Goal: Information Seeking & Learning: Learn about a topic

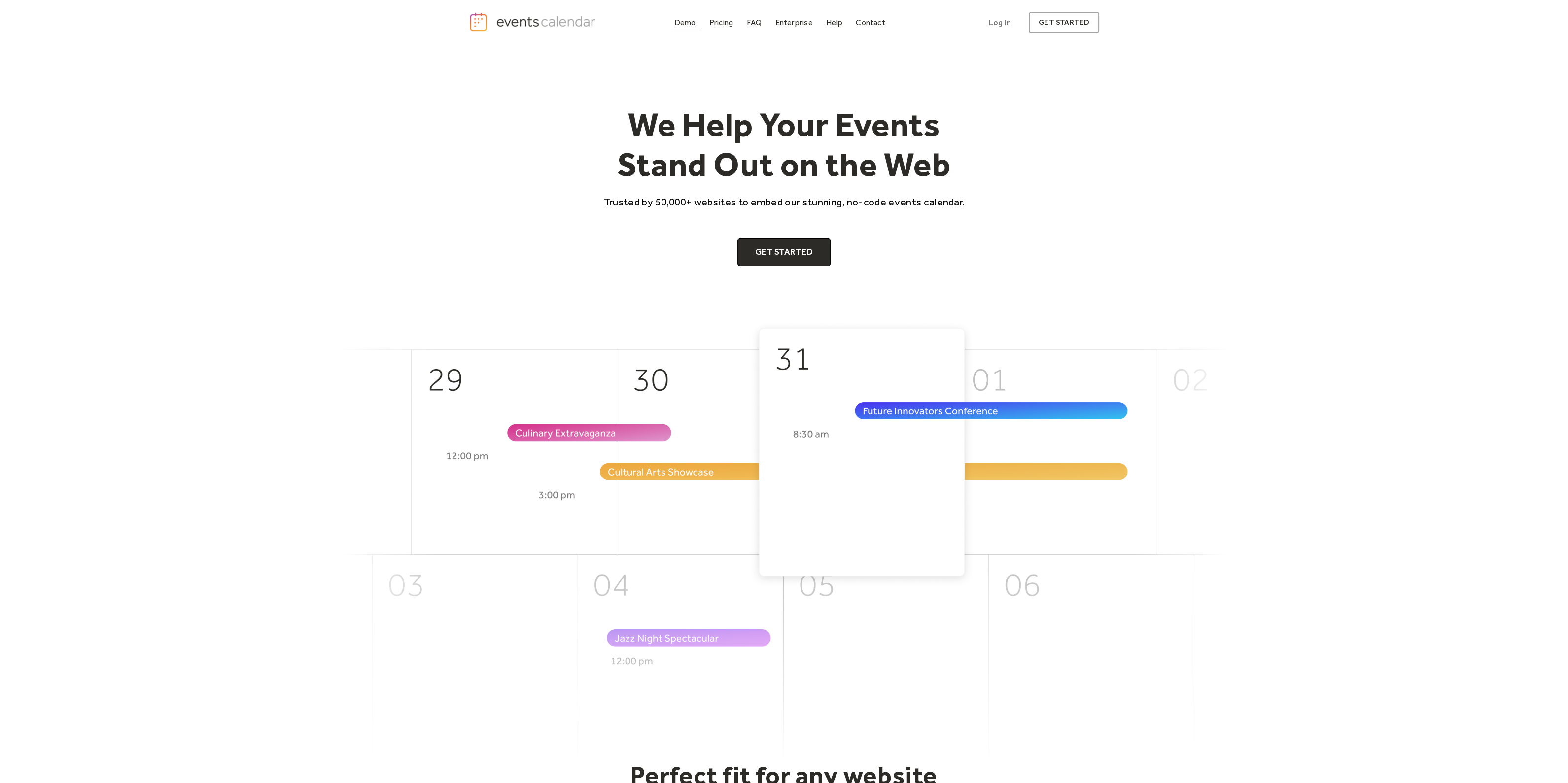
click at [689, 19] on div "Demo" at bounding box center [685, 22] width 22 height 5
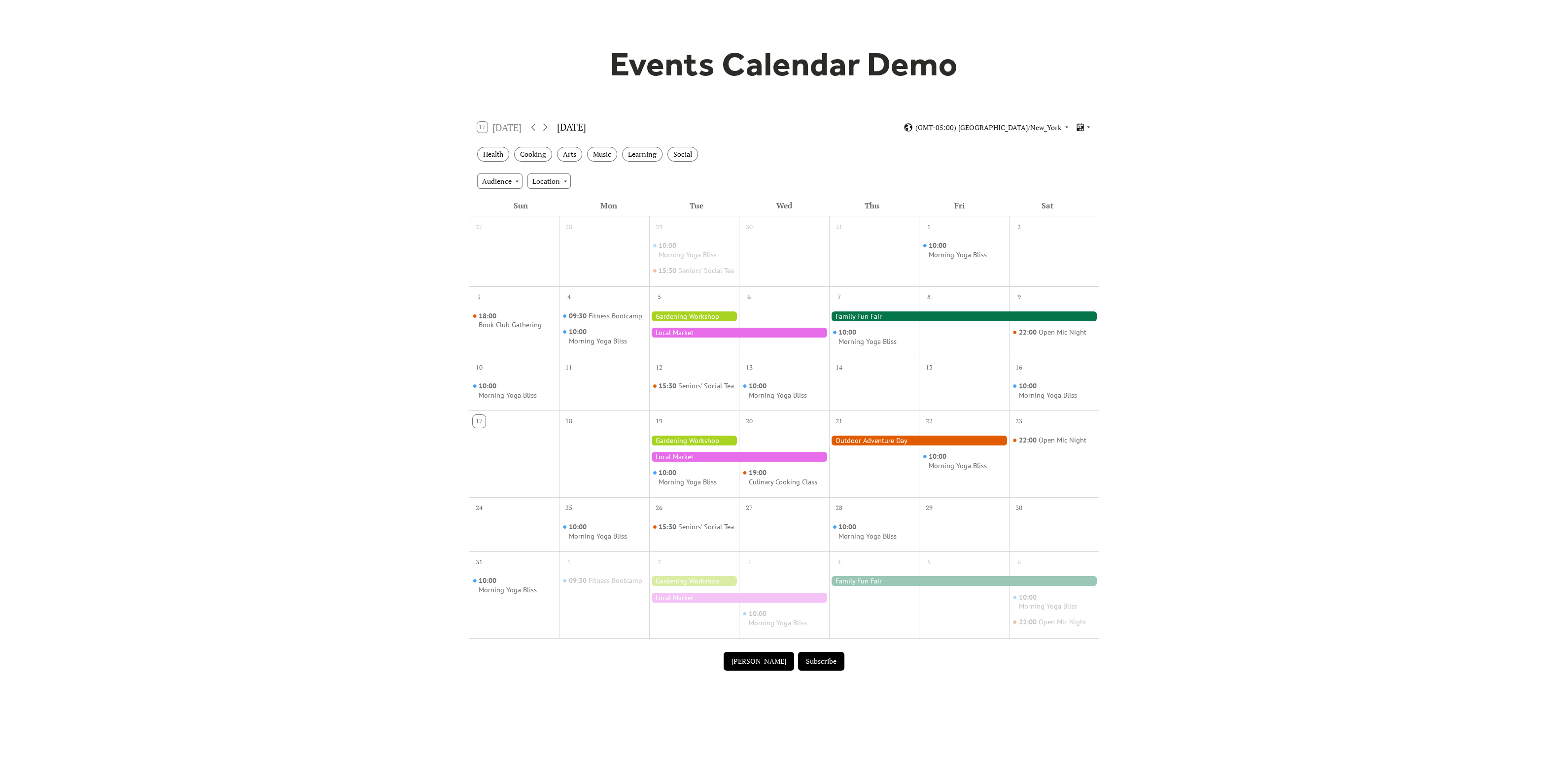
scroll to position [123, 0]
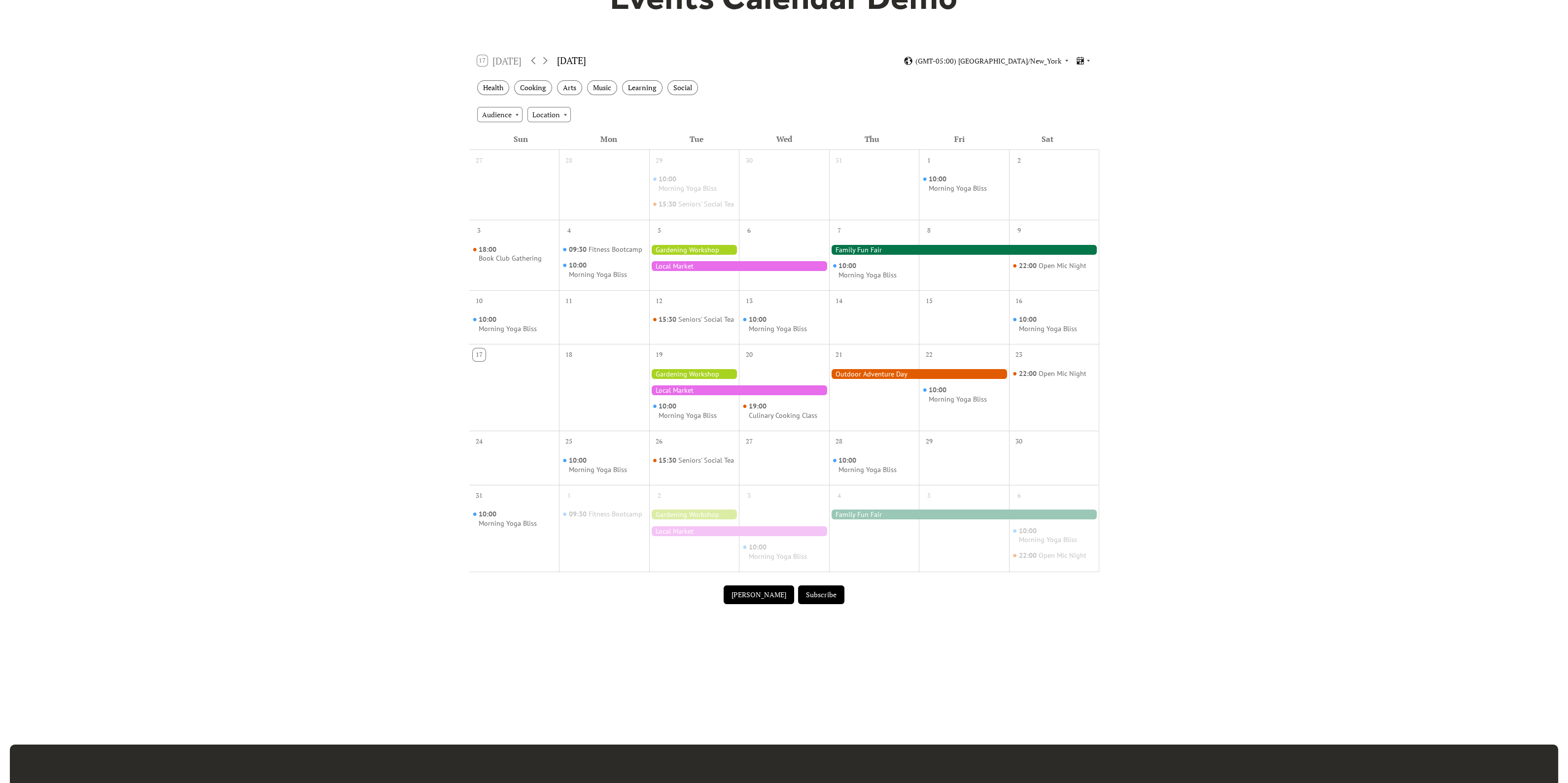
click at [722, 271] on div at bounding box center [740, 266] width 180 height 10
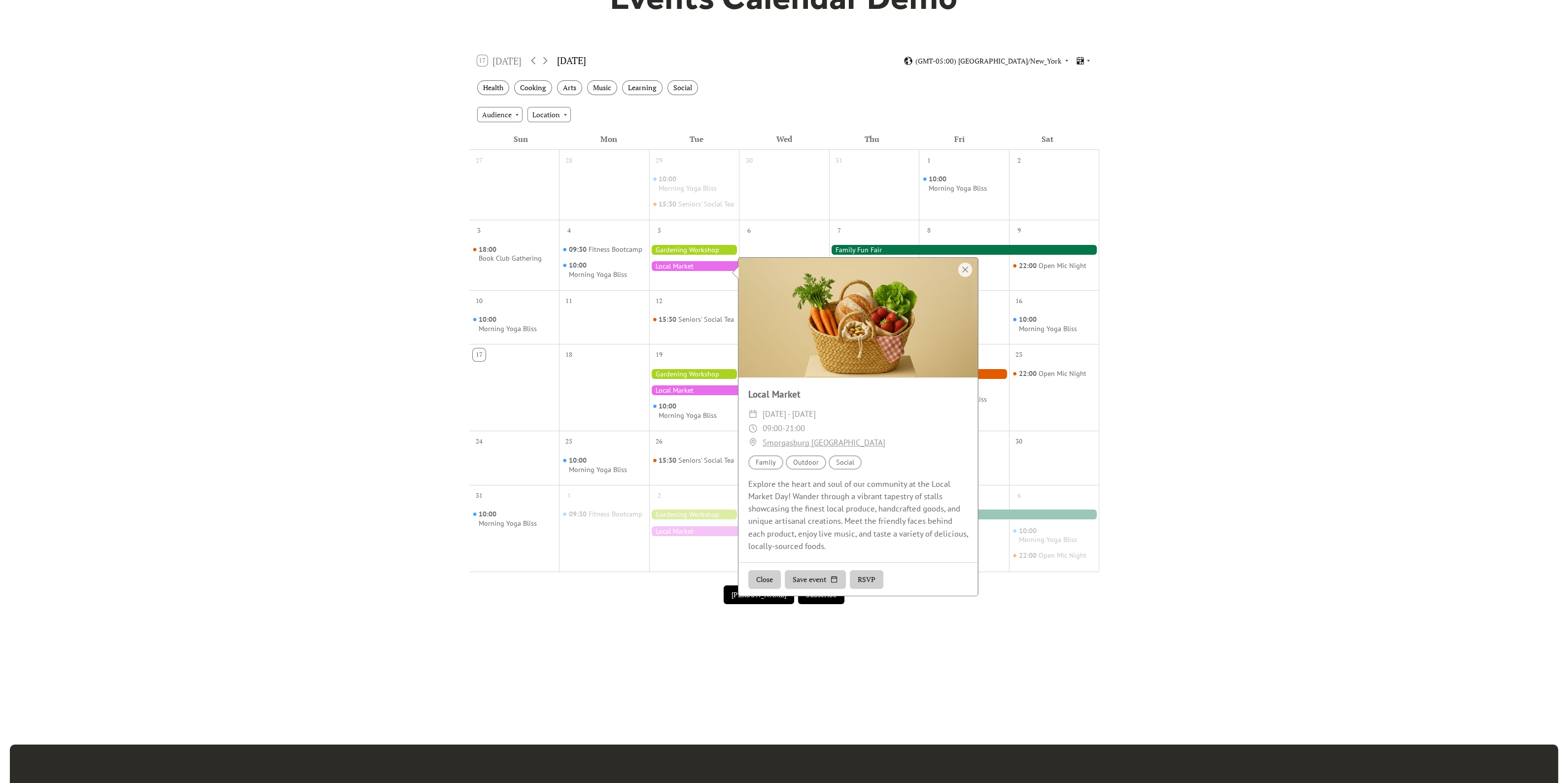
click at [673, 254] on div at bounding box center [695, 249] width 90 height 10
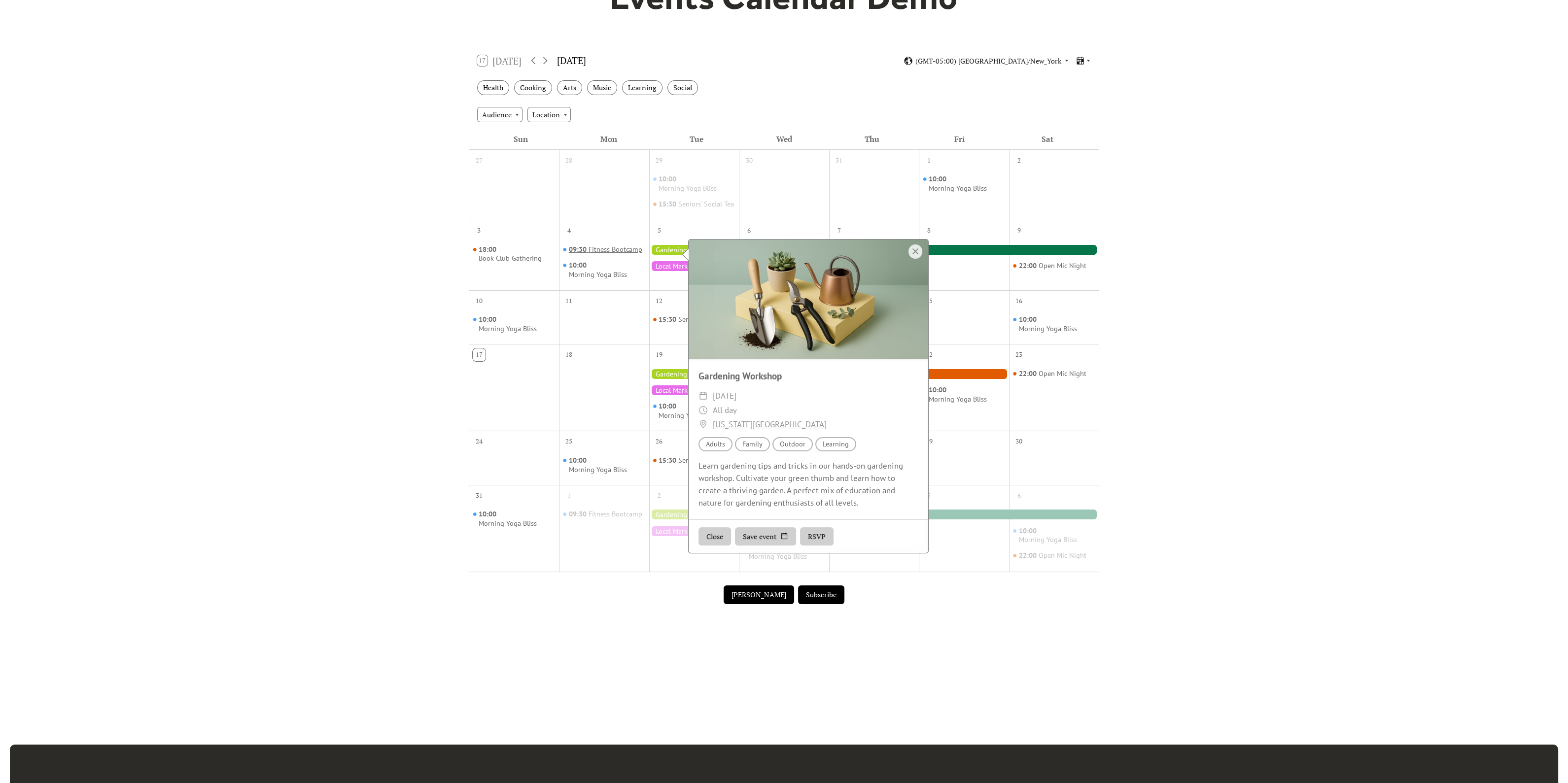
click at [603, 254] on div "Fitness Bootcamp" at bounding box center [615, 249] width 54 height 9
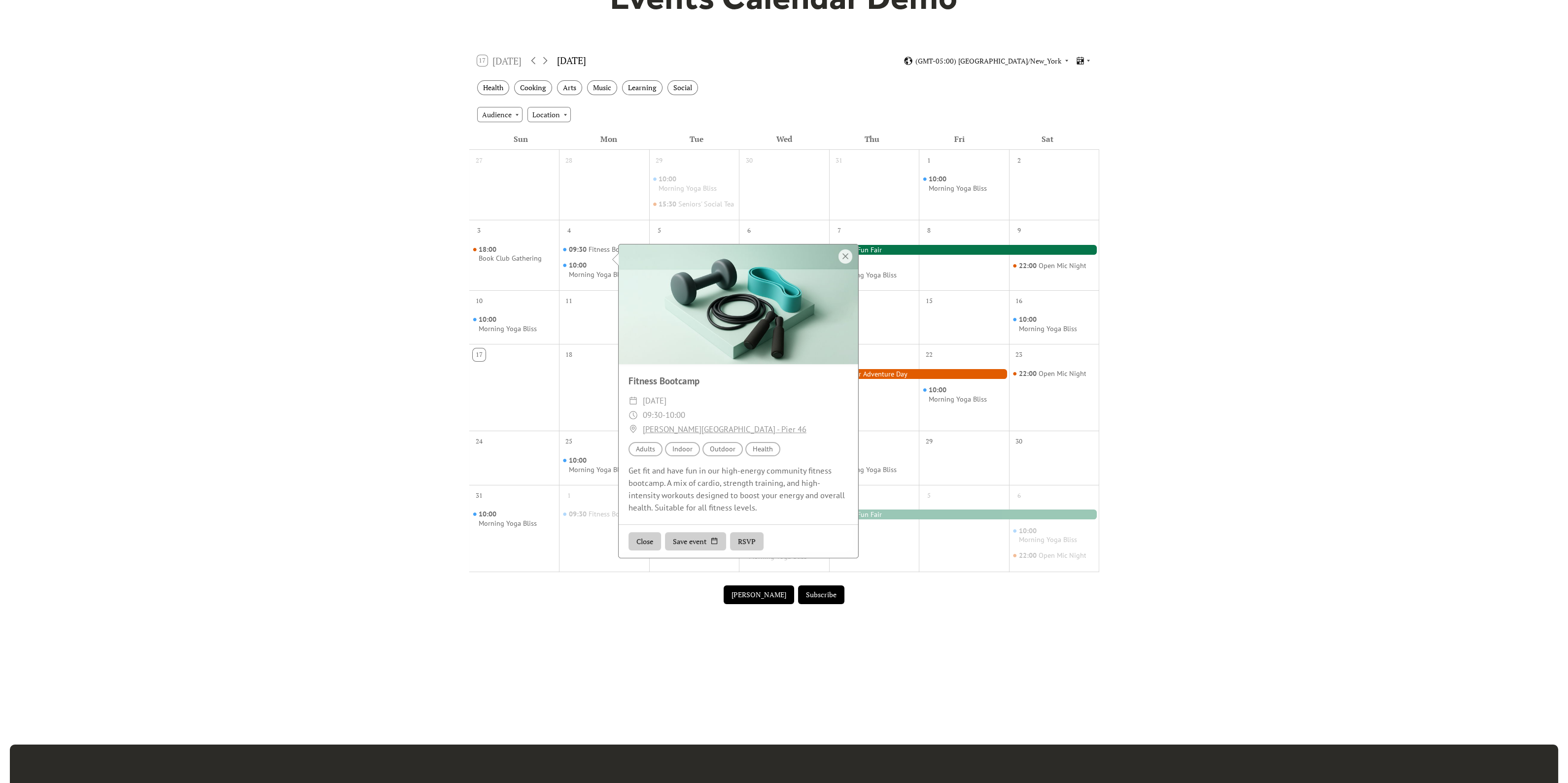
click at [891, 253] on div at bounding box center [964, 249] width 270 height 10
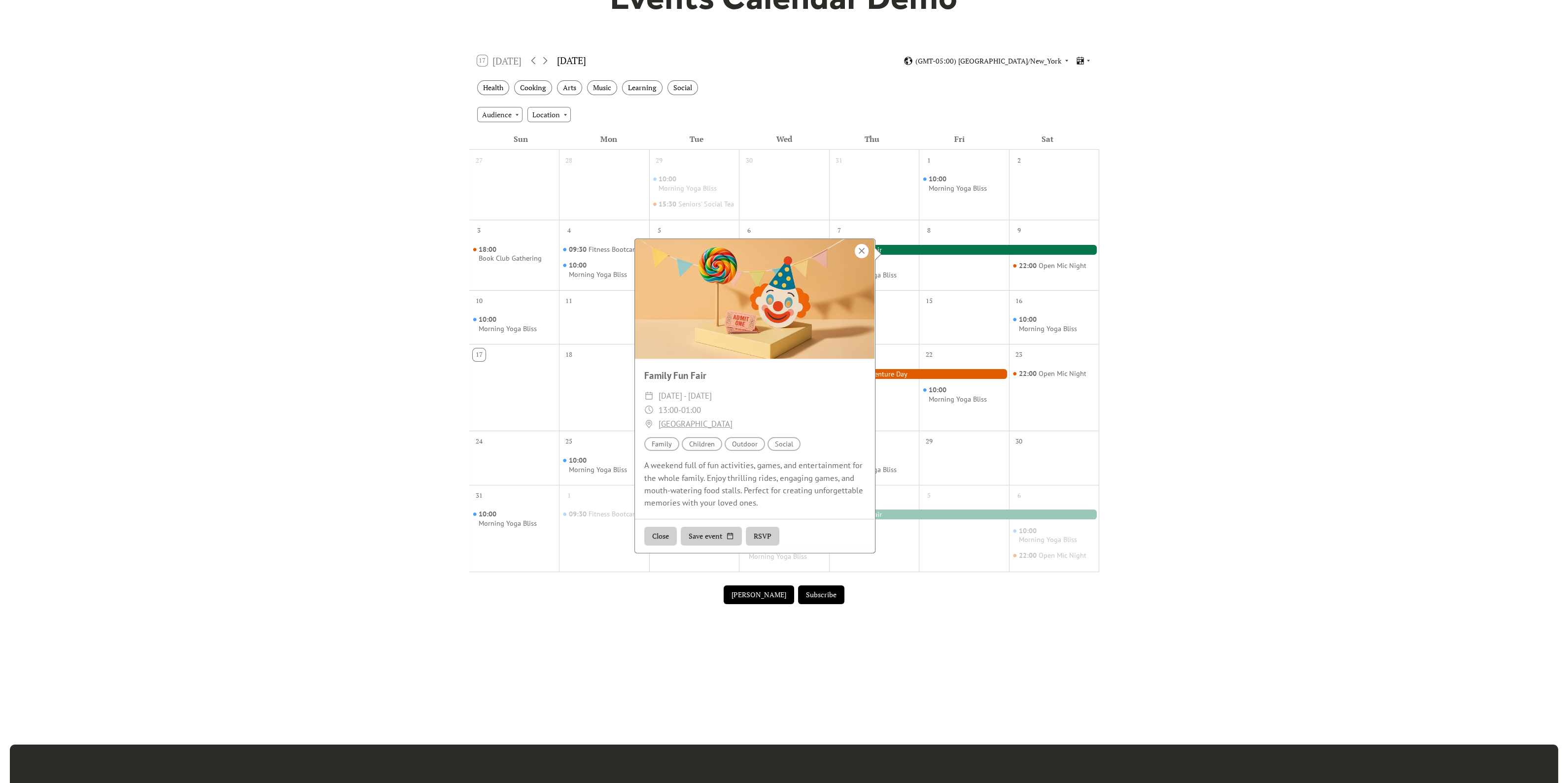
click at [861, 251] on div at bounding box center [861, 251] width 14 height 14
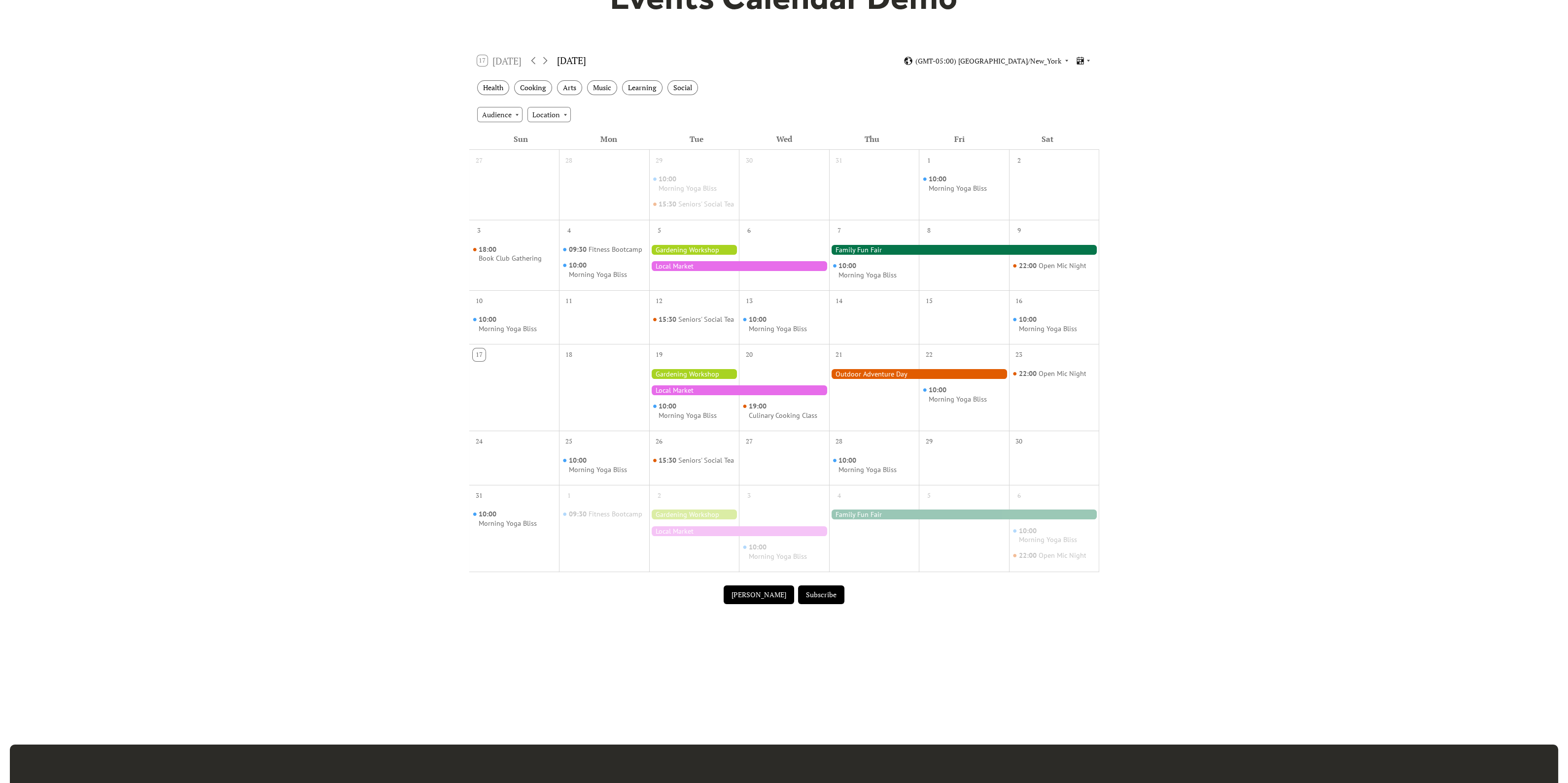
click at [701, 271] on div at bounding box center [740, 266] width 180 height 10
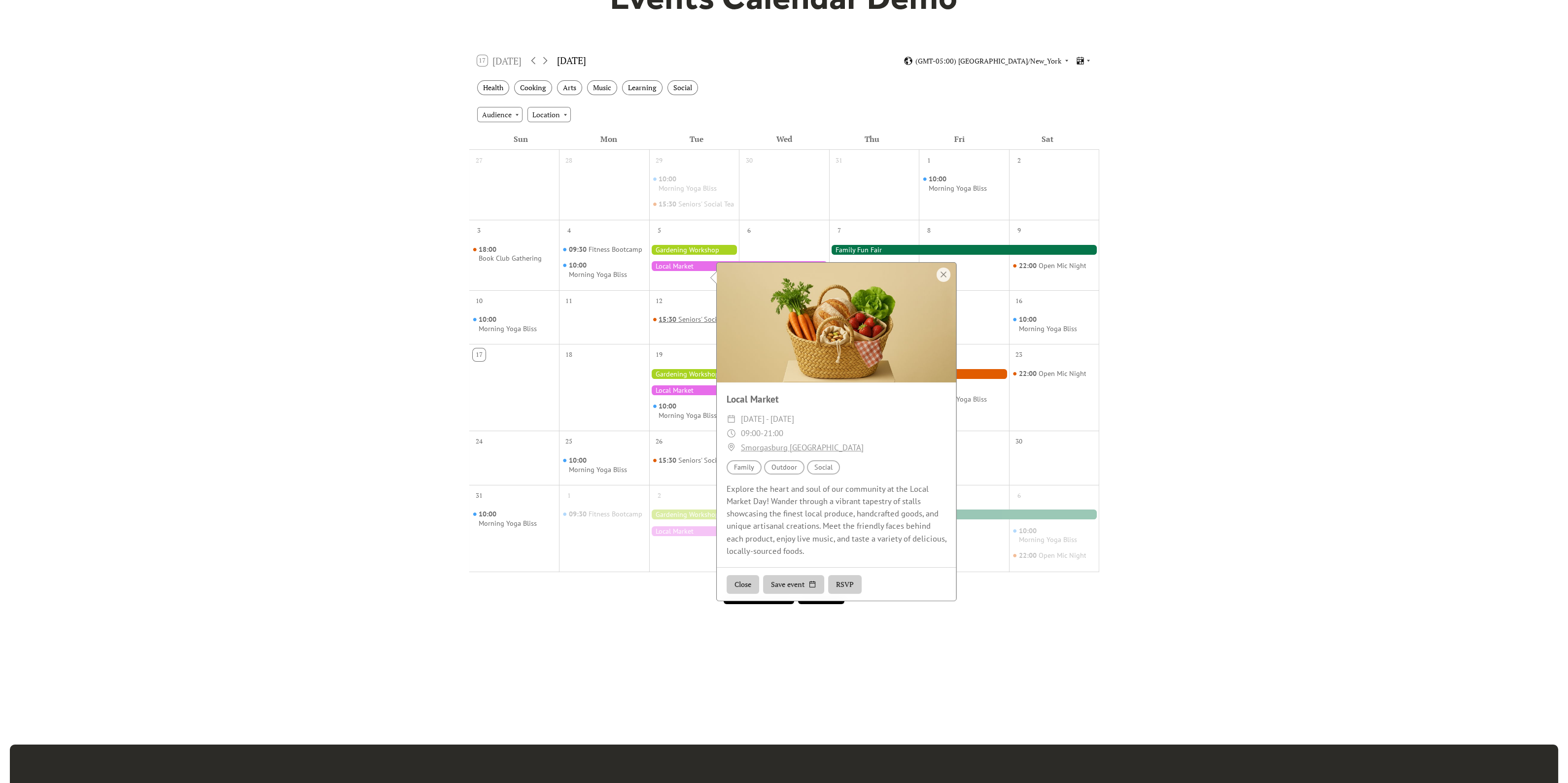
click at [678, 324] on div "Seniors' Social Tea" at bounding box center [706, 319] width 56 height 9
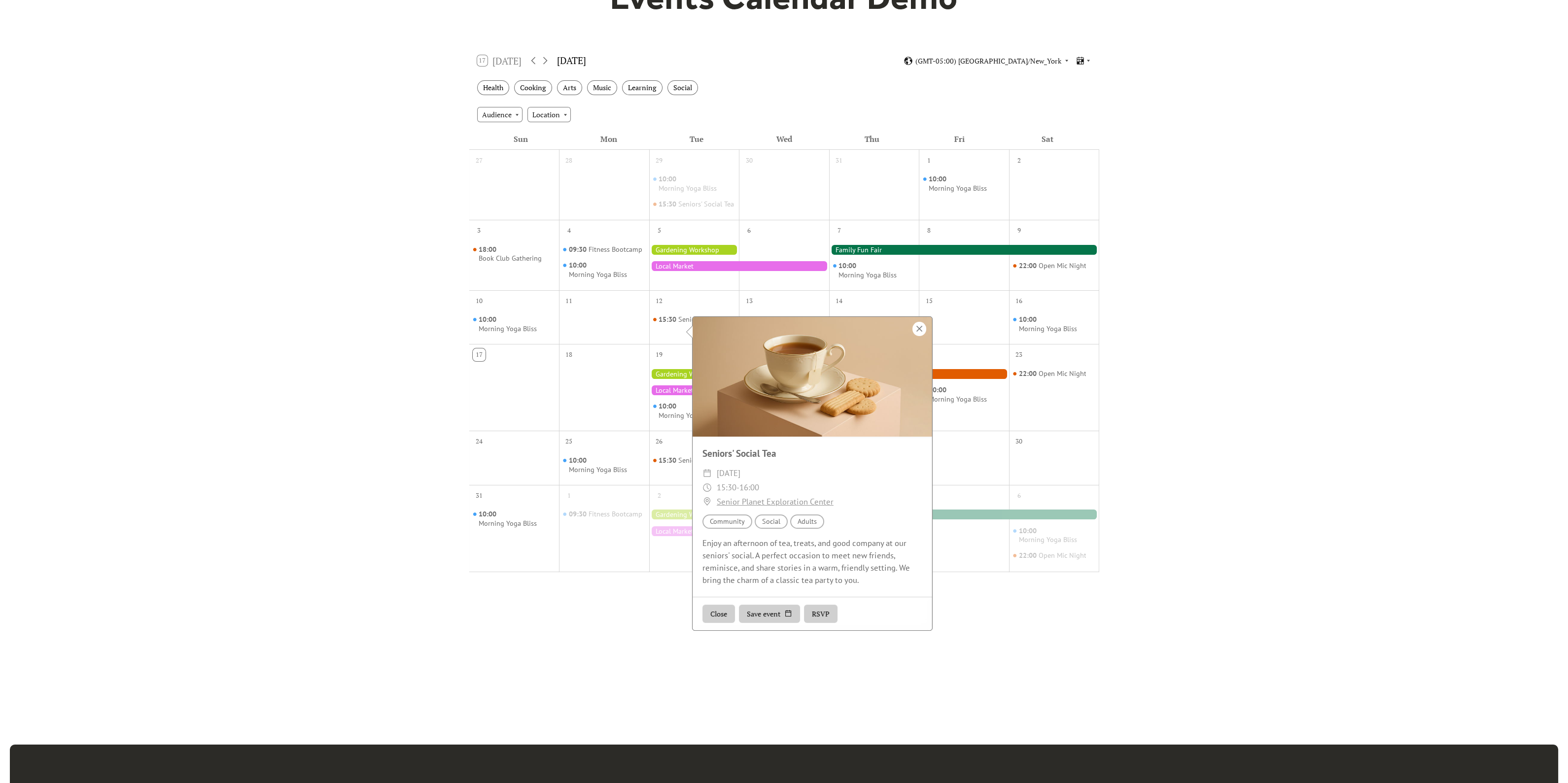
click at [920, 328] on div at bounding box center [919, 329] width 14 height 14
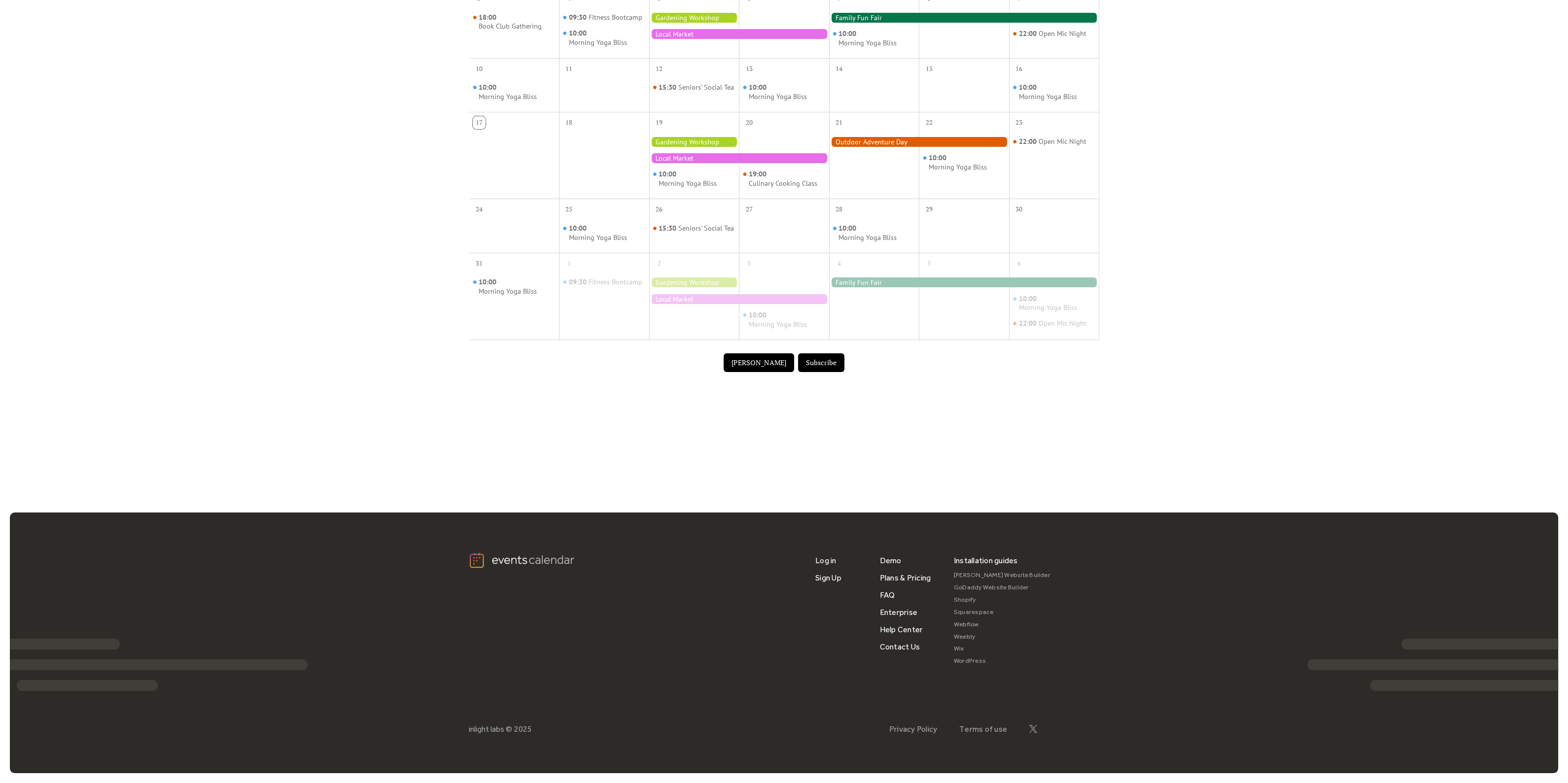
scroll to position [54, 0]
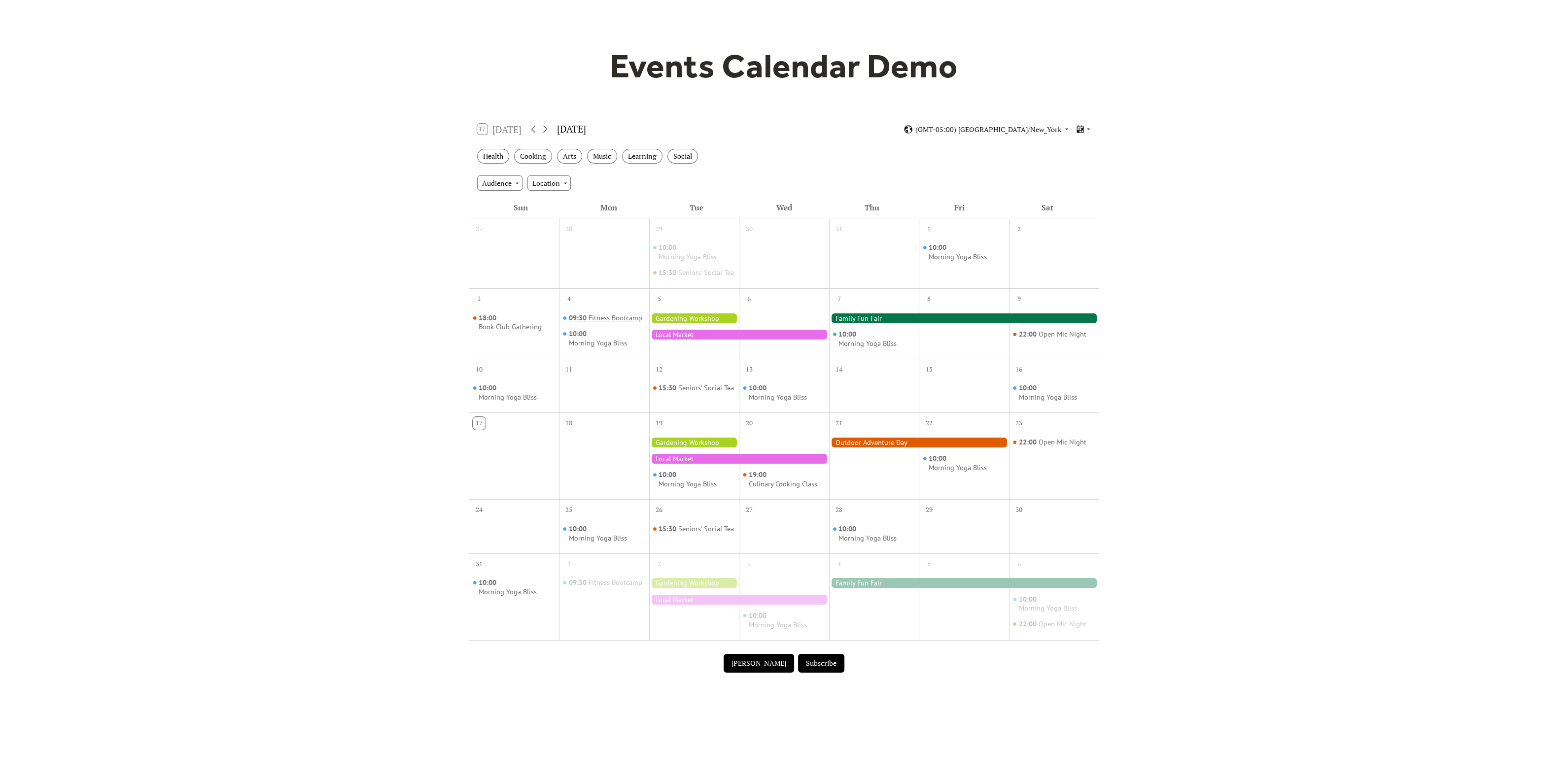
click at [585, 322] on span "09:30" at bounding box center [579, 318] width 19 height 9
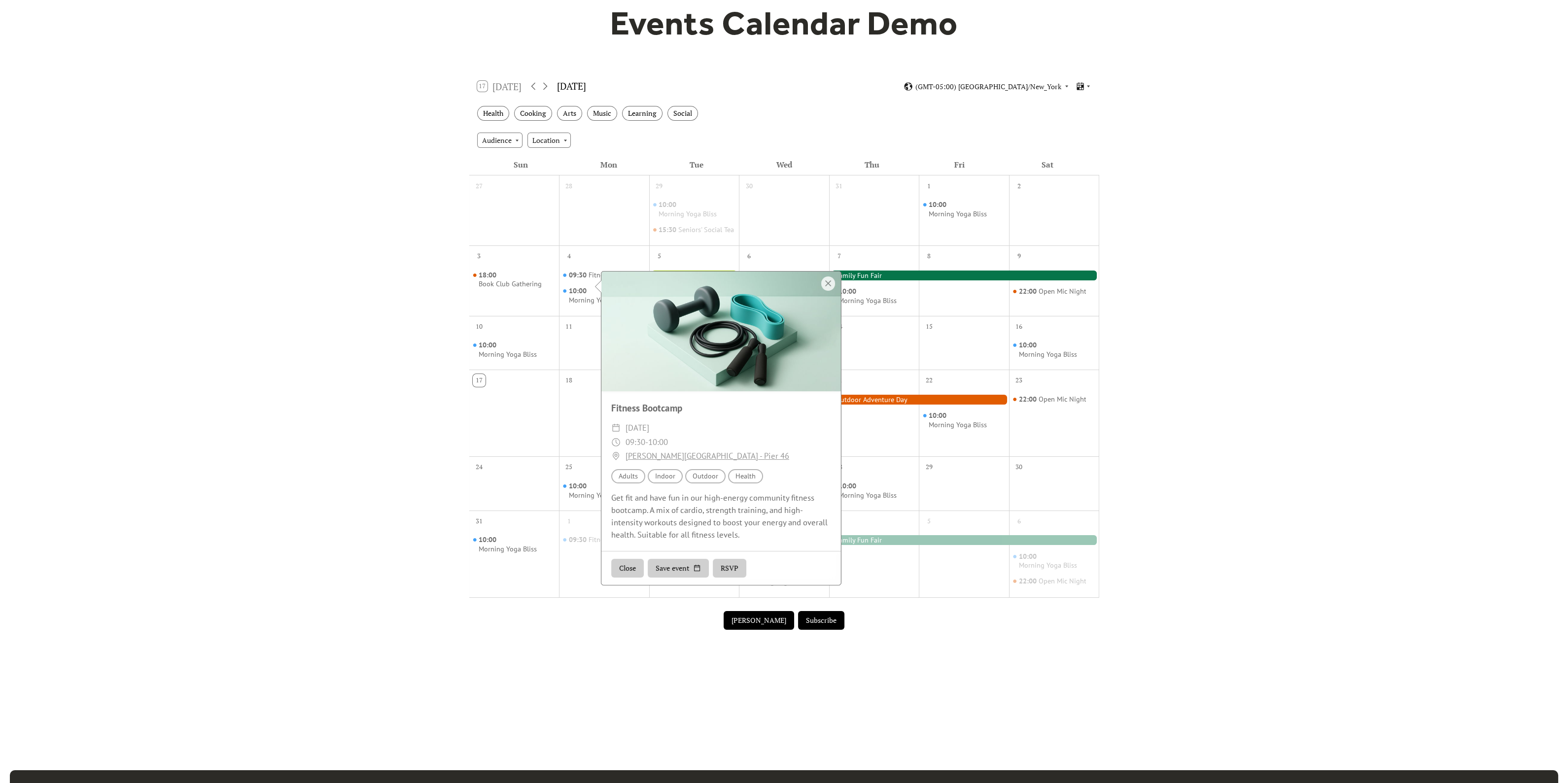
scroll to position [0, 0]
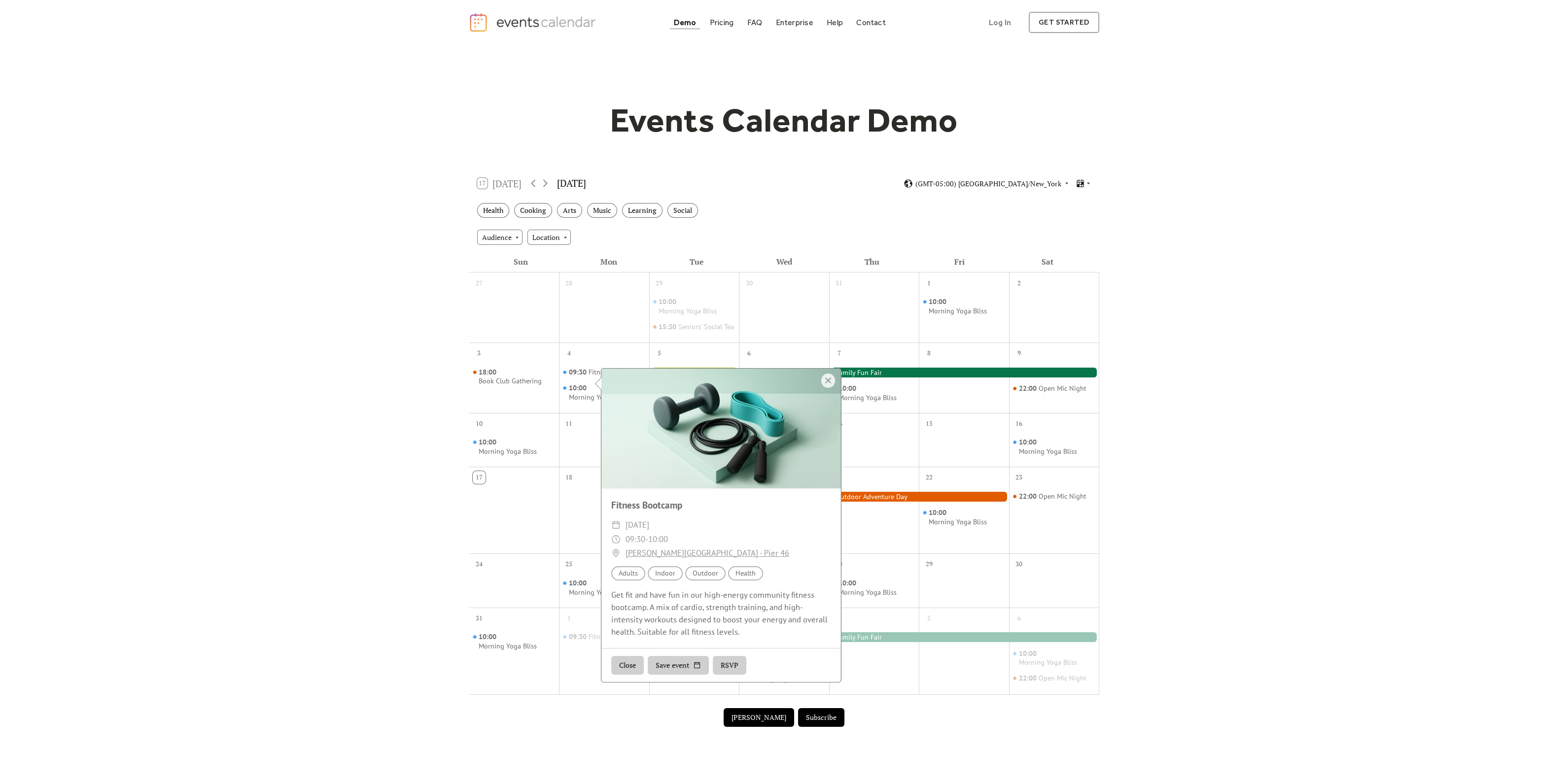
click at [825, 371] on div at bounding box center [721, 428] width 240 height 120
click at [824, 374] on div at bounding box center [828, 380] width 14 height 14
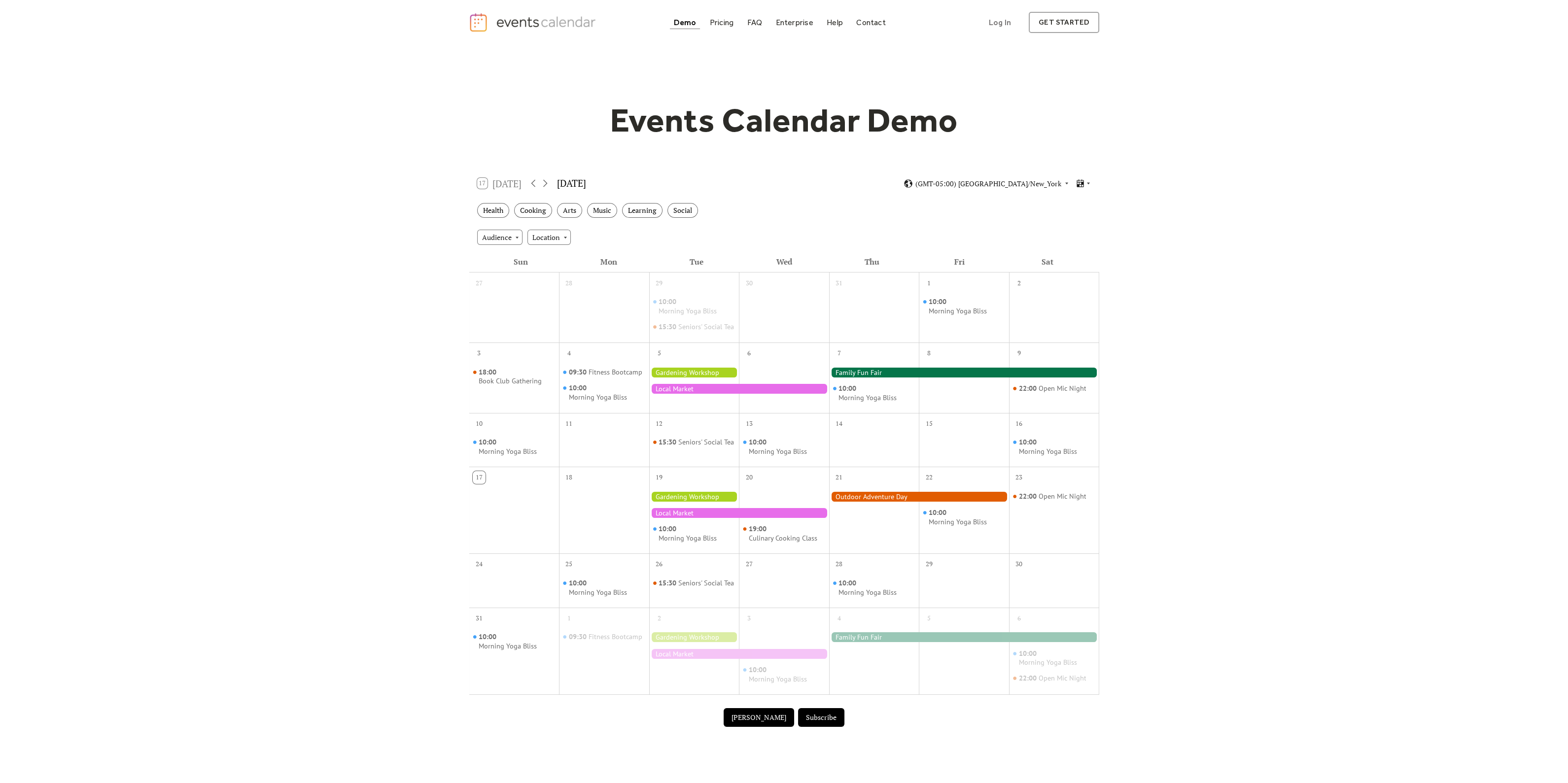
click at [905, 501] on div at bounding box center [919, 496] width 180 height 10
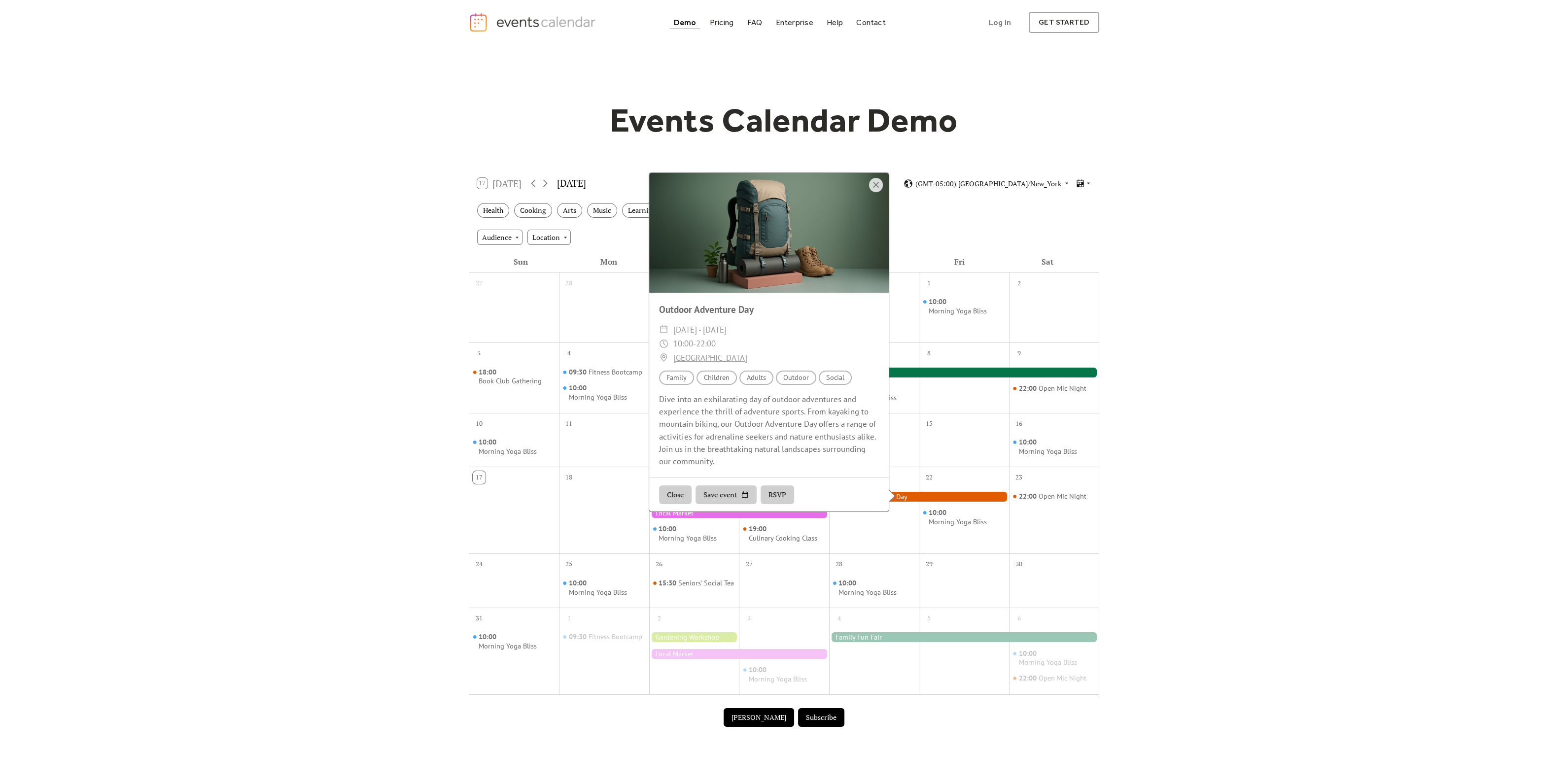
click at [1200, 361] on div "Events Calendar Demo Loading the Events Calendar..." at bounding box center [784, 416] width 1568 height 743
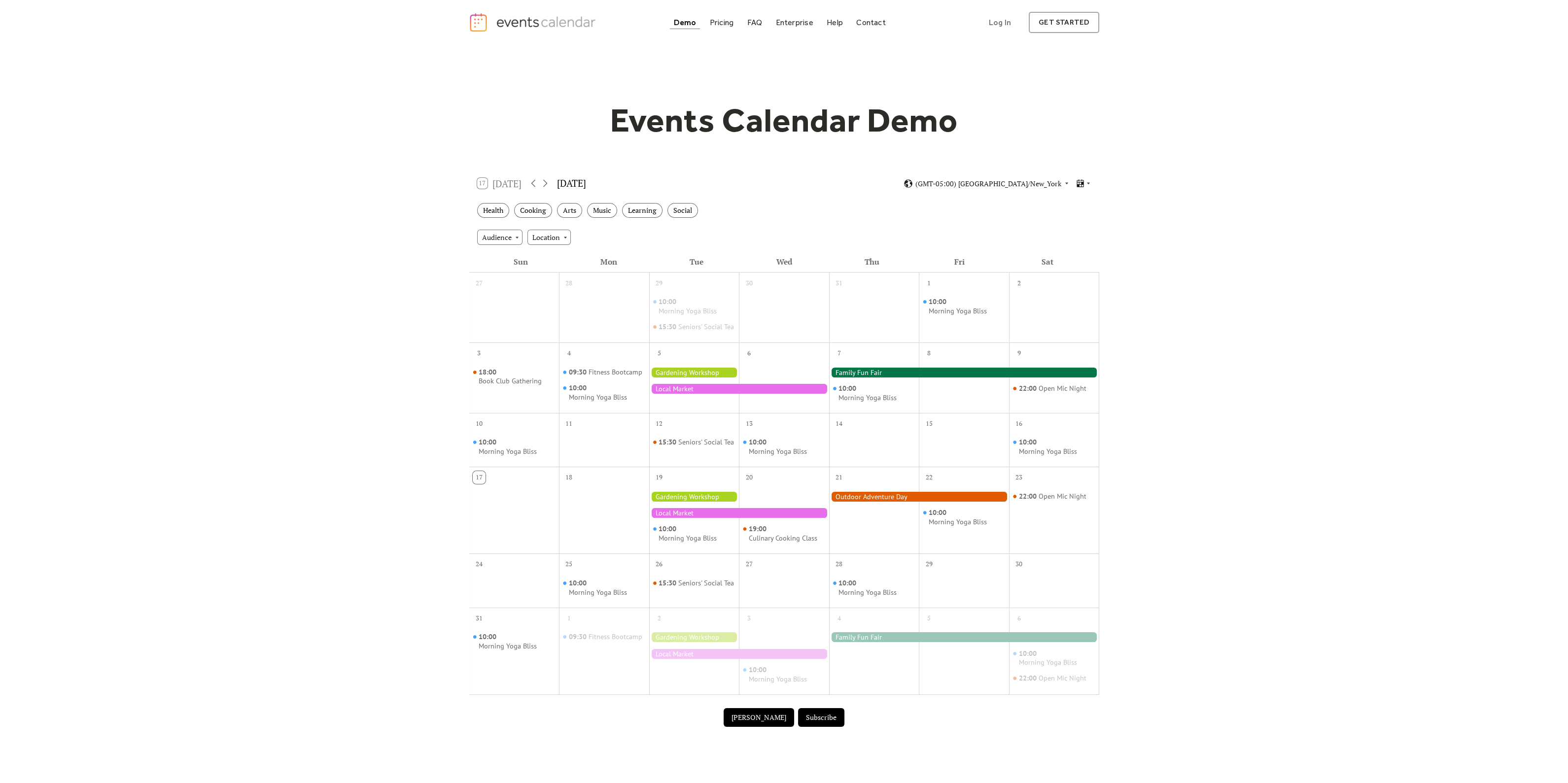
click at [833, 273] on div "31" at bounding box center [874, 282] width 90 height 19
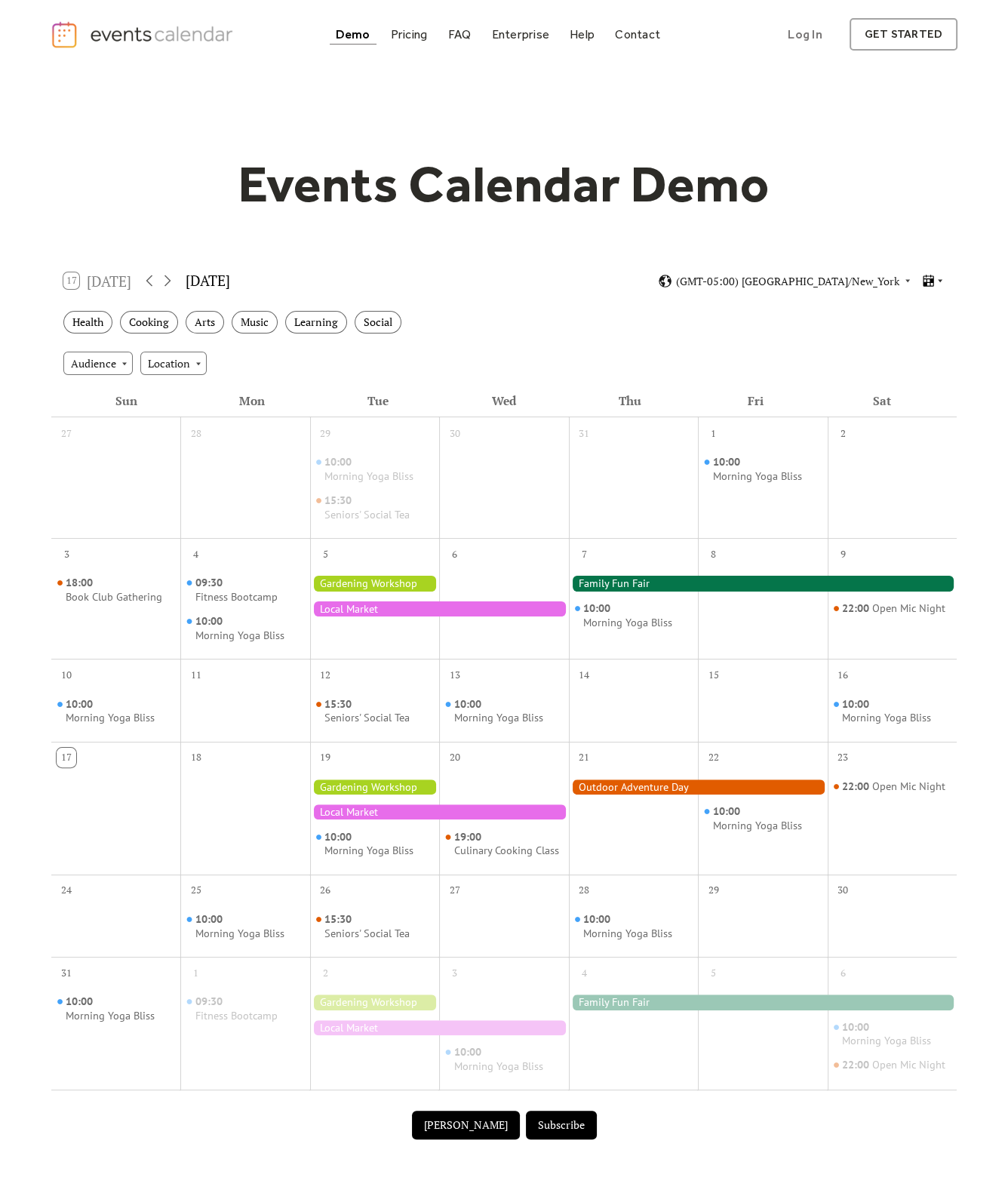
click at [928, 280] on icon at bounding box center [928, 280] width 14 height 14
click at [927, 327] on div "Cards" at bounding box center [906, 332] width 78 height 29
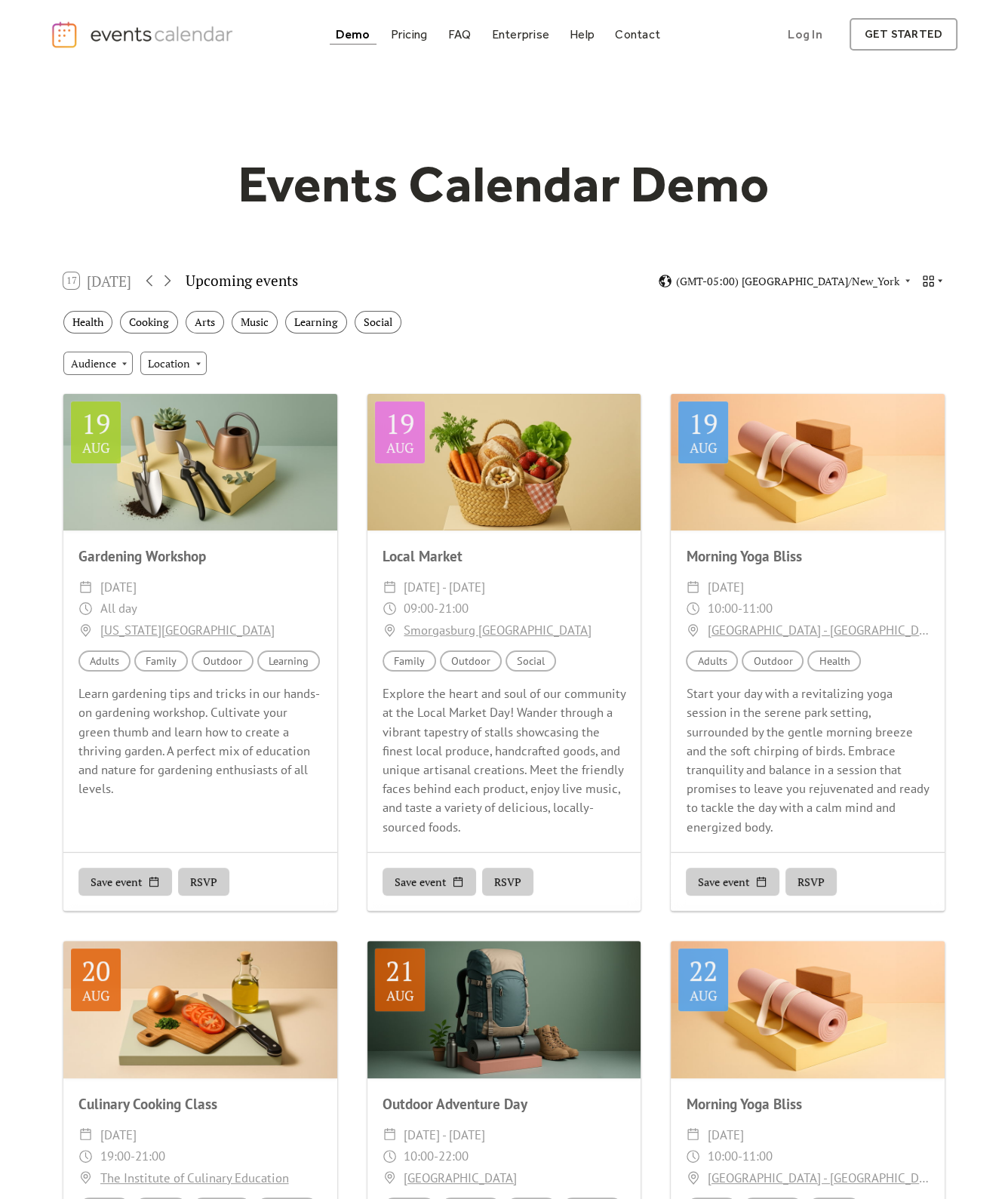
click at [930, 280] on icon at bounding box center [927, 280] width 10 height 10
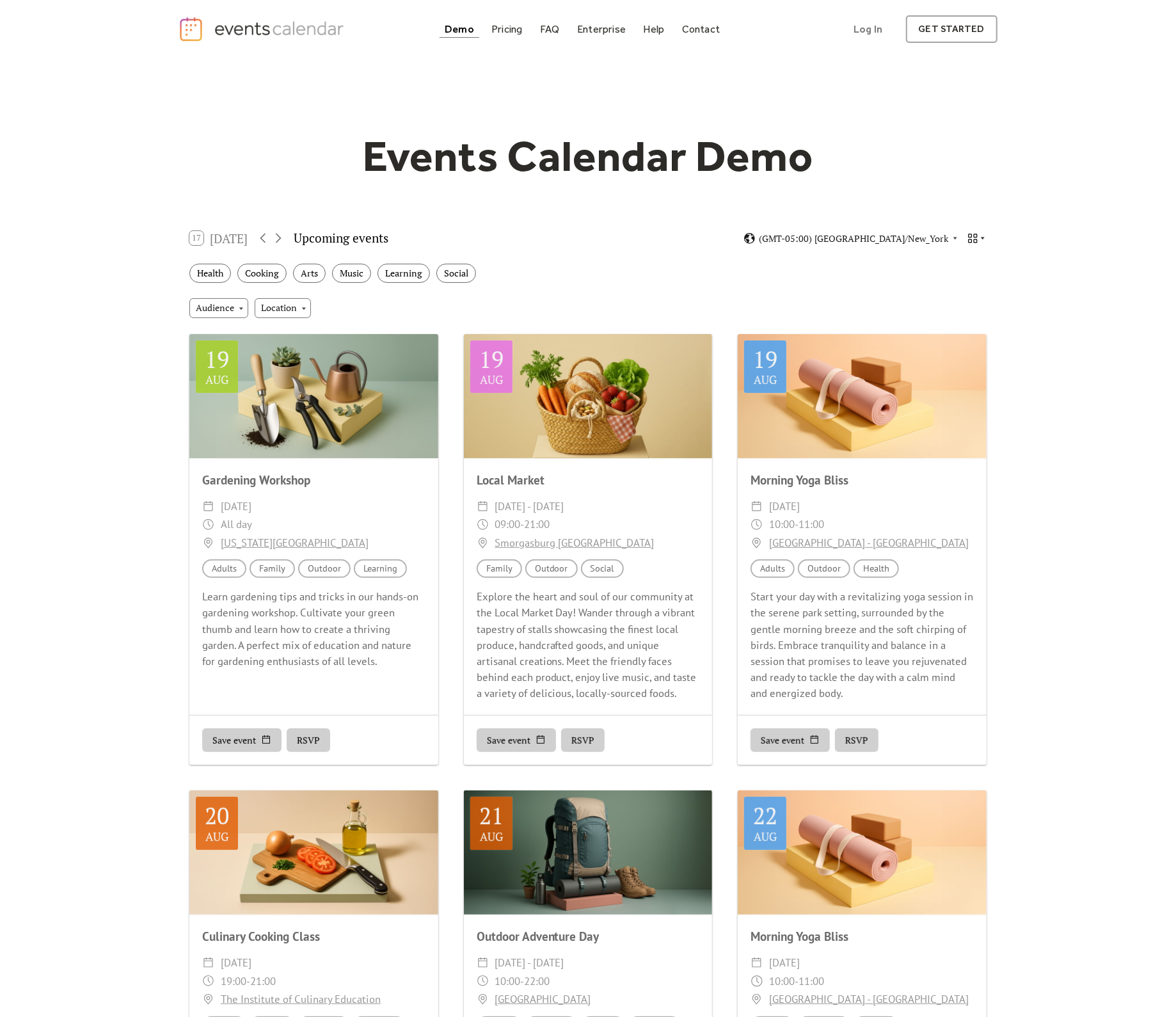
click at [974, 237] on icon at bounding box center [973, 238] width 12 height 12
click at [964, 328] on span "Week" at bounding box center [956, 330] width 21 height 14
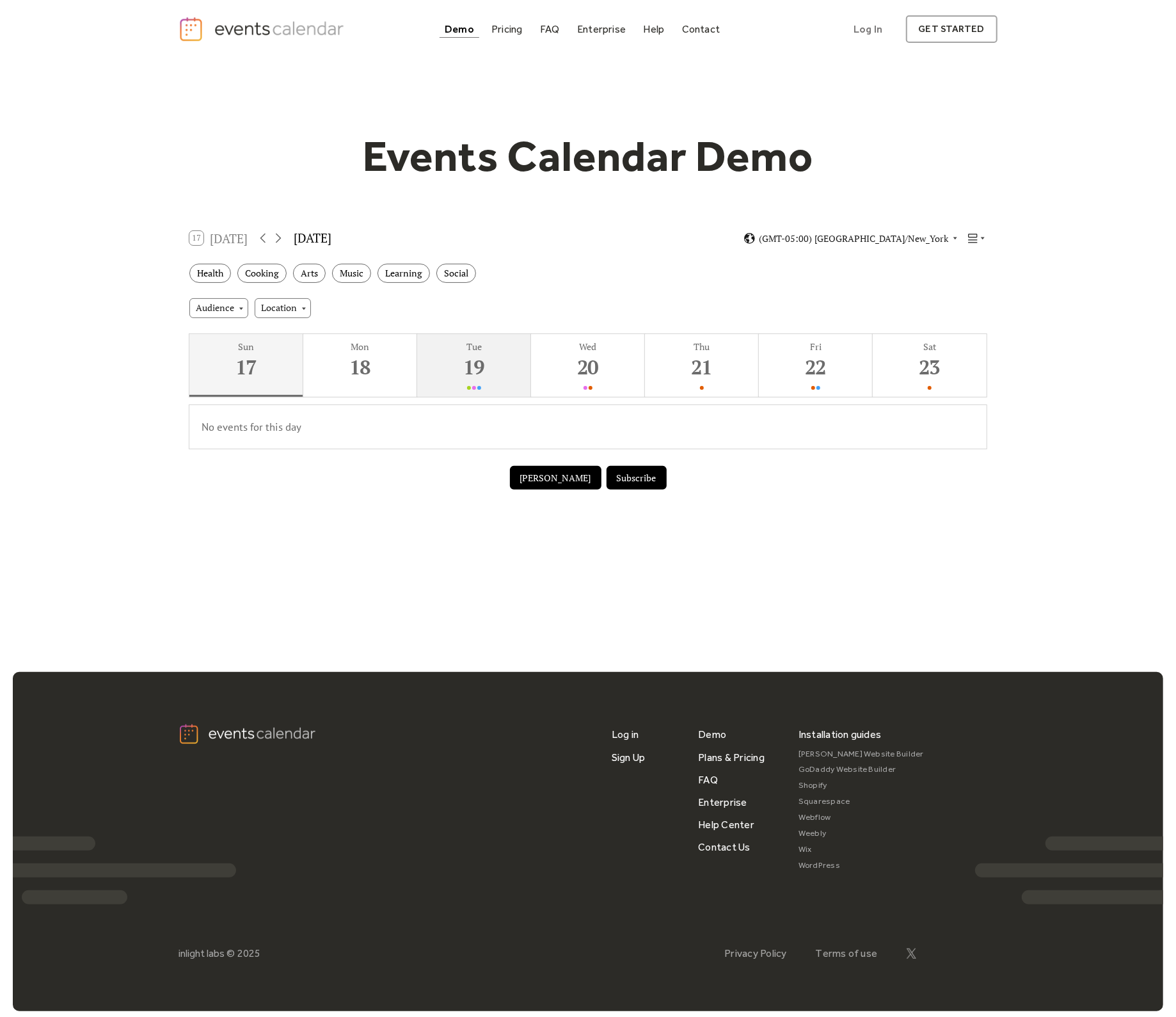
click at [466, 379] on div "19" at bounding box center [473, 367] width 107 height 26
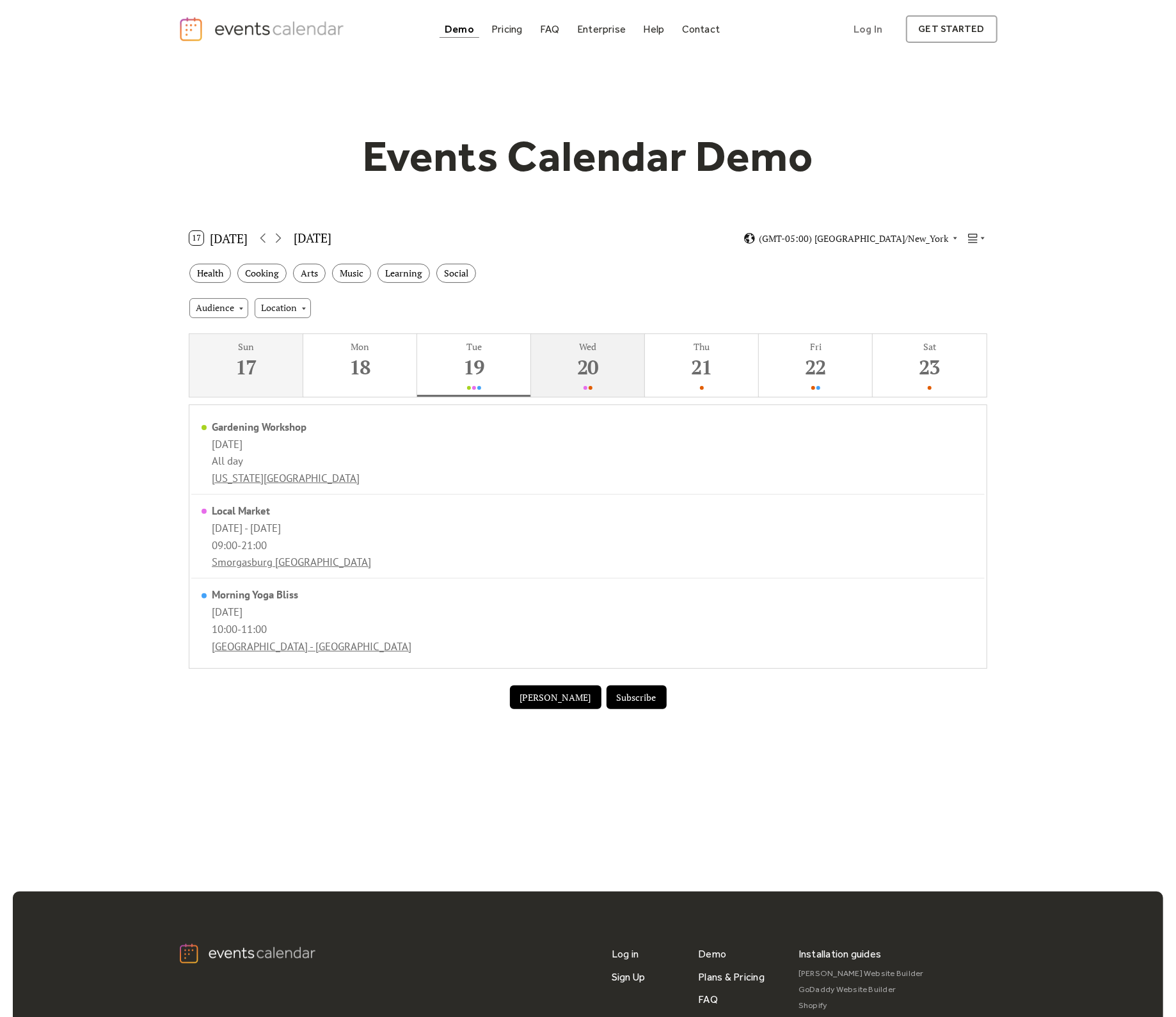
click at [533, 371] on div "20" at bounding box center [587, 367] width 107 height 26
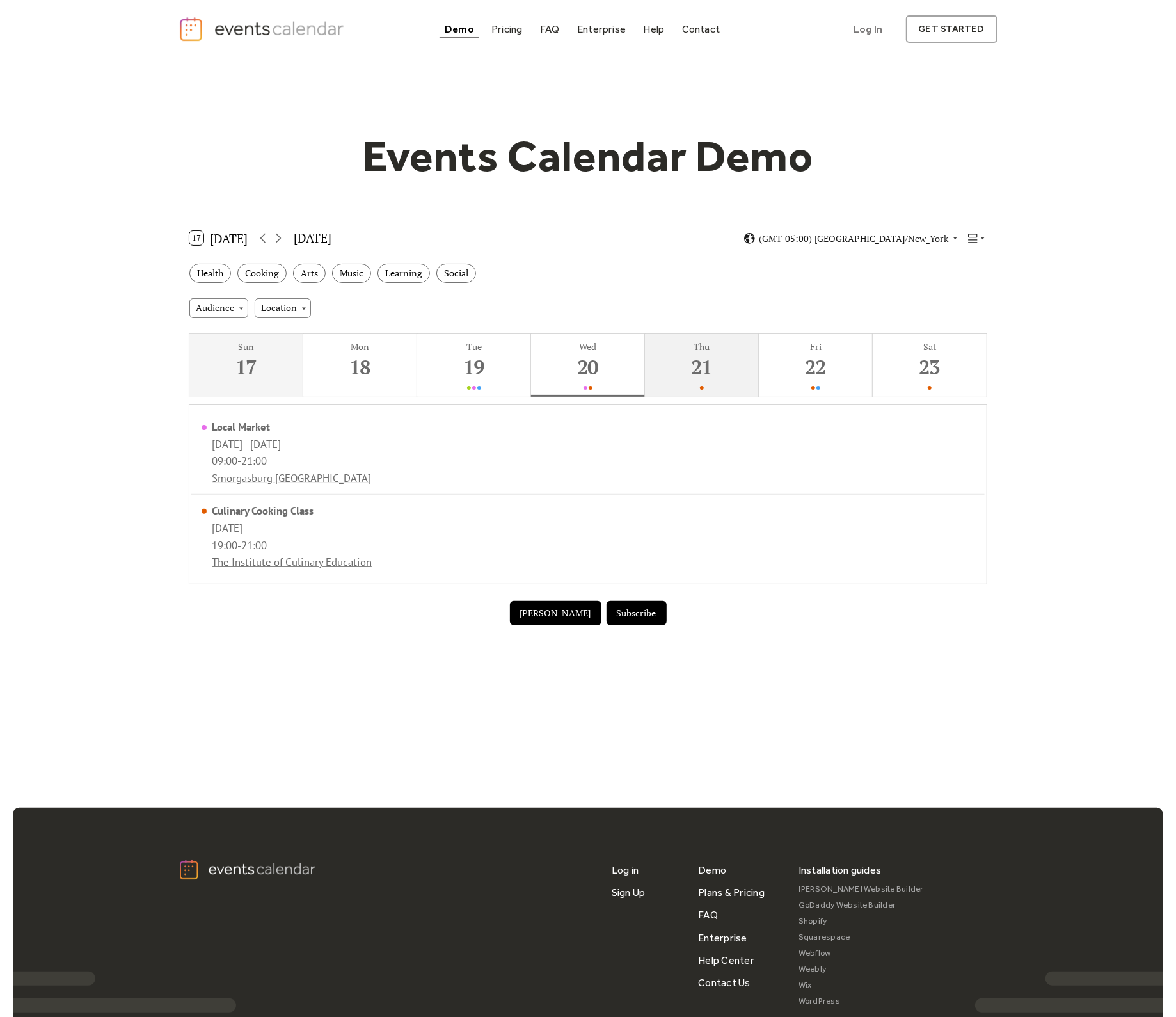
click at [704, 366] on div "21" at bounding box center [702, 367] width 107 height 26
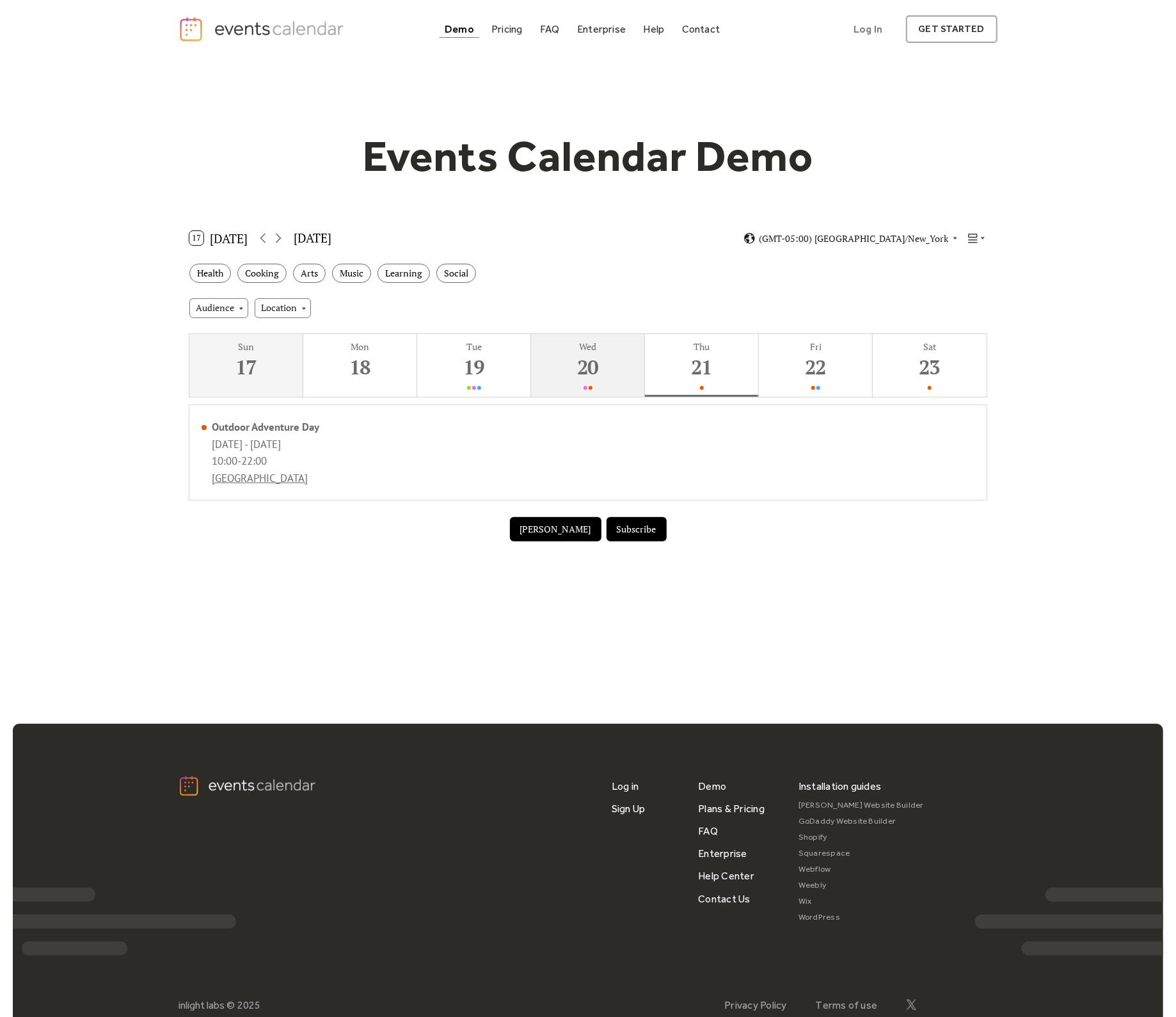
click at [594, 367] on div "20" at bounding box center [587, 367] width 107 height 26
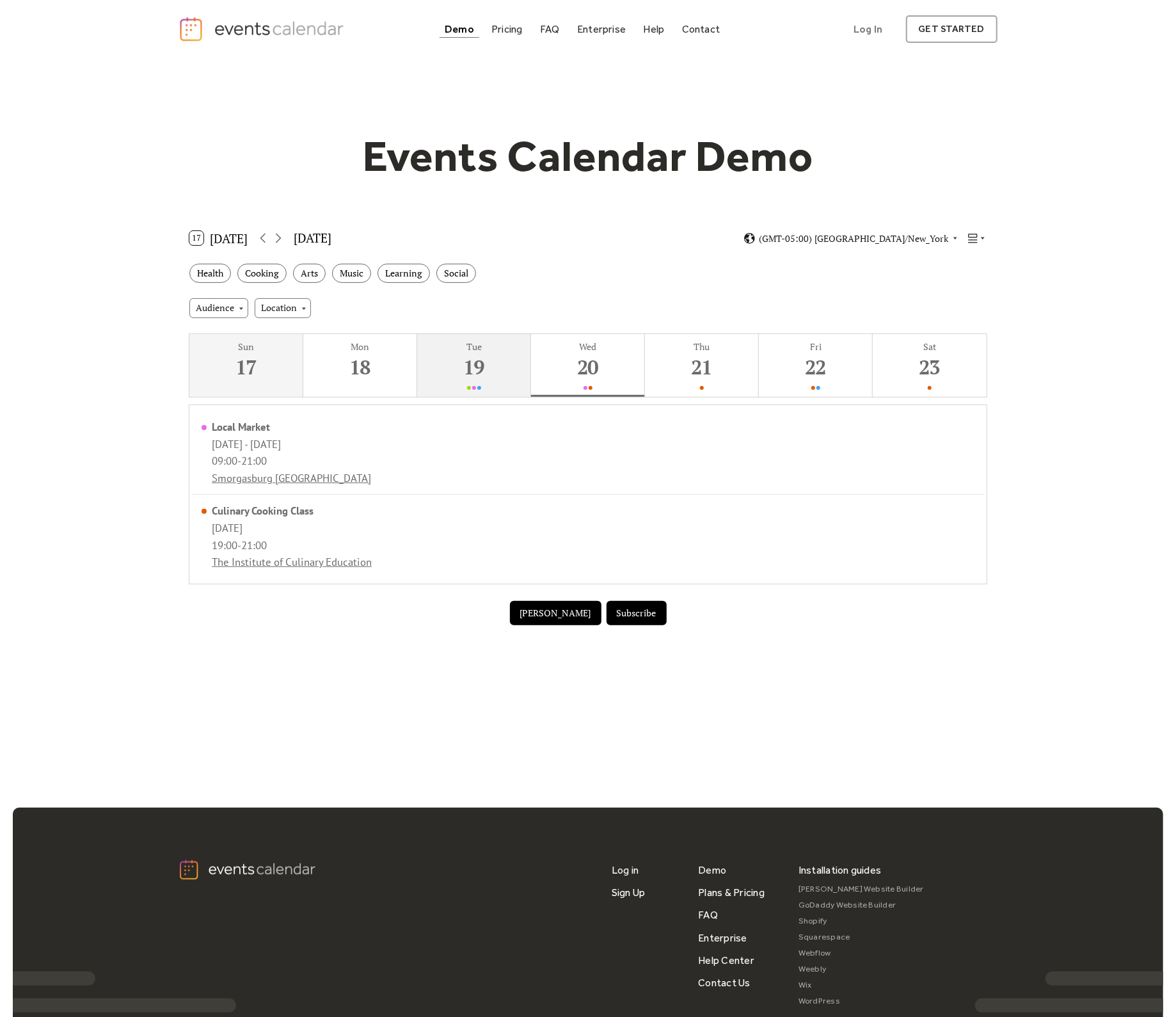
click at [503, 375] on div "19" at bounding box center [473, 367] width 107 height 26
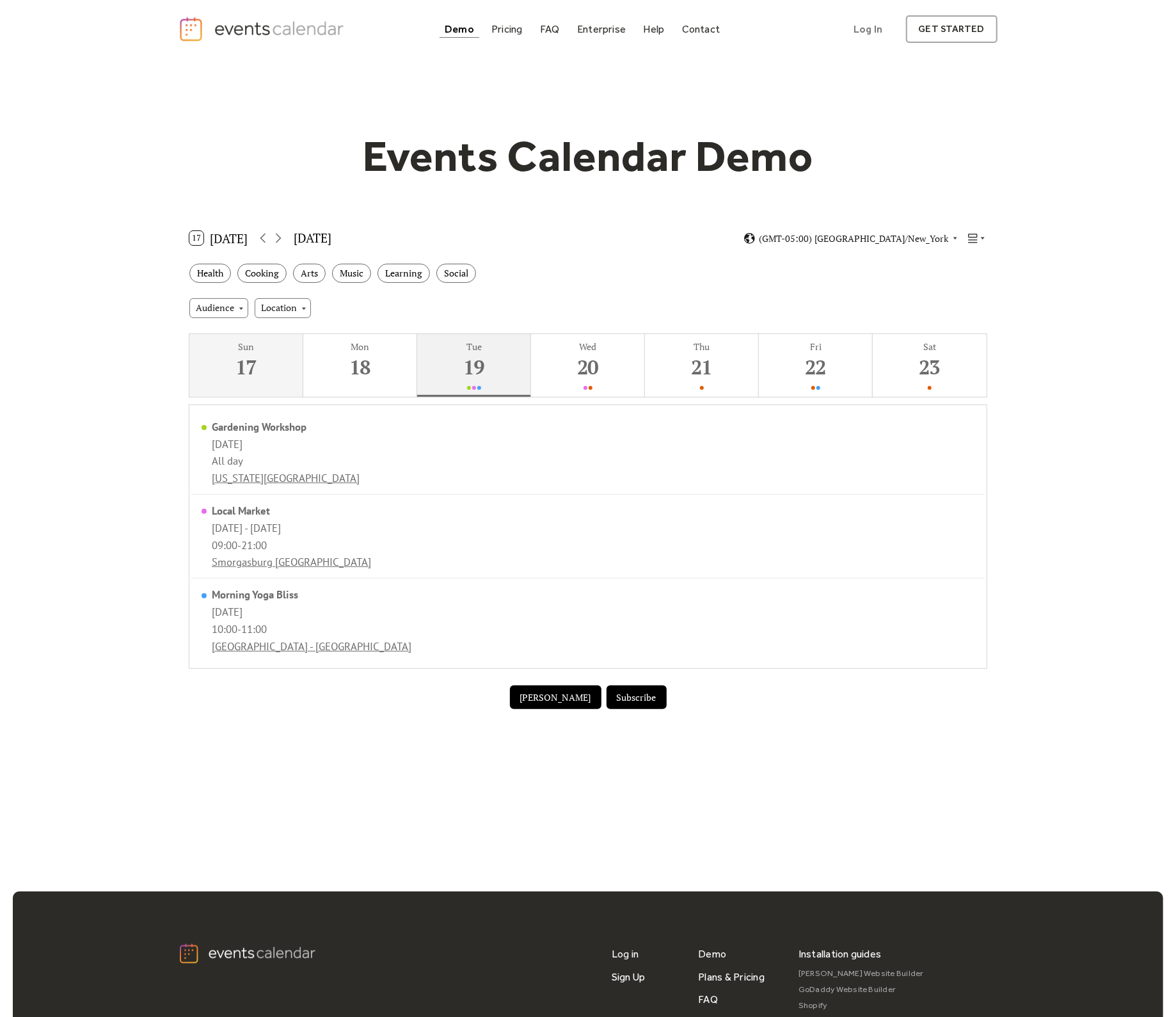
click at [525, 356] on div "19" at bounding box center [473, 367] width 107 height 26
click at [564, 362] on div "20" at bounding box center [587, 367] width 107 height 26
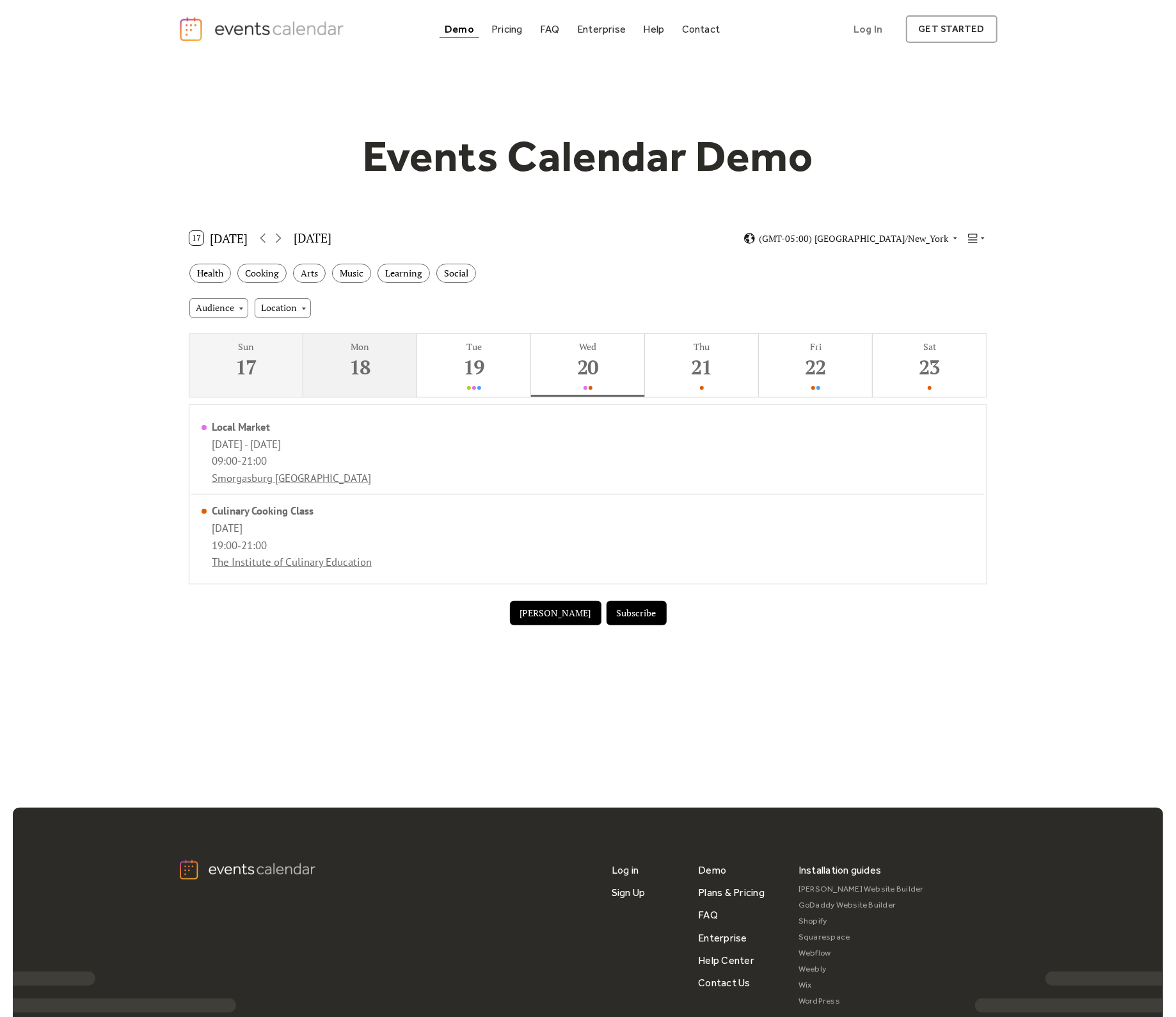
click at [407, 384] on button "Mon 18" at bounding box center [360, 365] width 114 height 62
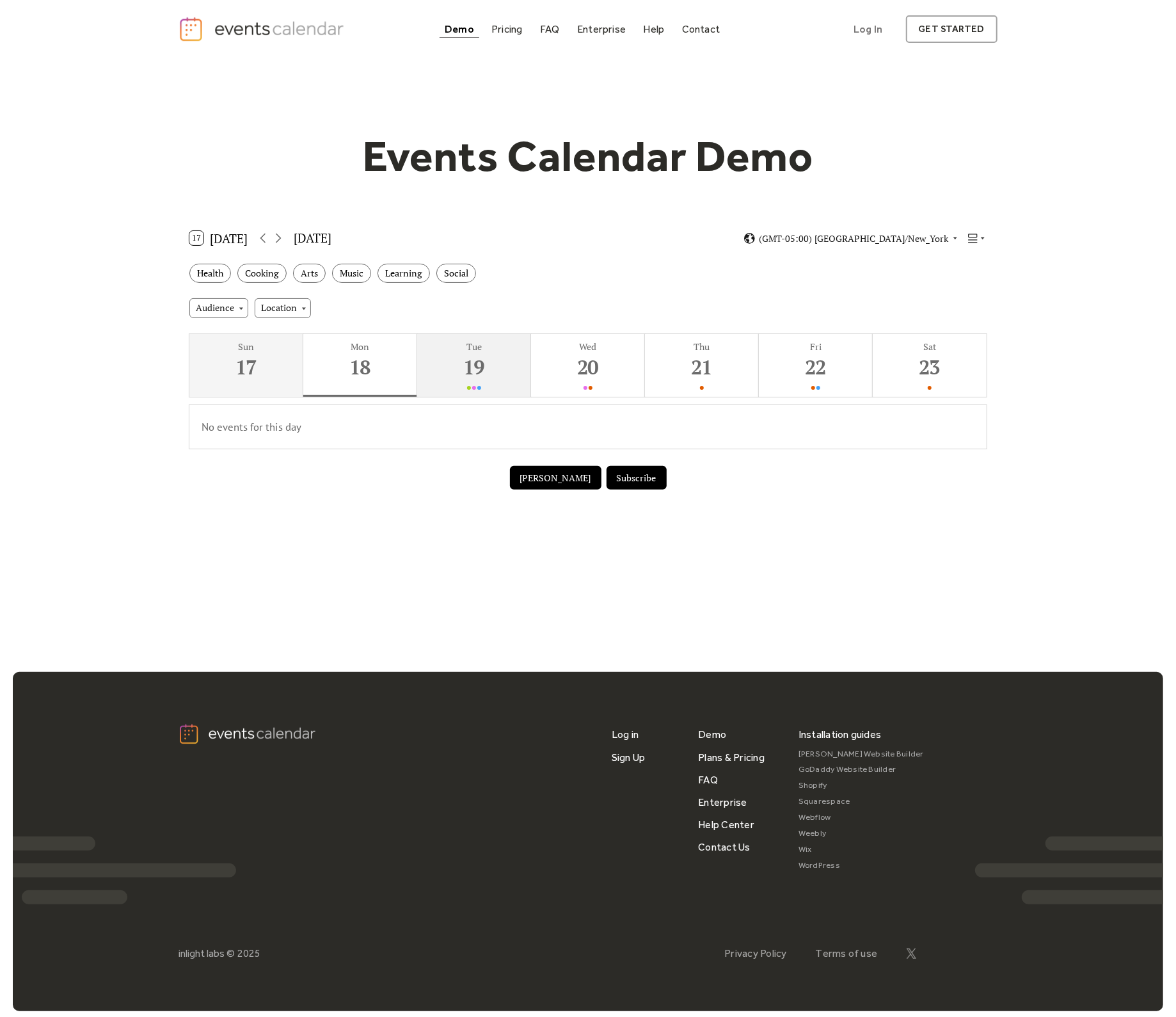
click at [443, 368] on div "19" at bounding box center [473, 367] width 107 height 26
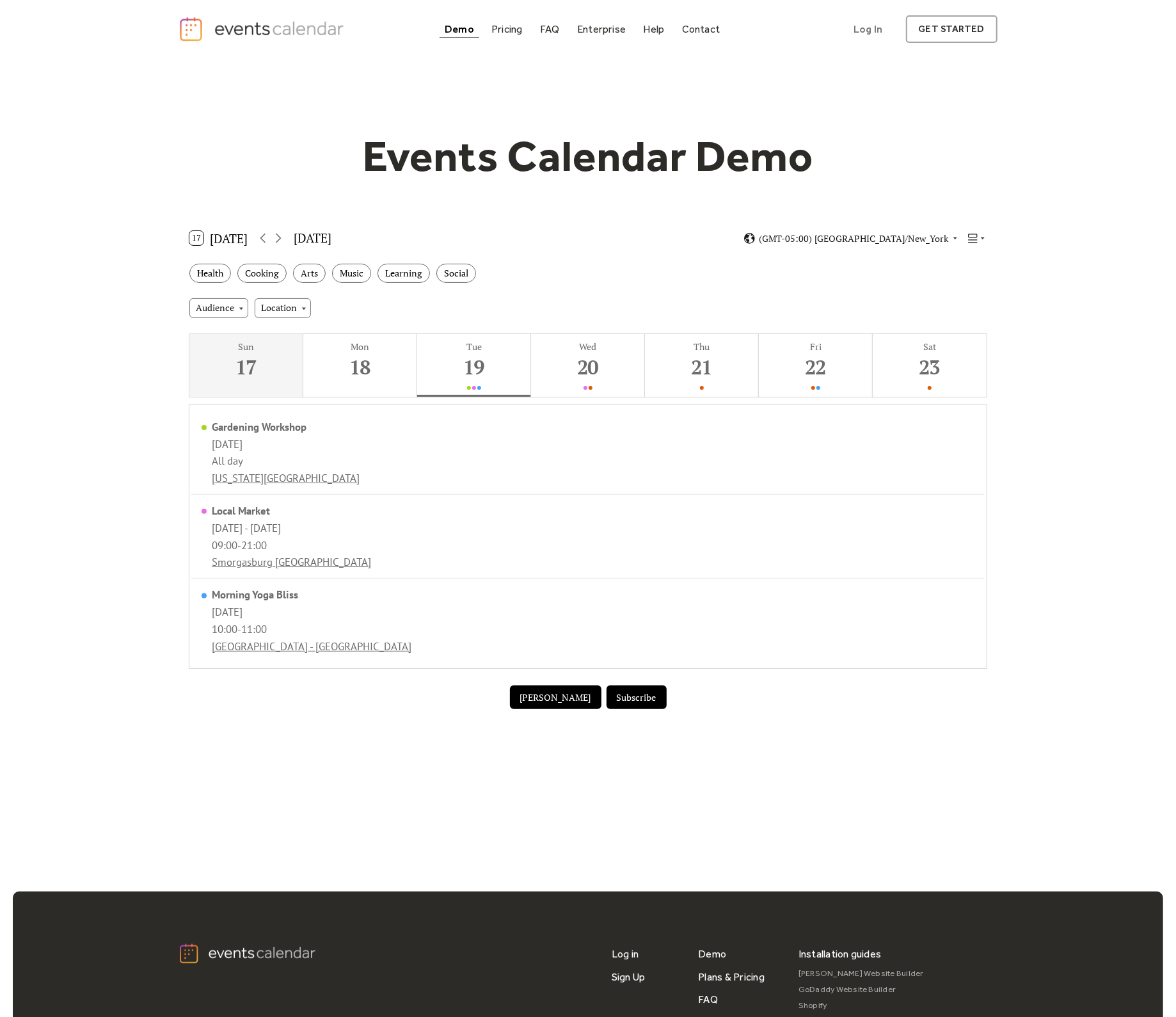
click at [967, 233] on div "(GMT-05:00) [GEOGRAPHIC_DATA]/New_York" at bounding box center [865, 238] width 243 height 12
click at [250, 238] on button "17 Today" at bounding box center [218, 238] width 67 height 21
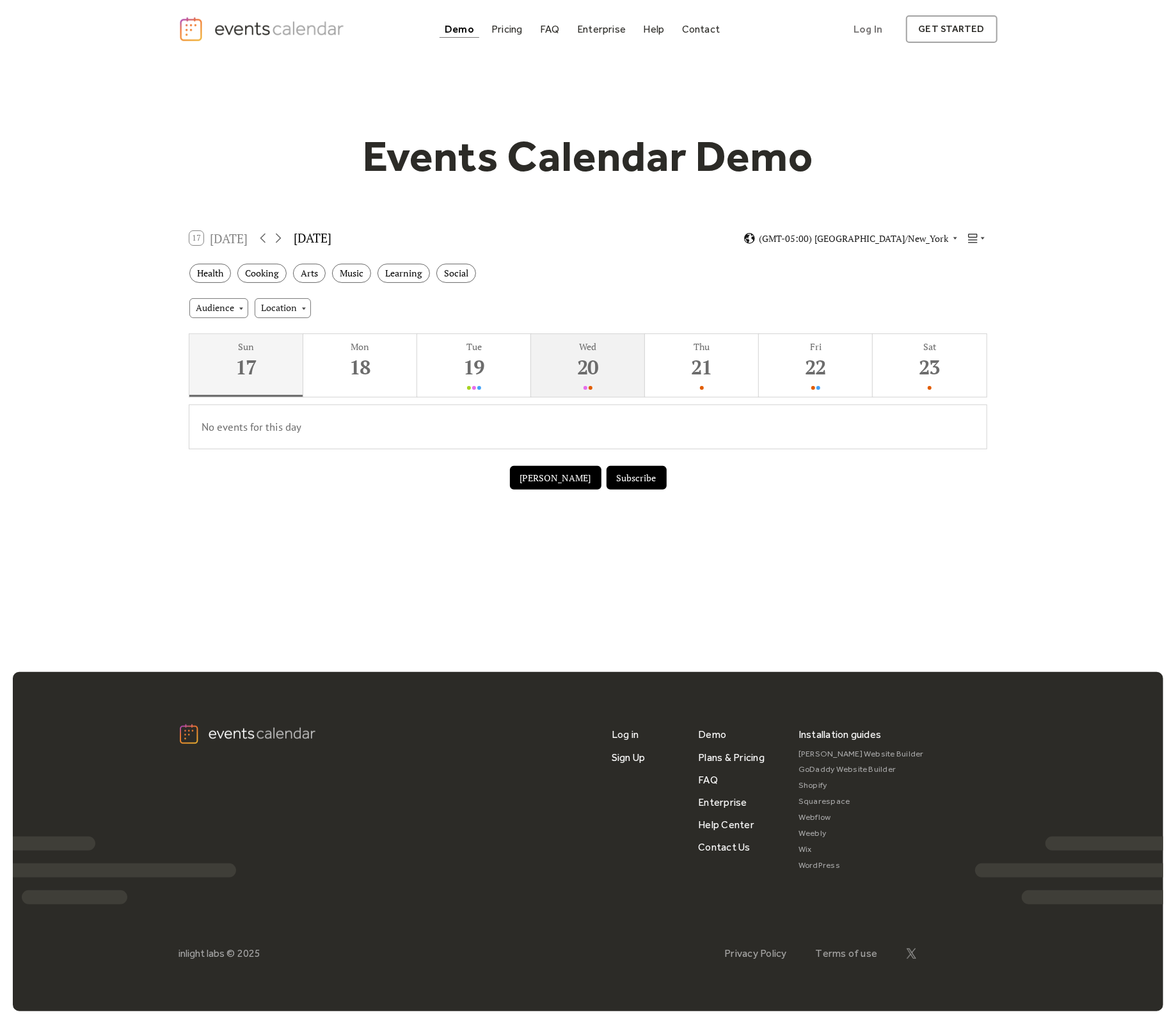
click at [556, 359] on div "20" at bounding box center [587, 367] width 107 height 26
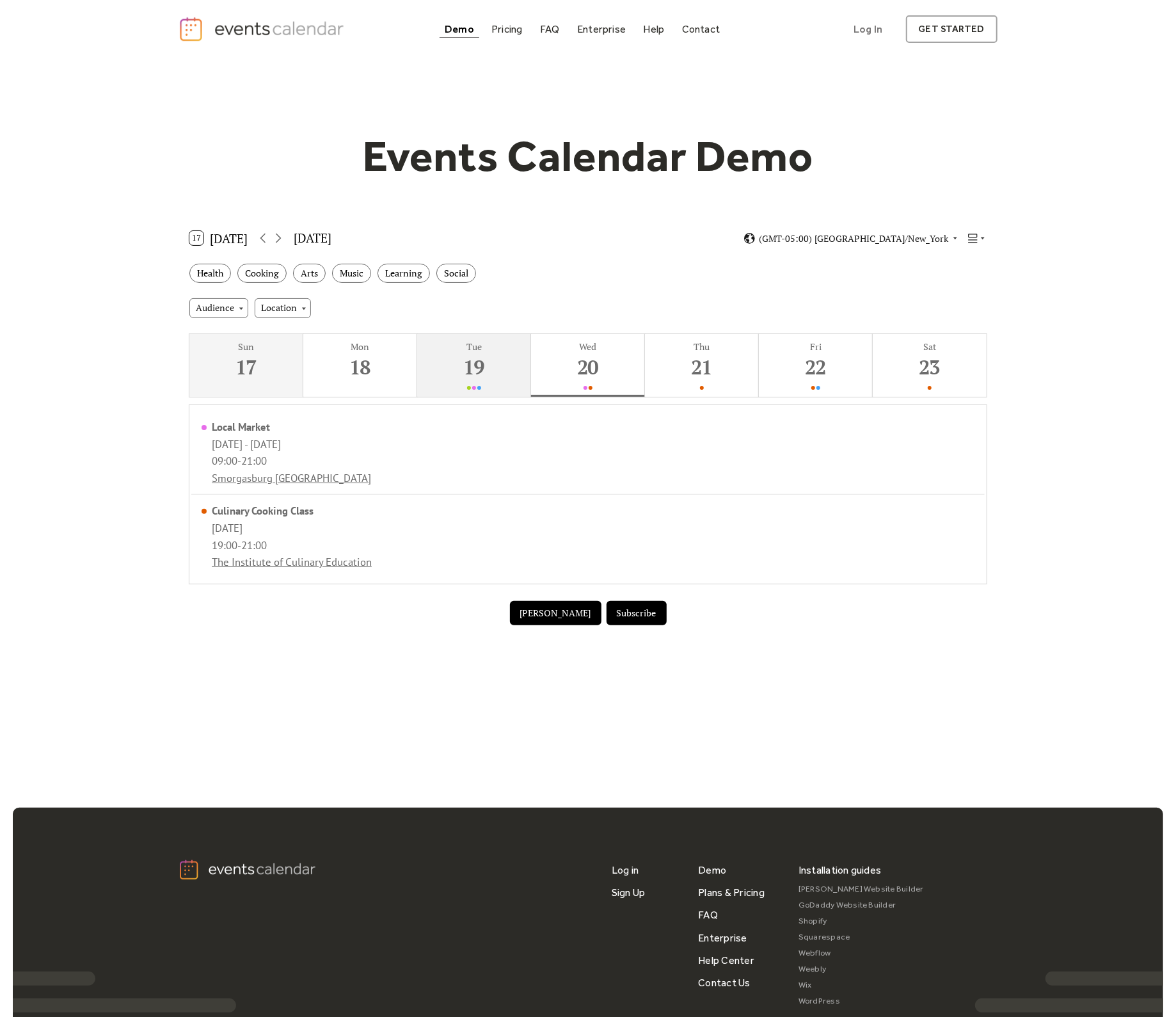
click at [438, 370] on div "19" at bounding box center [473, 367] width 107 height 26
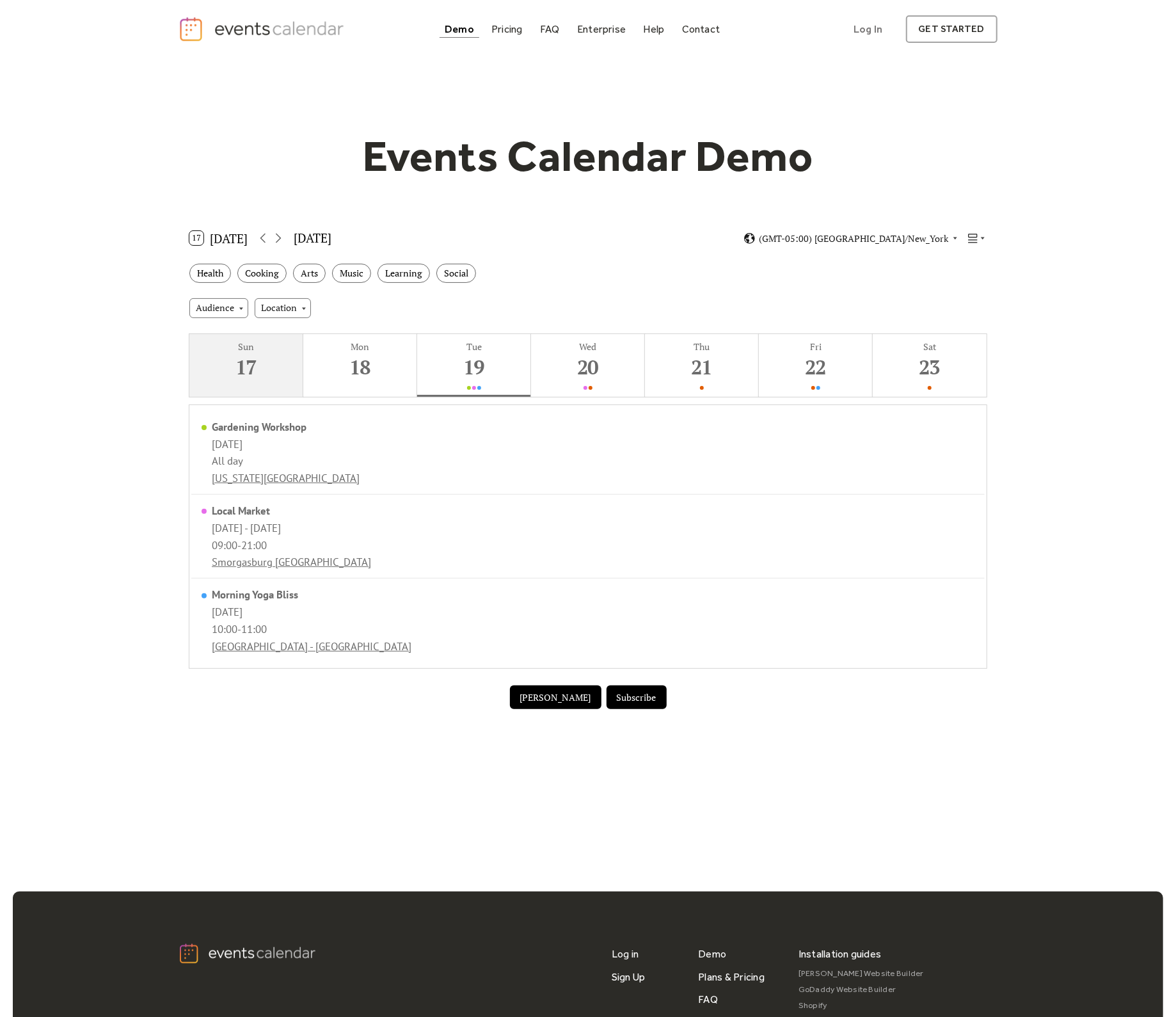
click at [280, 379] on div "17" at bounding box center [246, 367] width 107 height 26
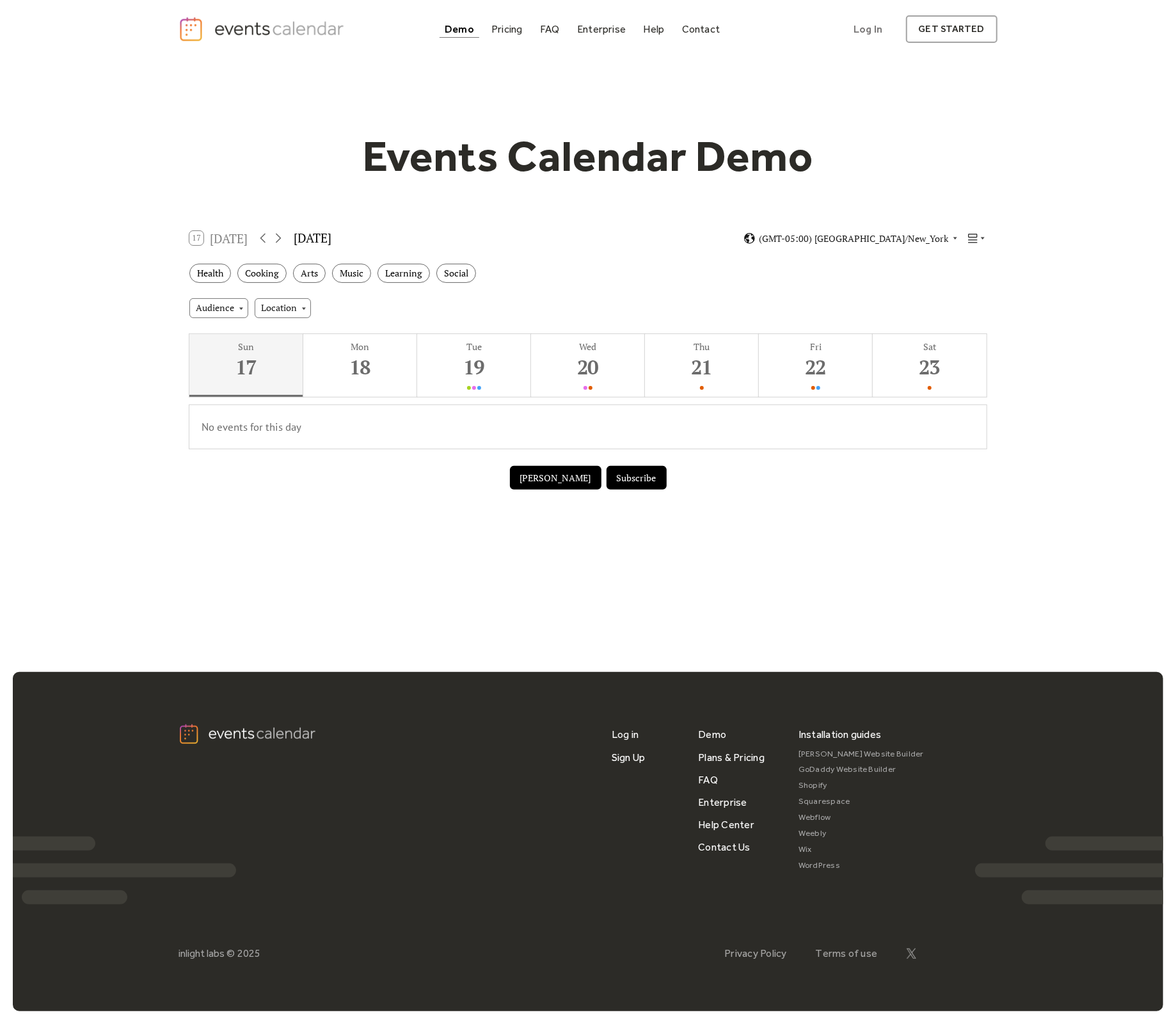
click at [617, 402] on div "Sun 17 Mon 18 Tue 19 Wed 20 Thu 21 Fri 22 Sat 23 No events for this day" at bounding box center [588, 392] width 818 height 131
click at [606, 386] on button "Wed 20" at bounding box center [588, 365] width 114 height 62
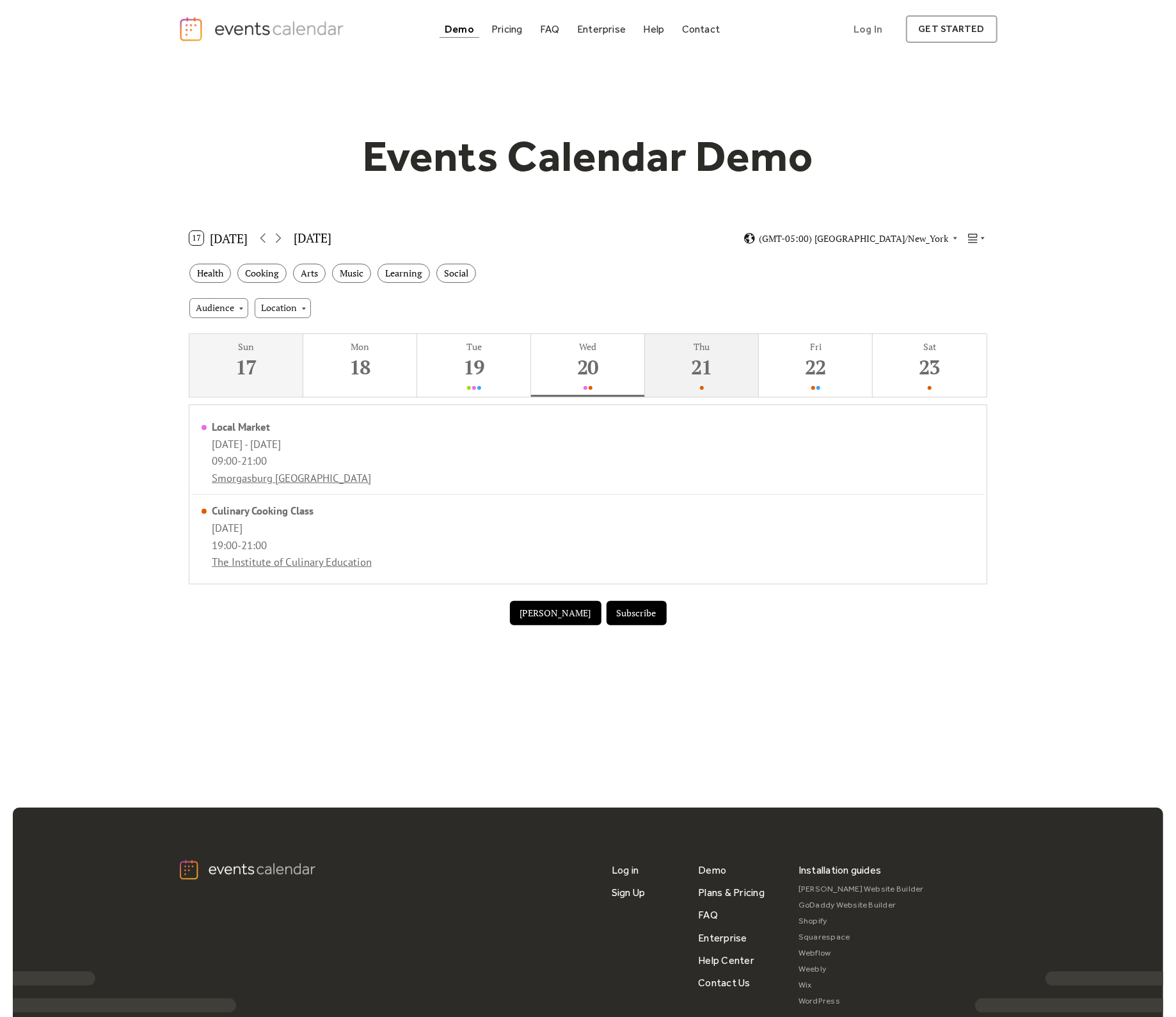
click at [703, 356] on div "21" at bounding box center [702, 367] width 107 height 26
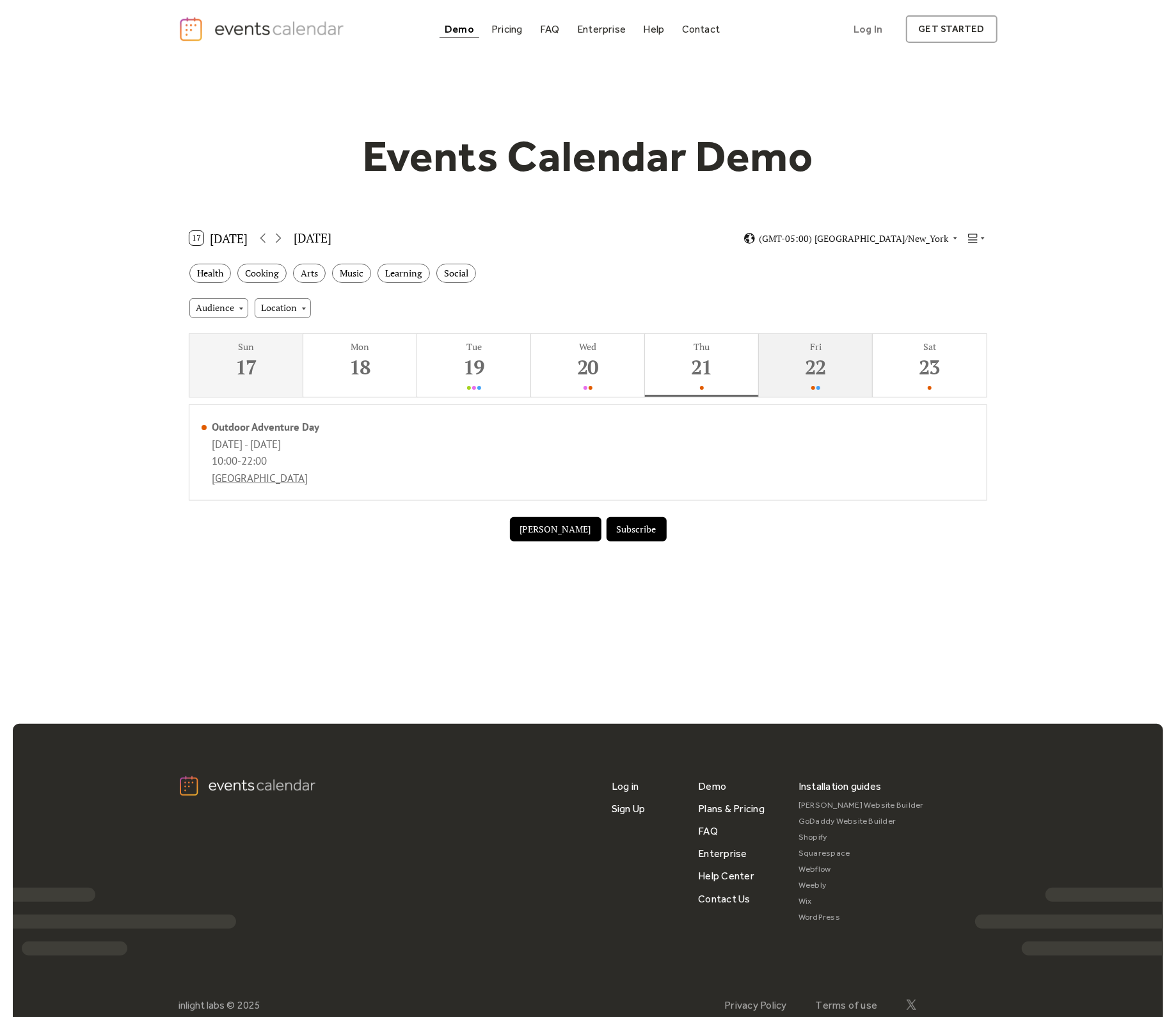
click at [772, 366] on div "22" at bounding box center [816, 367] width 107 height 26
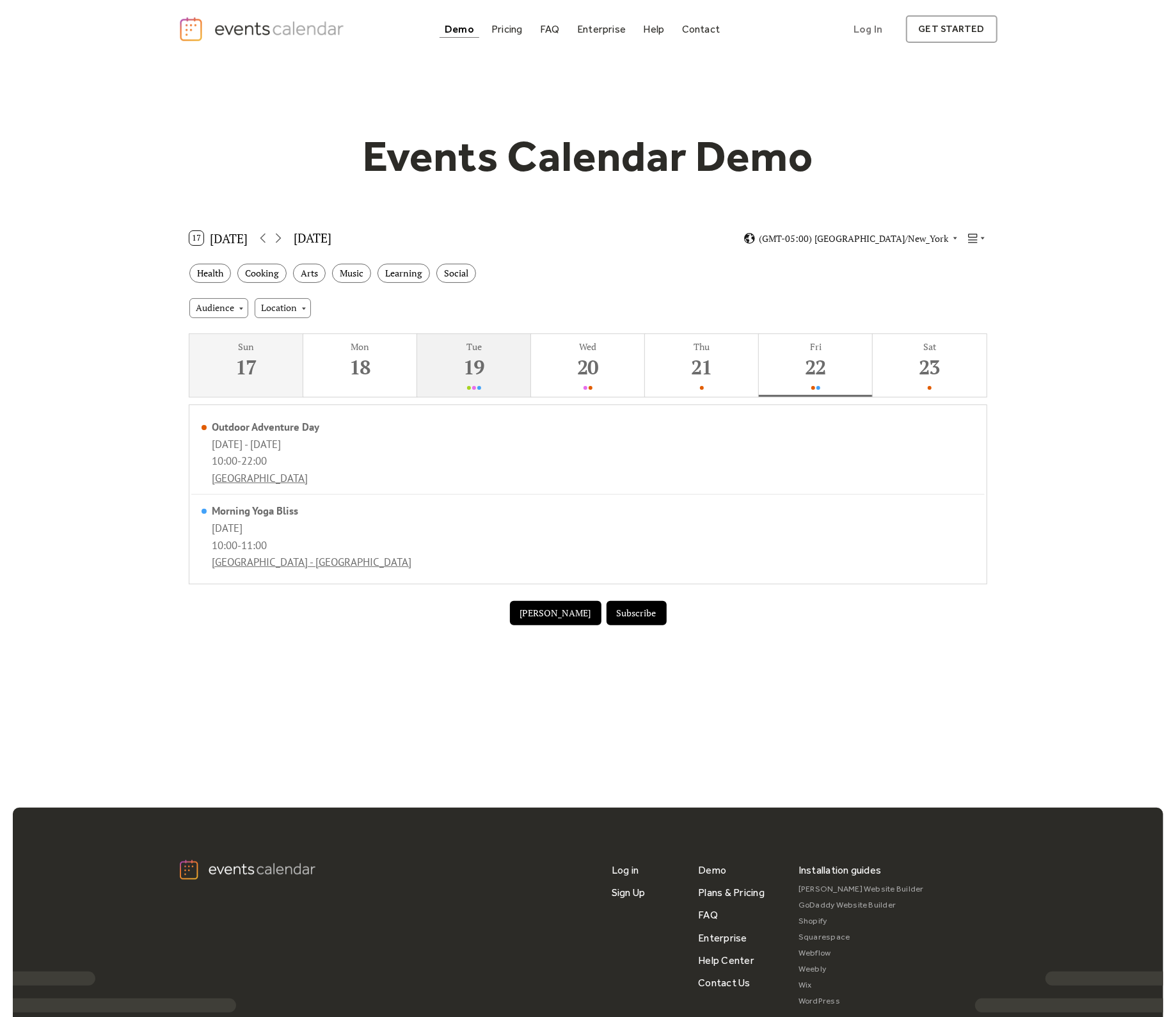
click at [469, 370] on div "19" at bounding box center [473, 367] width 107 height 26
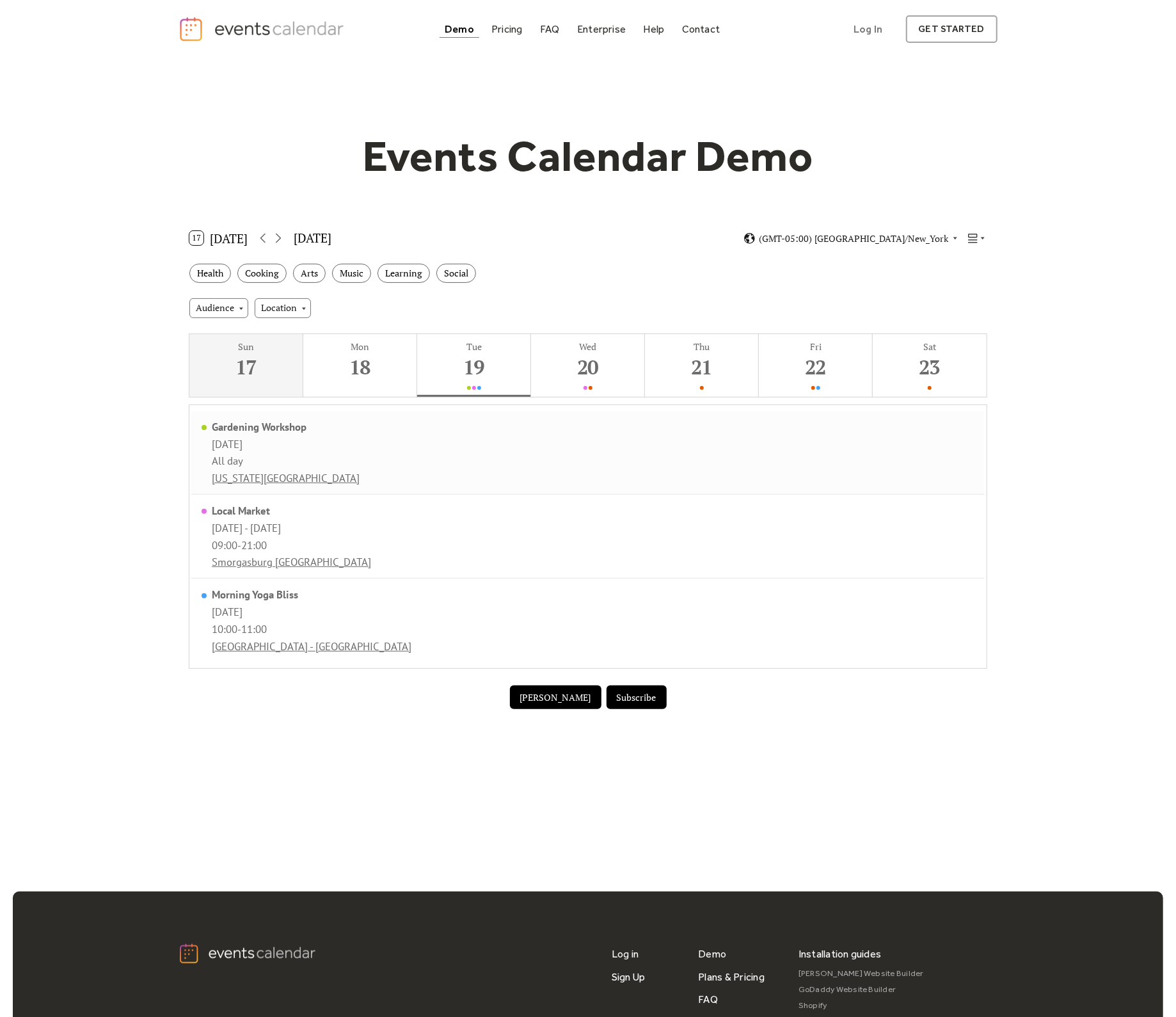
click at [467, 458] on div "Gardening Workshop Tuesday, August 19, 2025 All day New York Botanical Garden" at bounding box center [588, 453] width 793 height 84
click at [362, 450] on div "Gardening Workshop Tuesday, August 19, 2025 All day New York Botanical Garden" at bounding box center [588, 453] width 793 height 84
click at [261, 420] on div "Gardening Workshop" at bounding box center [285, 427] width 148 height 14
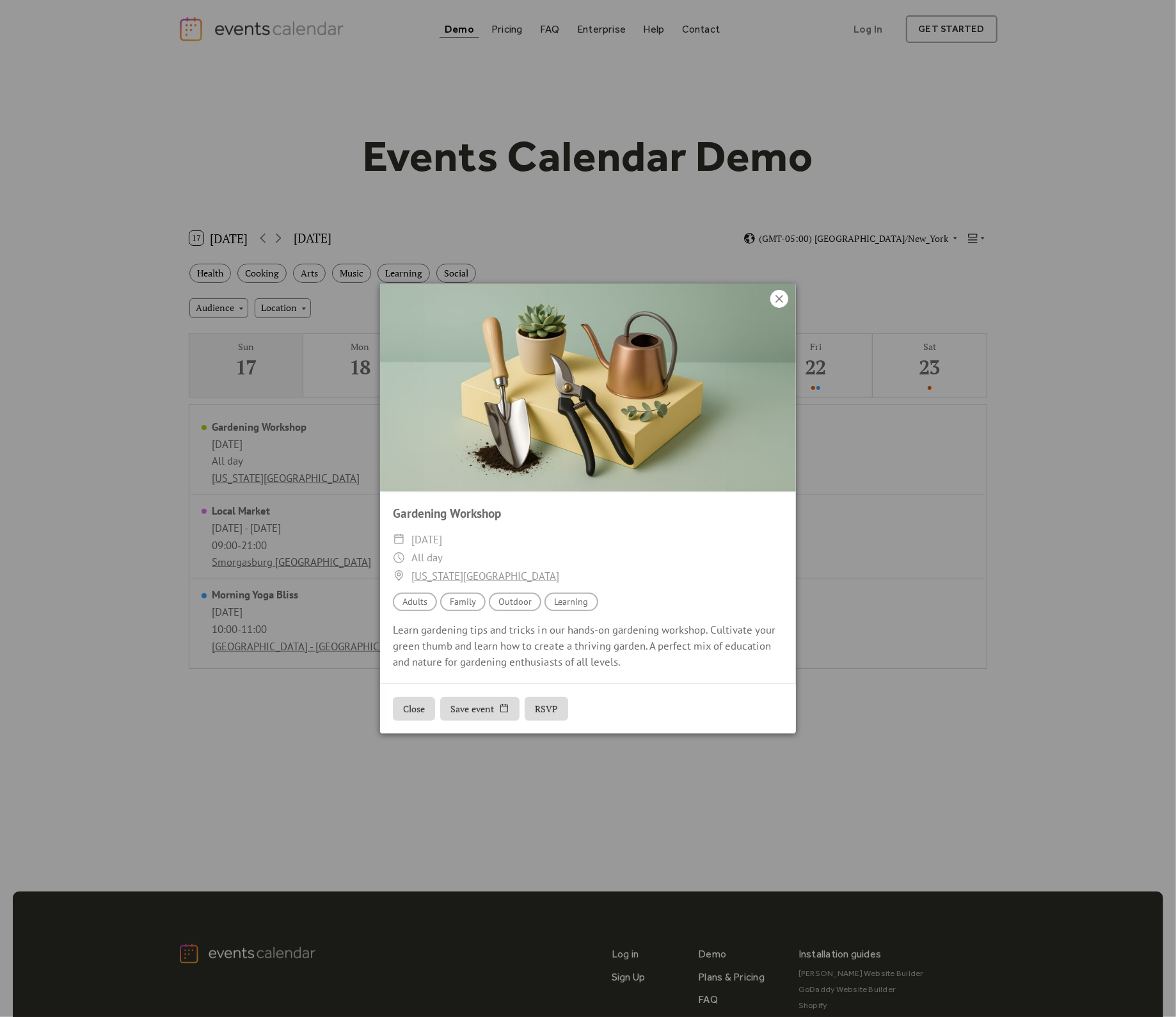
click at [779, 303] on icon at bounding box center [779, 298] width 15 height 15
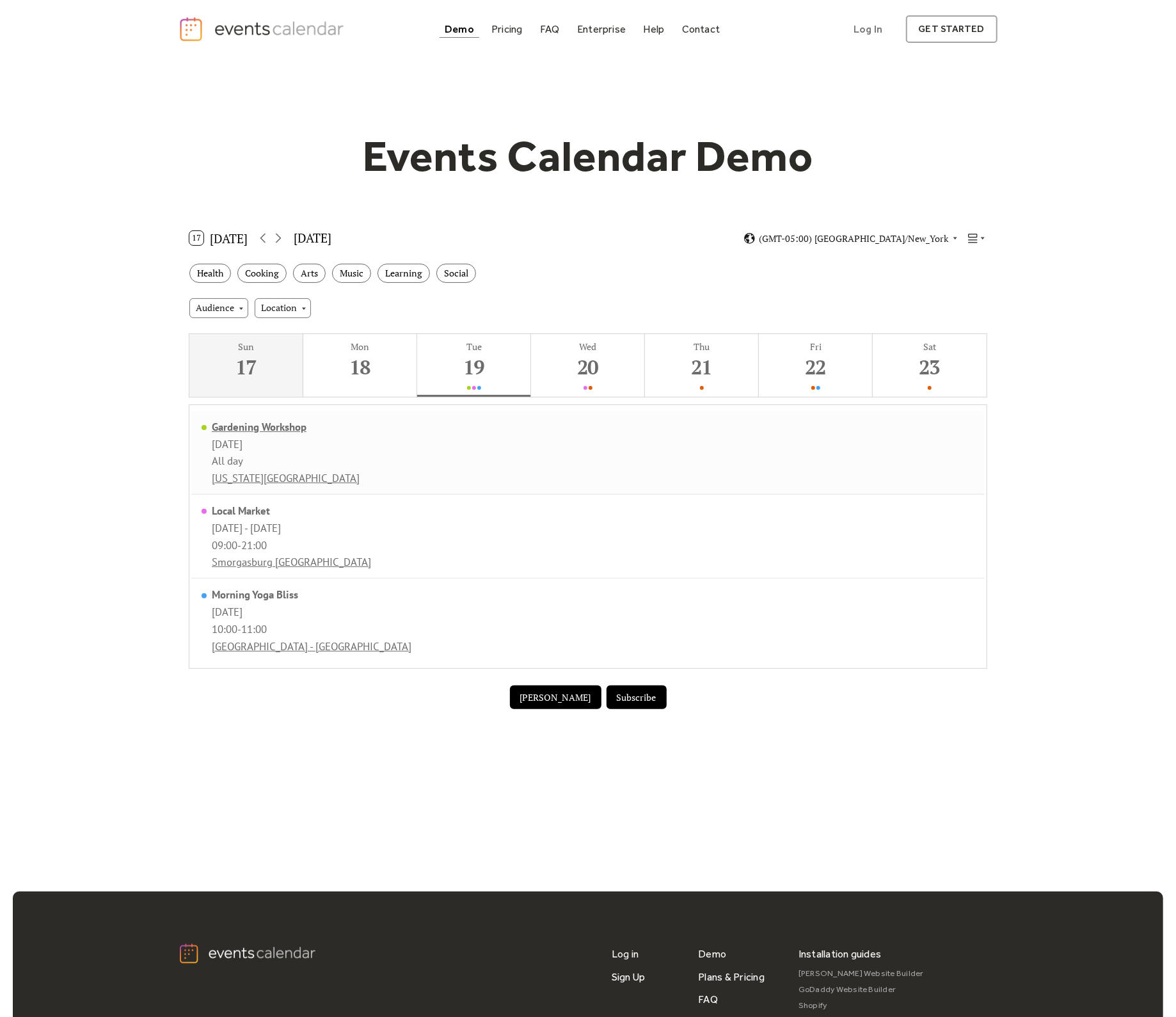
click at [267, 430] on div "Gardening Workshop" at bounding box center [285, 427] width 148 height 14
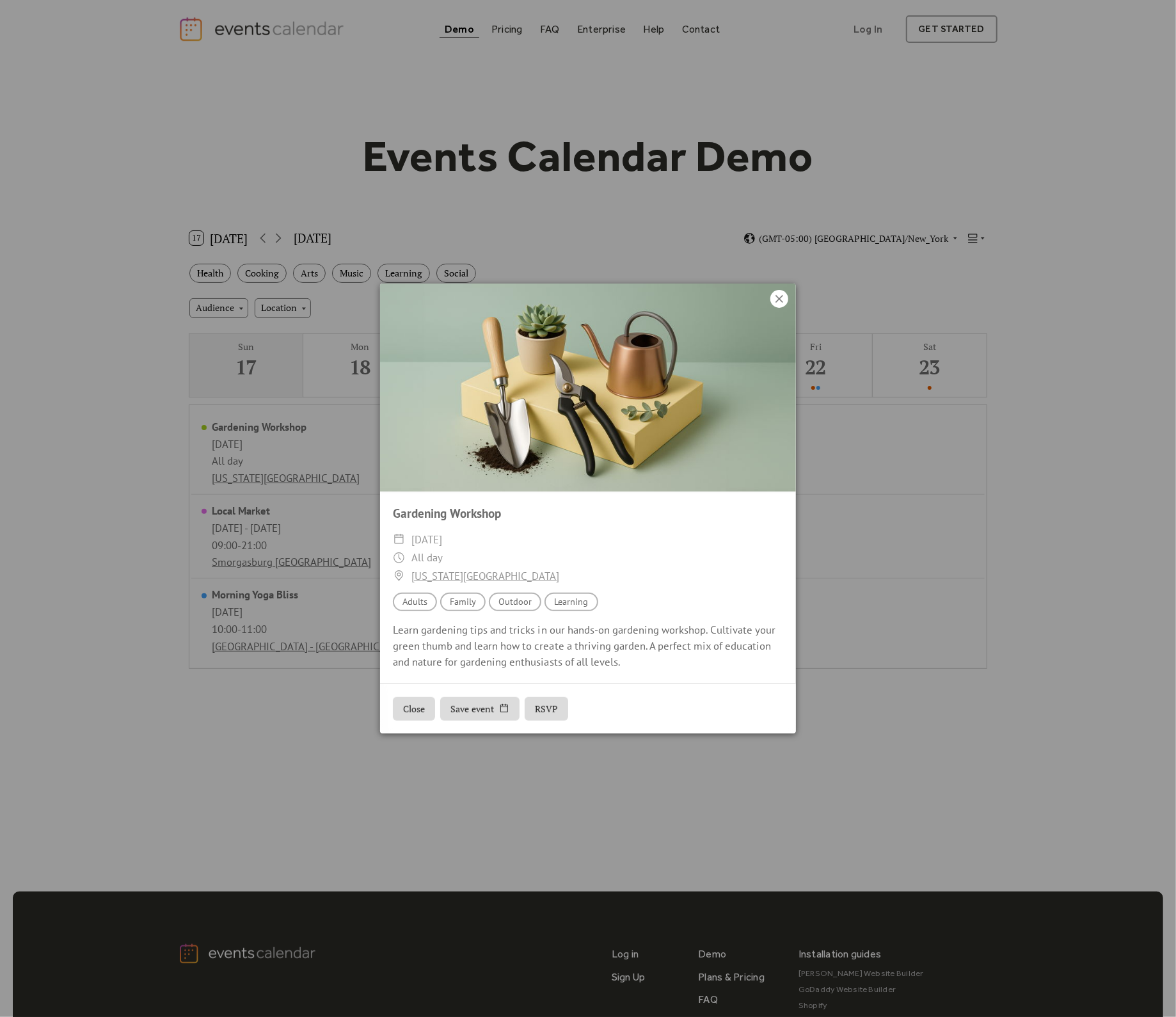
click at [788, 303] on div at bounding box center [779, 299] width 18 height 18
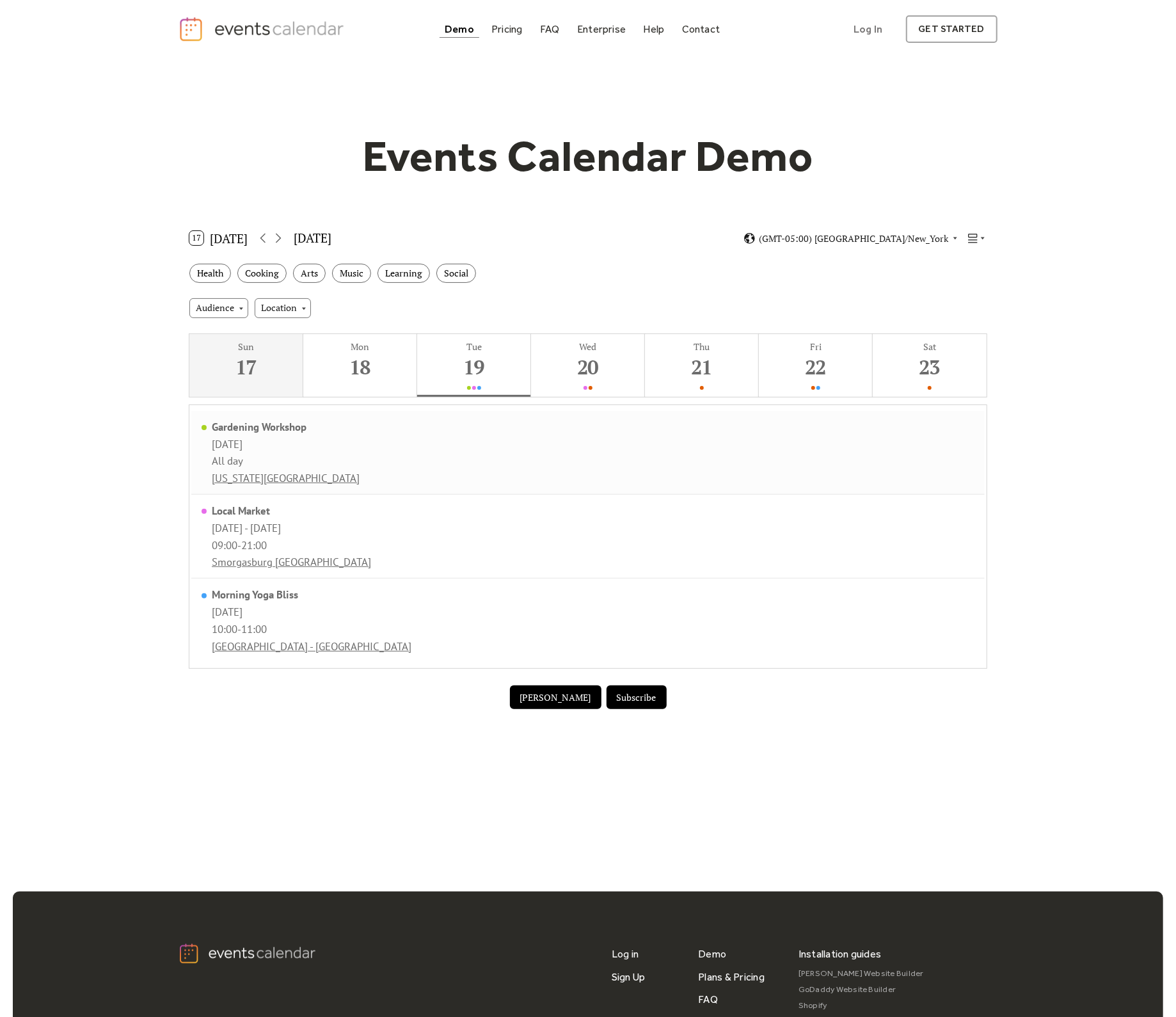
click at [276, 437] on div "Tuesday, August 19, 2025" at bounding box center [285, 444] width 148 height 14
click at [274, 428] on div "Gardening Workshop" at bounding box center [285, 427] width 148 height 14
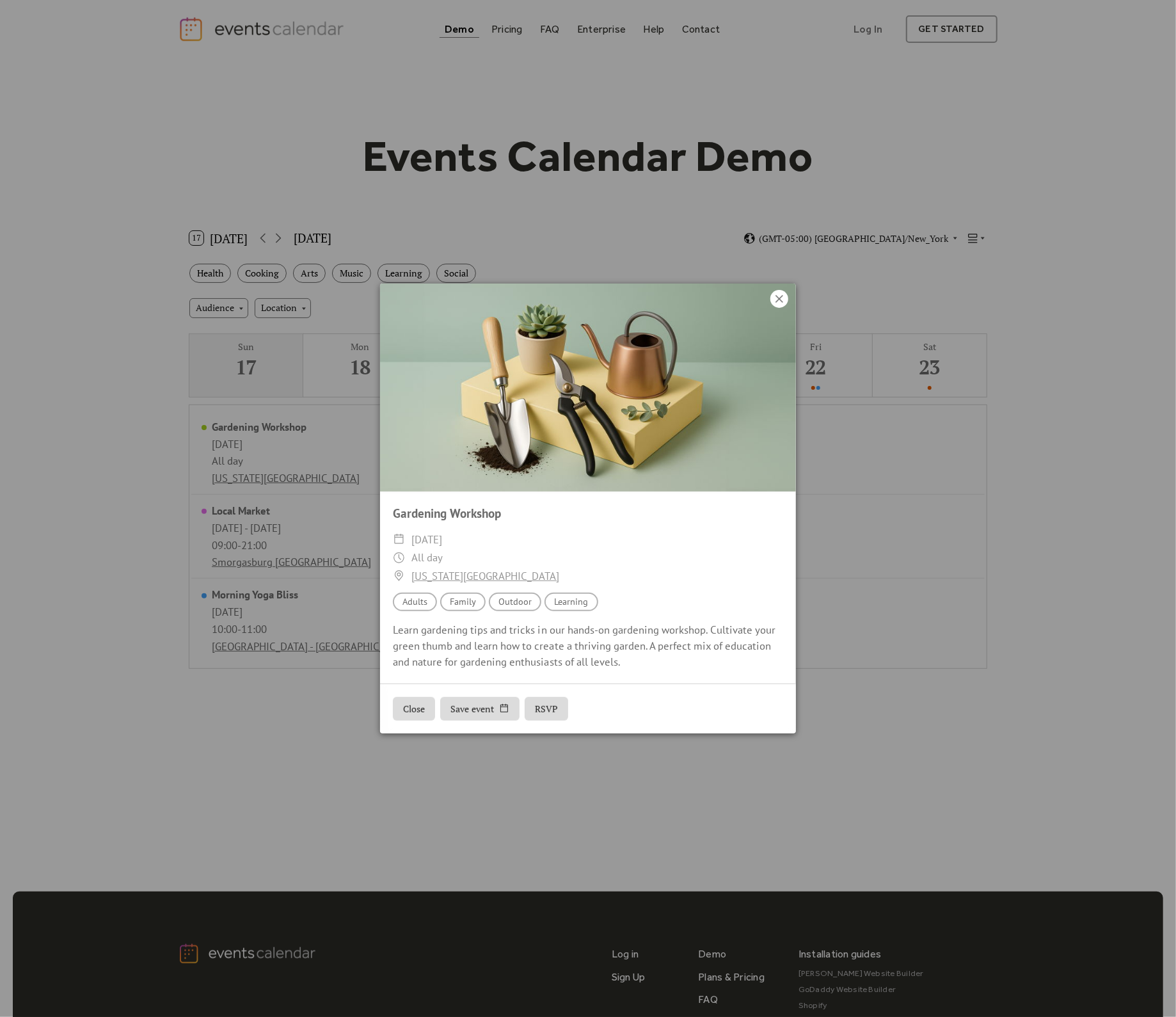
click at [782, 301] on icon at bounding box center [779, 299] width 8 height 8
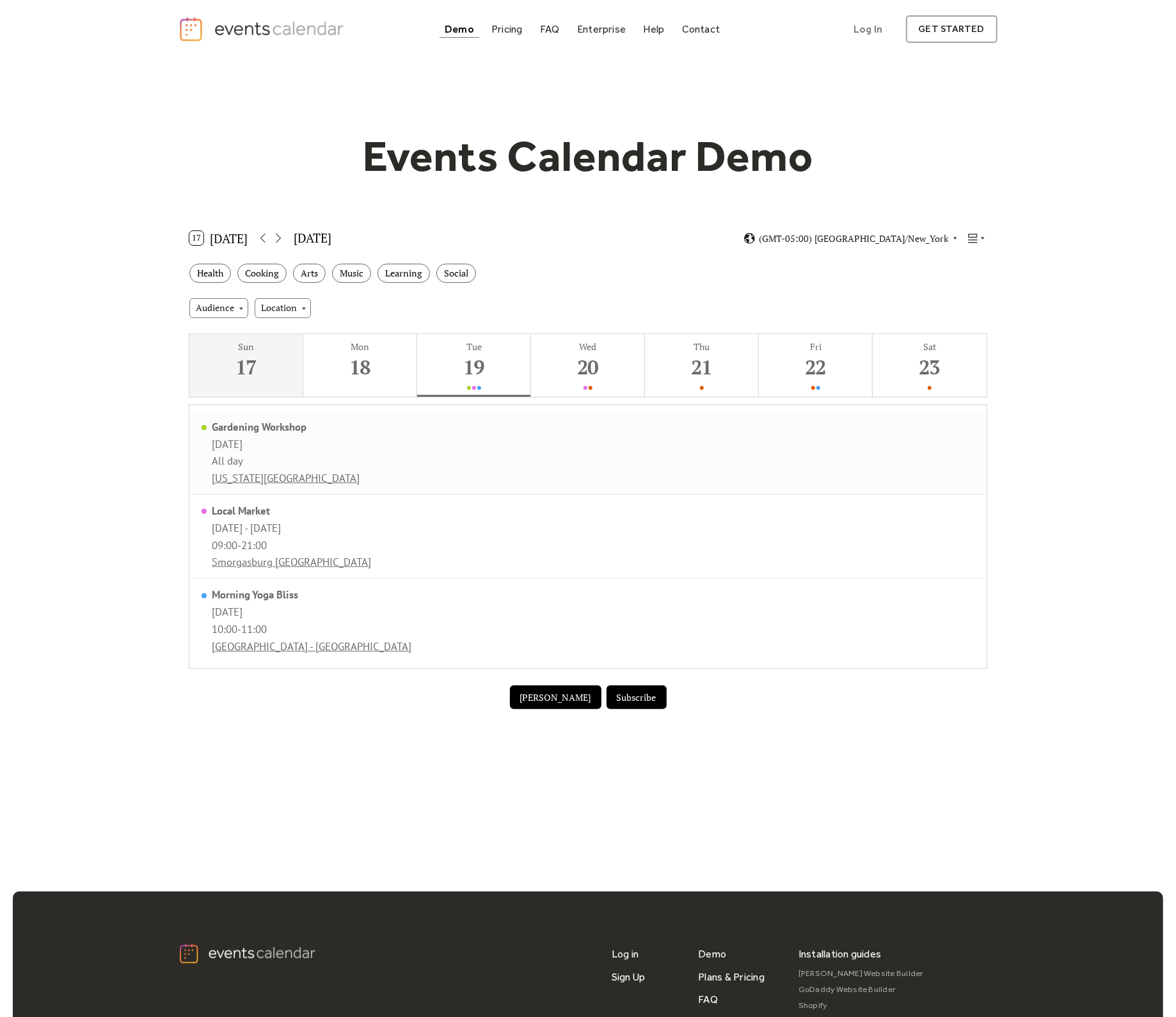
click at [439, 471] on div "Gardening Workshop Tuesday, August 19, 2025 All day New York Botanical Garden" at bounding box center [588, 453] width 793 height 84
click at [428, 458] on div "Gardening Workshop Tuesday, August 19, 2025 All day New York Botanical Garden" at bounding box center [588, 453] width 793 height 84
click at [441, 547] on div "Local Market Tue, Aug 19 - Wed, Aug 20, 2025 09:00 - 21:00 Smorgasburg Williams…" at bounding box center [588, 537] width 793 height 84
click at [480, 650] on div "Morning Yoga Bliss Tuesday, August 19, 2025 10:00 - 11:00 Central Park - Sheep …" at bounding box center [588, 620] width 793 height 83
click at [425, 396] on div "Sun 17 Mon 18 Tue 19 Wed 20 Thu 21 Fri 22 Sat 23 Gardening Workshop Tuesday, Au…" at bounding box center [588, 502] width 818 height 351
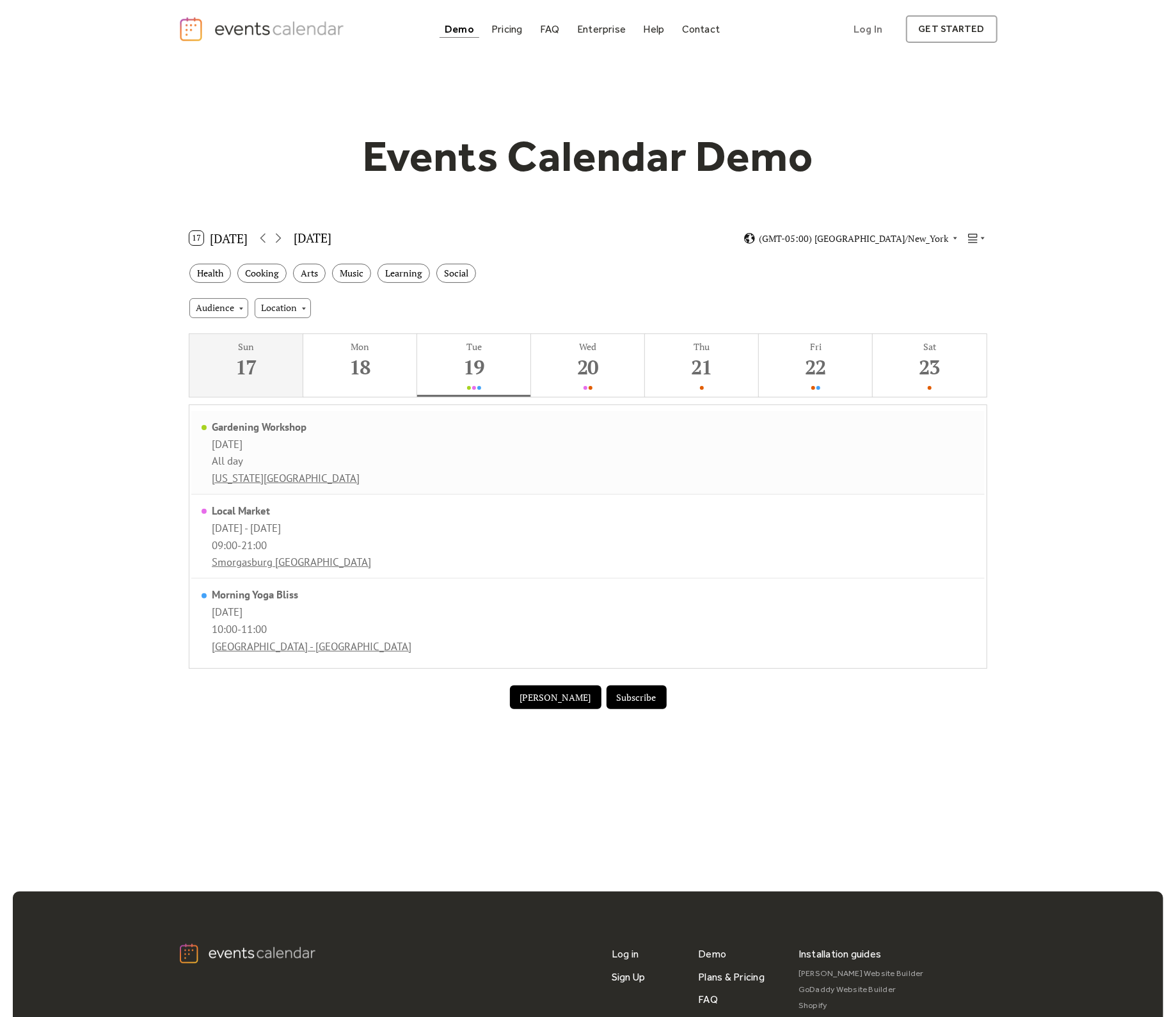
click at [453, 435] on div "Gardening Workshop Tuesday, August 19, 2025 All day New York Botanical Garden" at bounding box center [588, 453] width 793 height 84
click at [443, 571] on div "Local Market Tue, Aug 19 - Wed, Aug 20, 2025 09:00 - 21:00 Smorgasburg Williams…" at bounding box center [588, 537] width 793 height 84
click at [427, 650] on div "Morning Yoga Bliss Tuesday, August 19, 2025 10:00 - 11:00 Central Park - Sheep …" at bounding box center [588, 620] width 793 height 83
click at [499, 440] on div "Gardening Workshop Tuesday, August 19, 2025 All day New York Botanical Garden" at bounding box center [588, 453] width 793 height 84
click at [478, 543] on div "Local Market Tue, Aug 19 - Wed, Aug 20, 2025 09:00 - 21:00 Smorgasburg Williams…" at bounding box center [588, 537] width 793 height 84
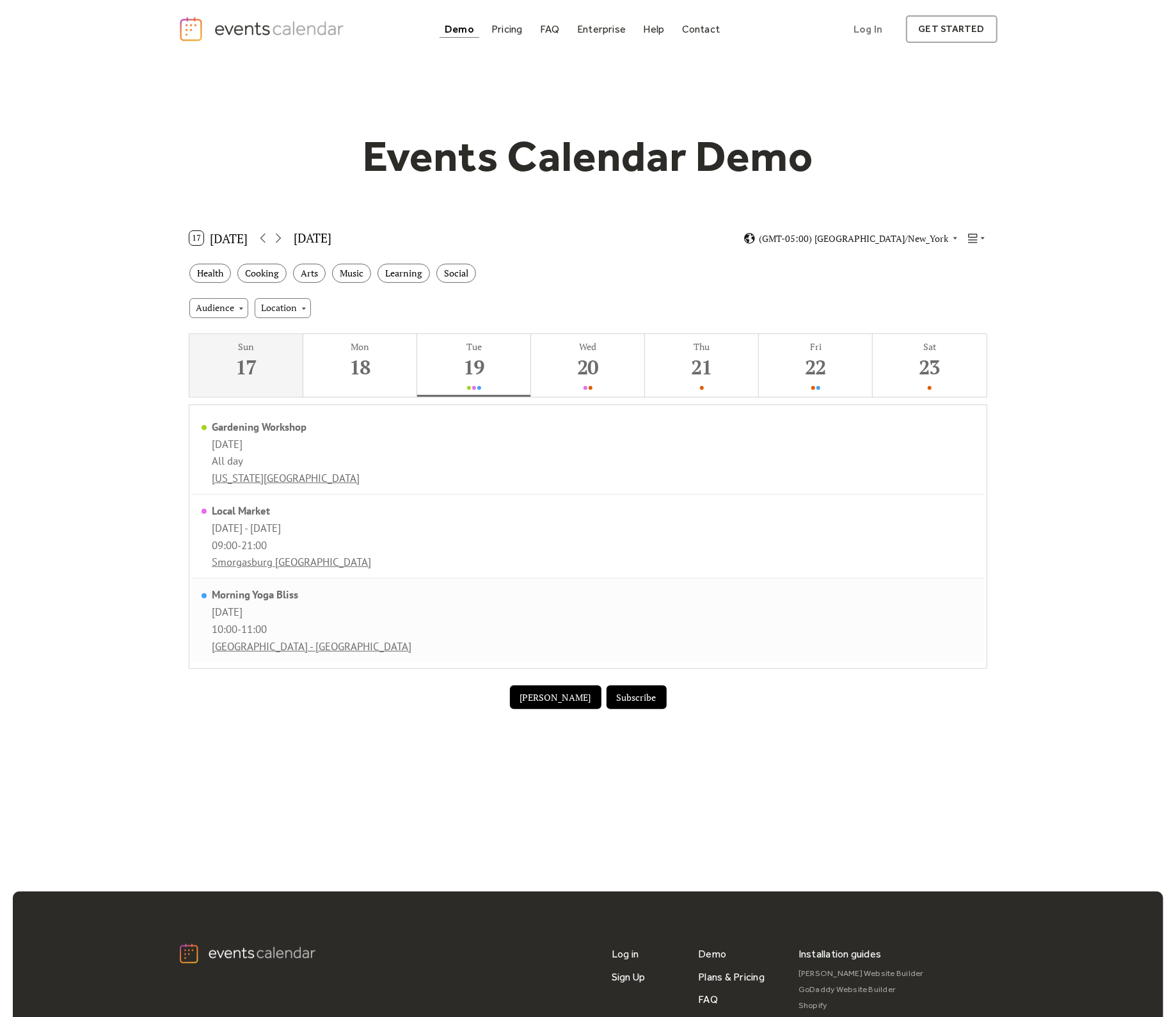
click at [458, 650] on div "Morning Yoga Bliss Tuesday, August 19, 2025 10:00 - 11:00 Central Park - Sheep …" at bounding box center [588, 620] width 793 height 83
click at [586, 365] on div "20" at bounding box center [587, 367] width 107 height 26
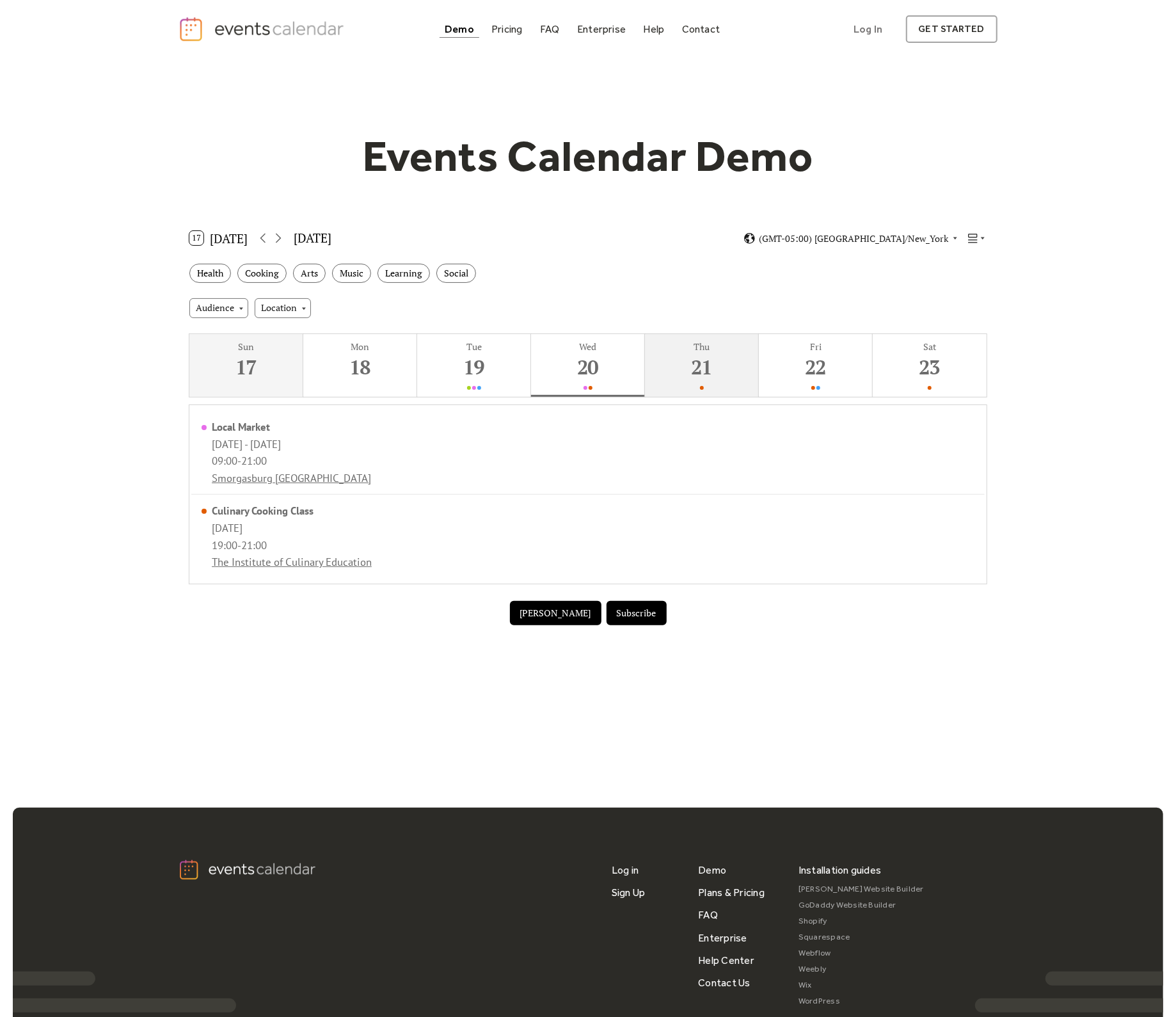
click at [652, 369] on div "21" at bounding box center [702, 367] width 107 height 26
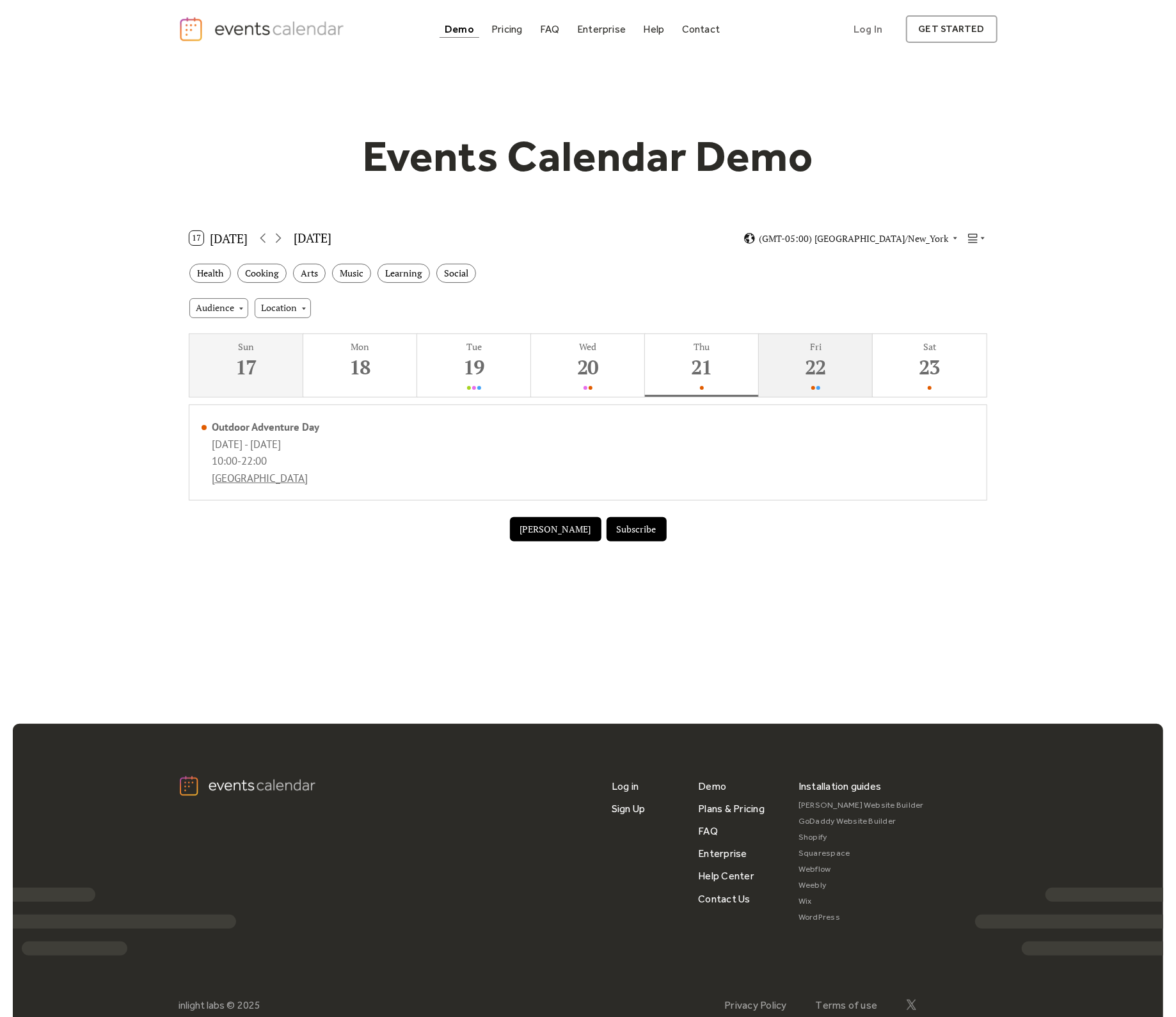
click at [790, 367] on div "22" at bounding box center [816, 367] width 107 height 26
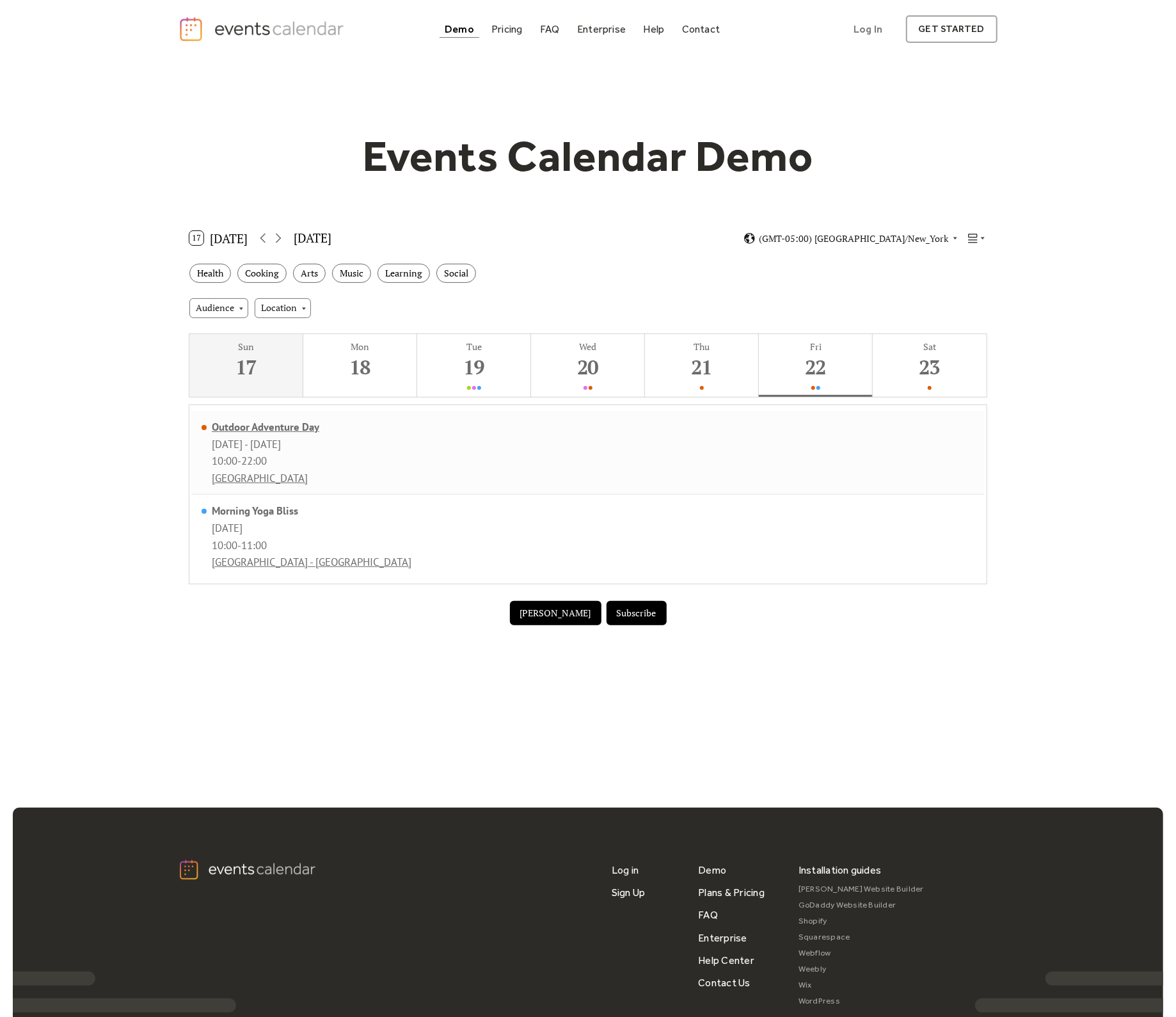
click at [250, 420] on div "Outdoor Adventure Day" at bounding box center [266, 427] width 107 height 14
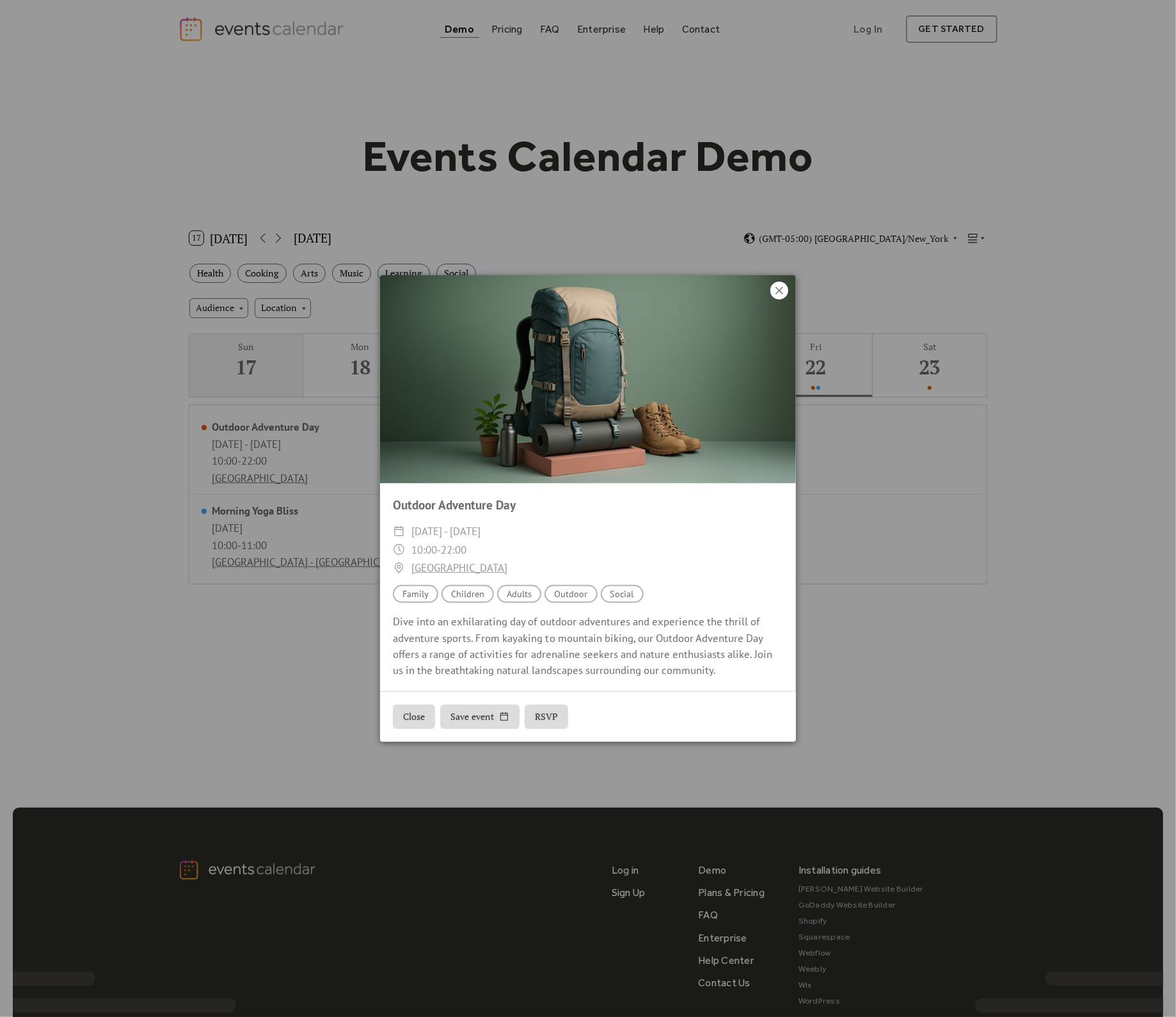
click at [784, 289] on icon at bounding box center [779, 290] width 15 height 15
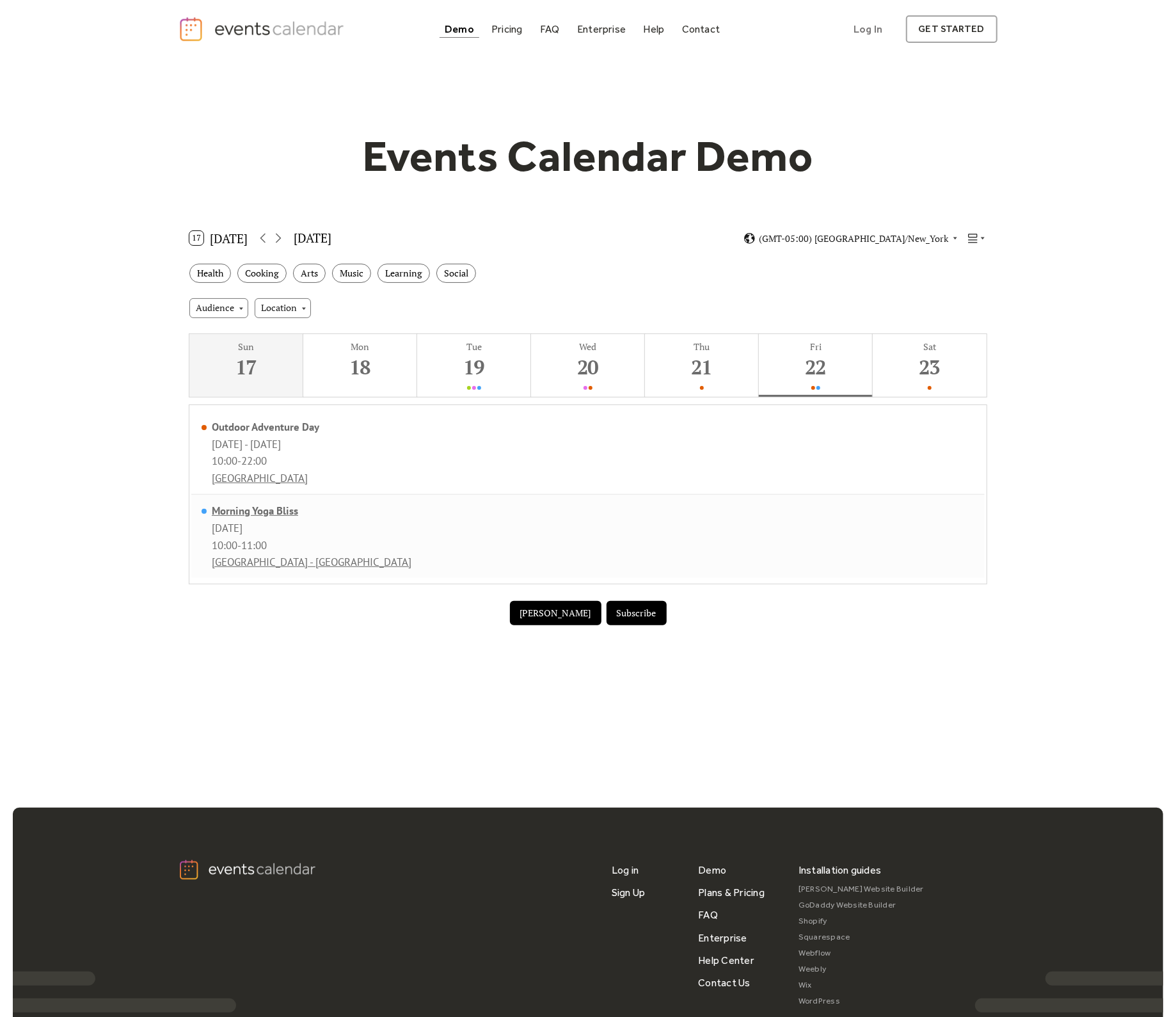
click at [264, 507] on div "Morning Yoga Bliss" at bounding box center [311, 510] width 200 height 14
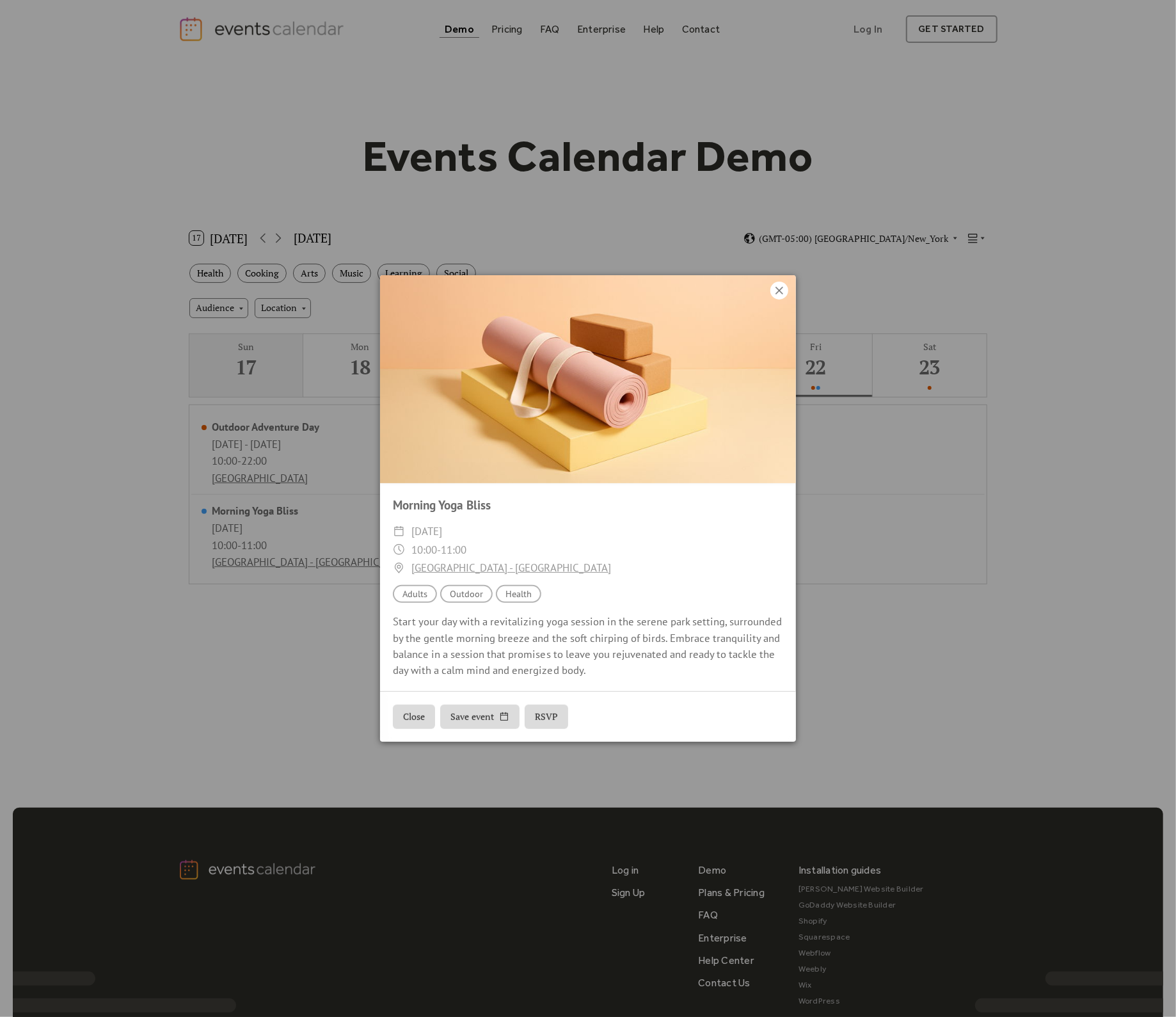
click at [782, 291] on icon at bounding box center [779, 290] width 15 height 15
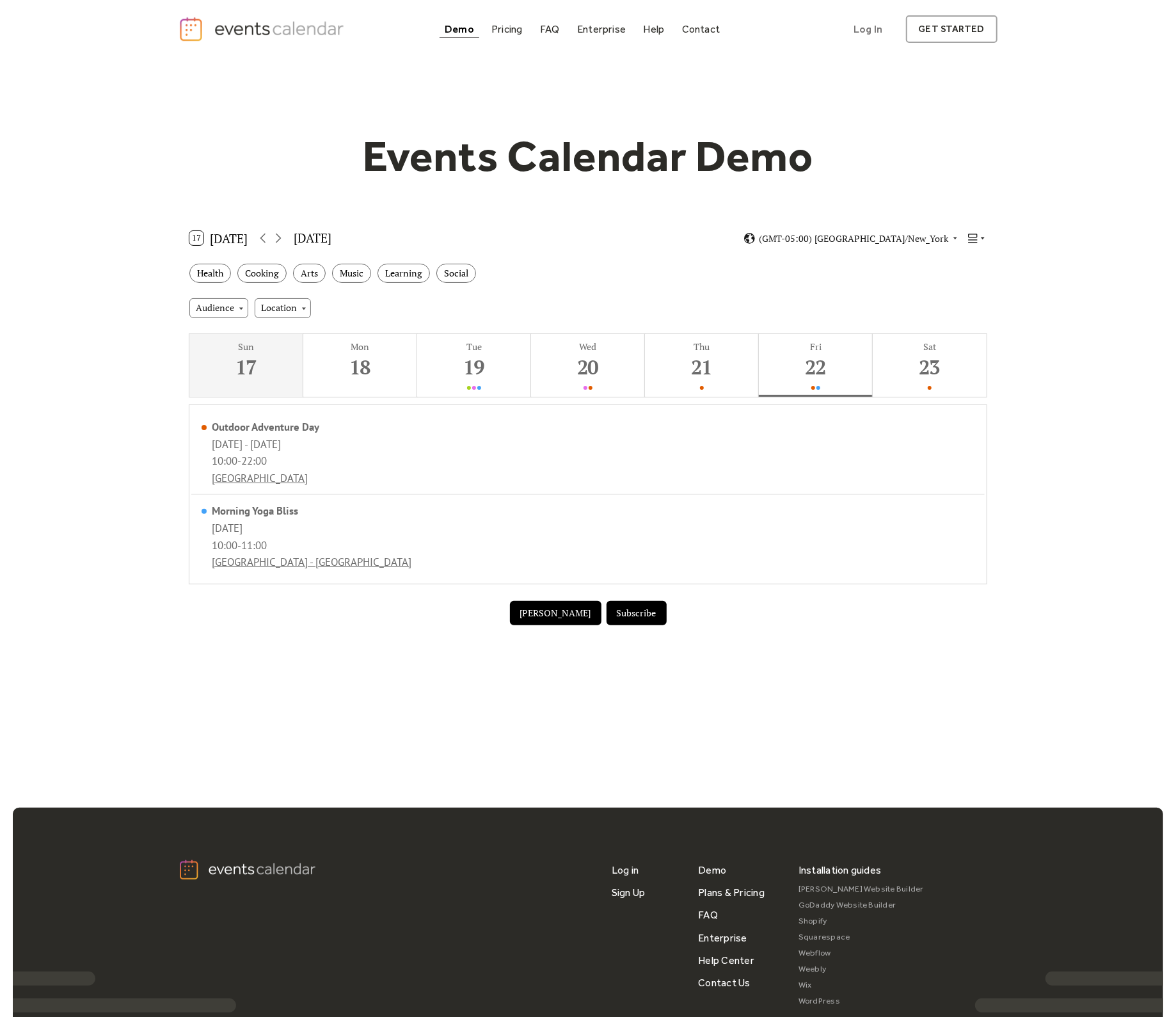
click at [974, 250] on body "Demo Pricing FAQ Enterprise Help Contact Log In Get Started Log In get started …" at bounding box center [588, 579] width 1176 height 1159
click at [955, 342] on div "Map" at bounding box center [954, 353] width 66 height 24
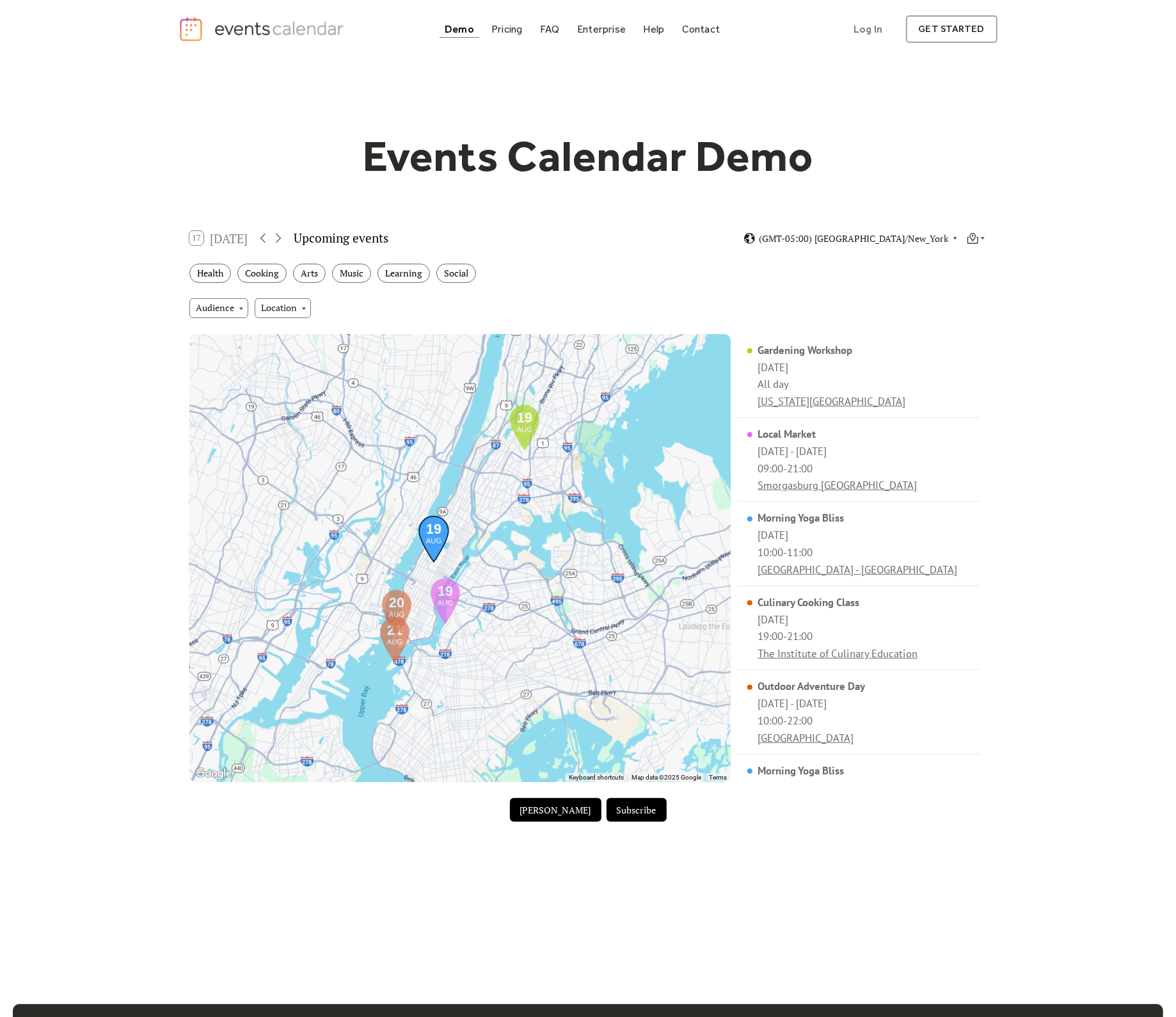
click at [441, 547] on img at bounding box center [434, 539] width 49 height 58
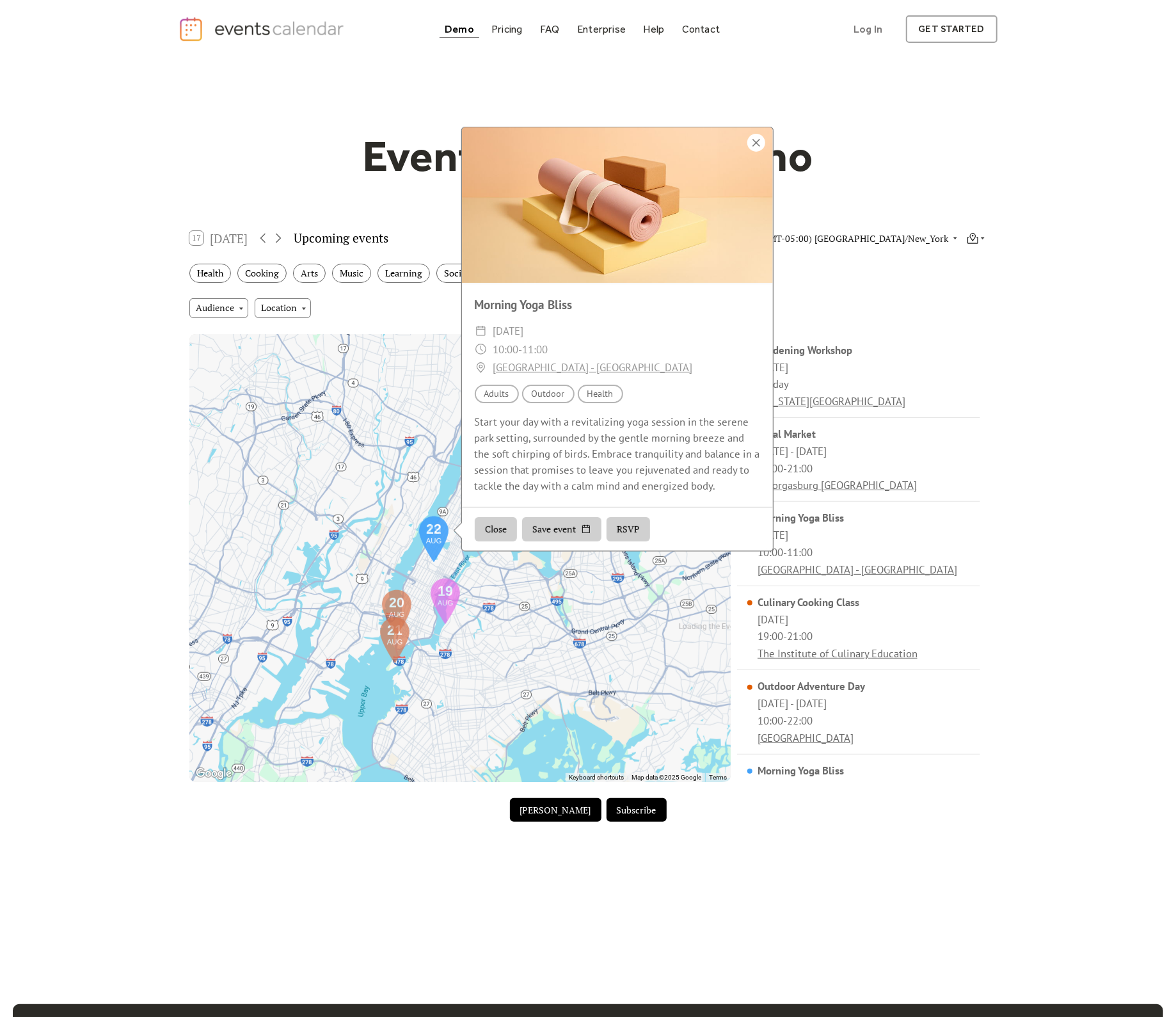
click at [753, 136] on div at bounding box center [756, 142] width 18 height 18
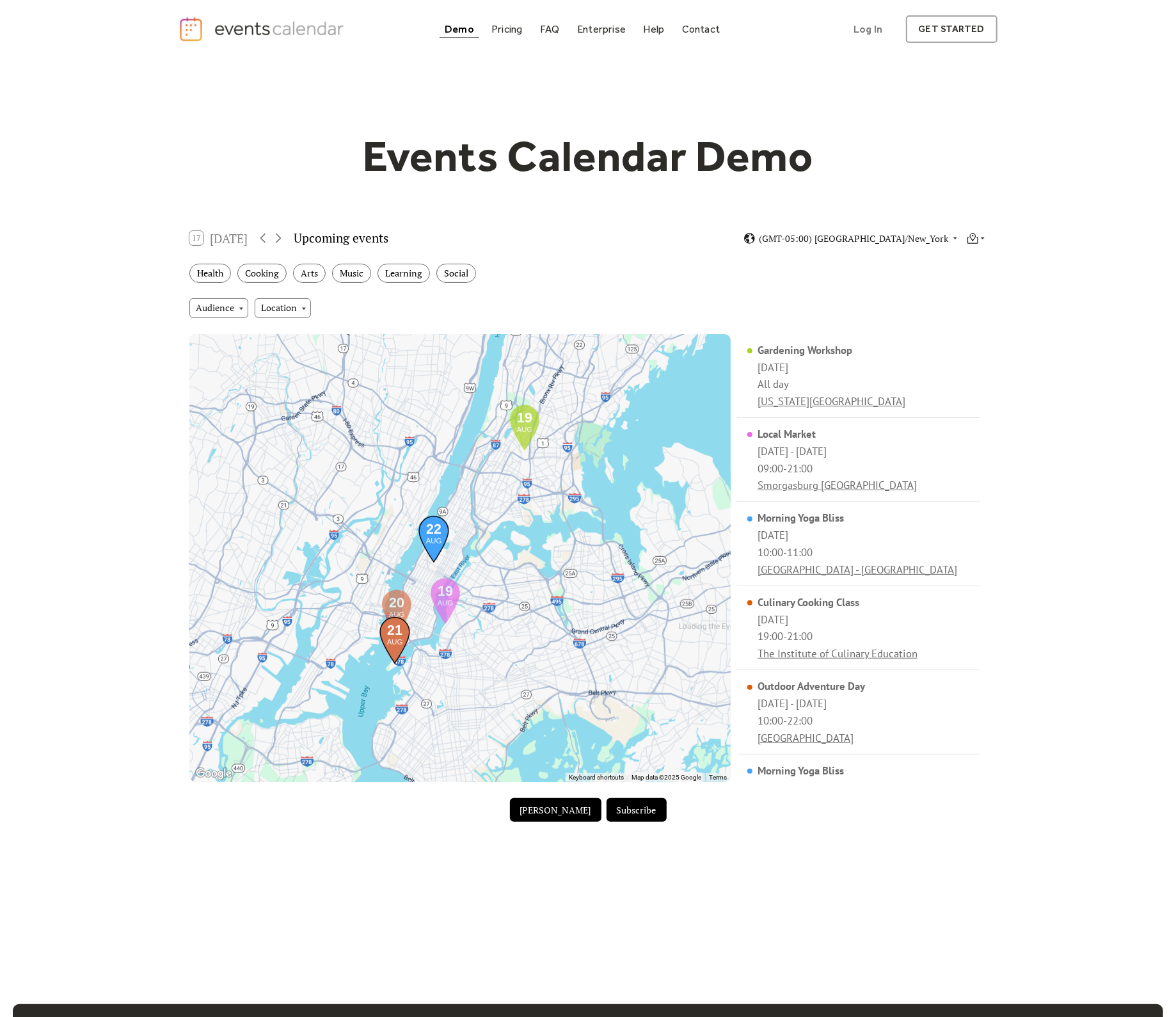
click at [404, 657] on img at bounding box center [395, 640] width 49 height 58
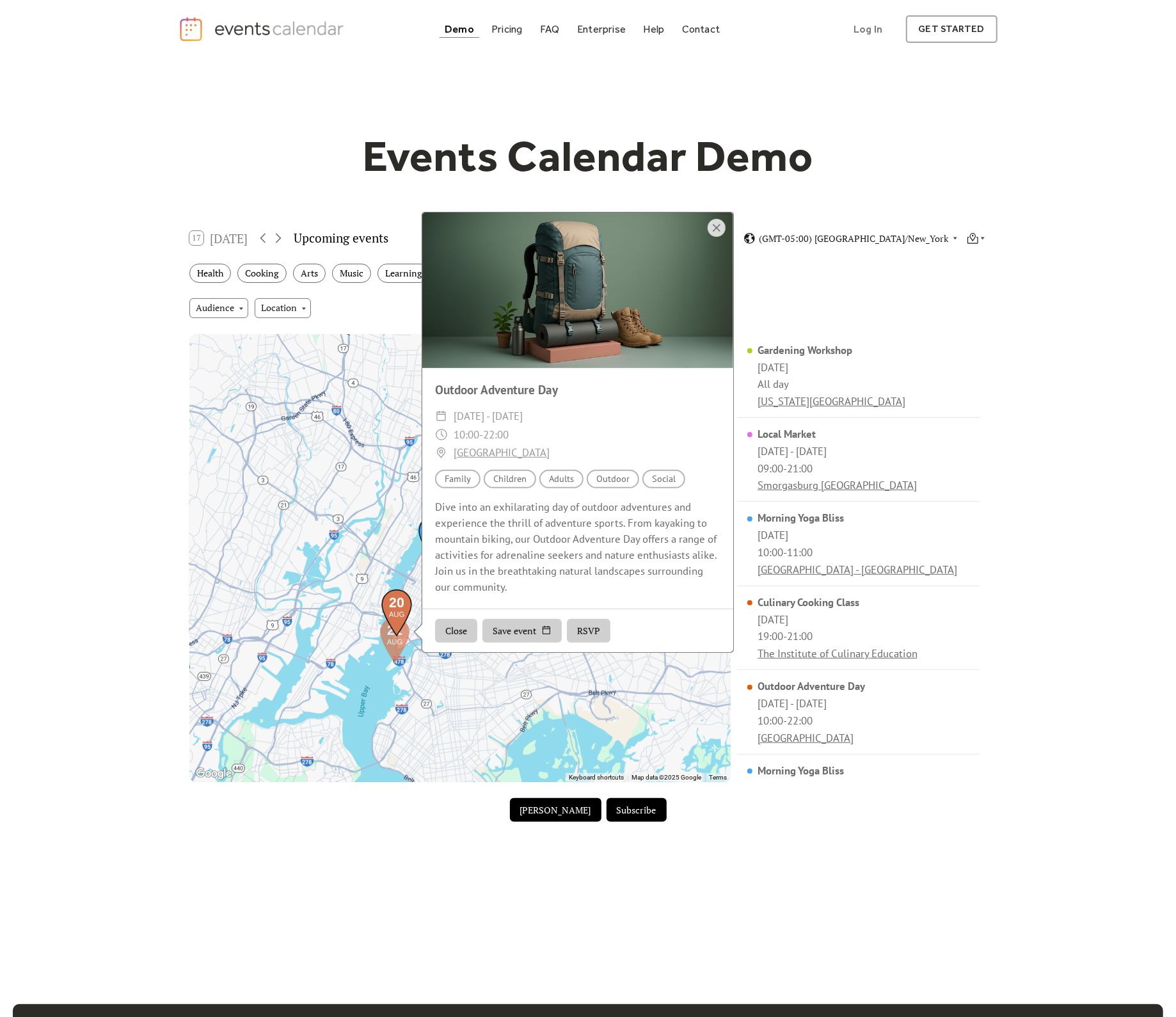
click at [405, 603] on img at bounding box center [397, 613] width 49 height 58
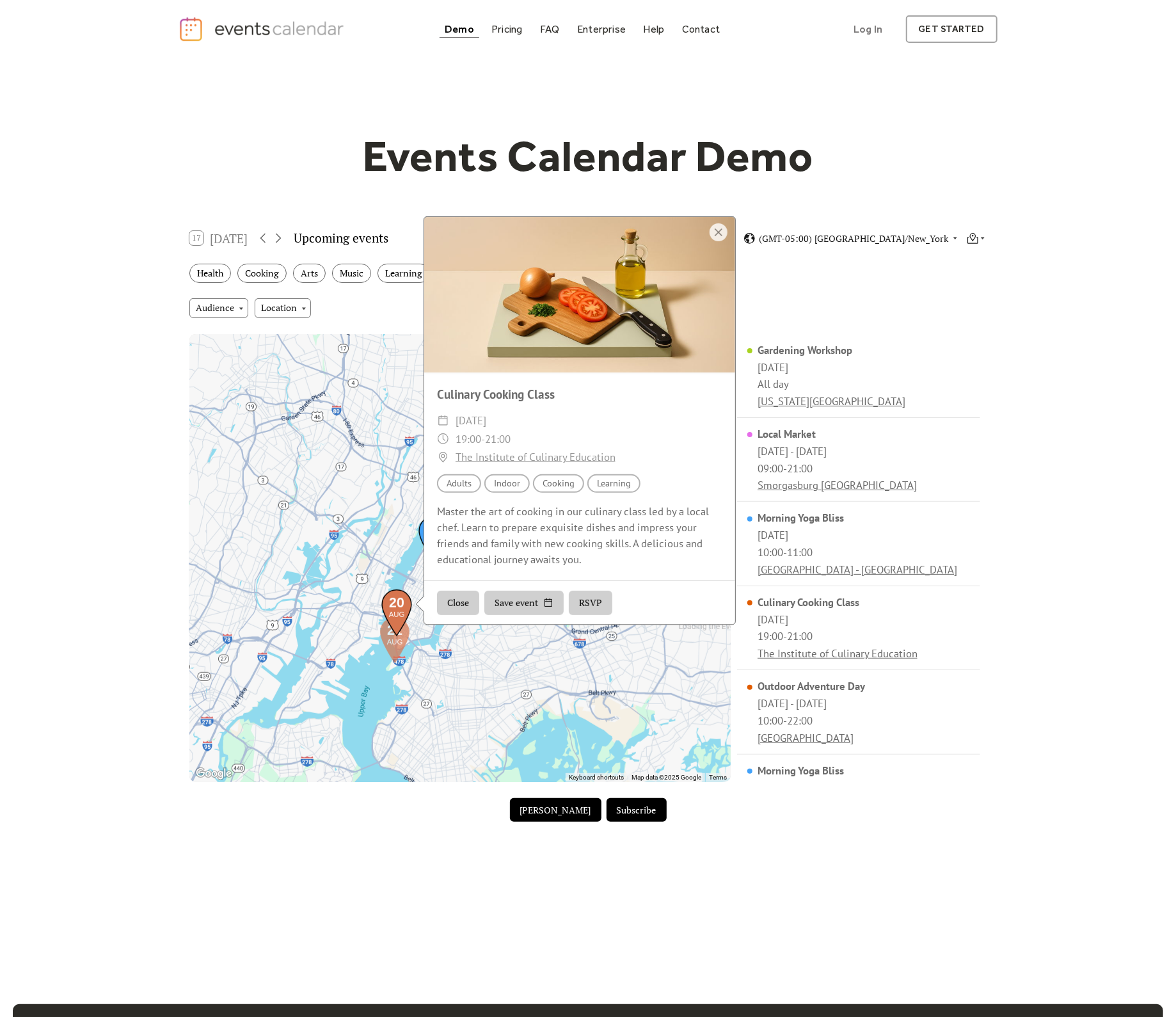
click at [396, 634] on img at bounding box center [397, 613] width 49 height 58
click at [396, 652] on img at bounding box center [395, 640] width 49 height 58
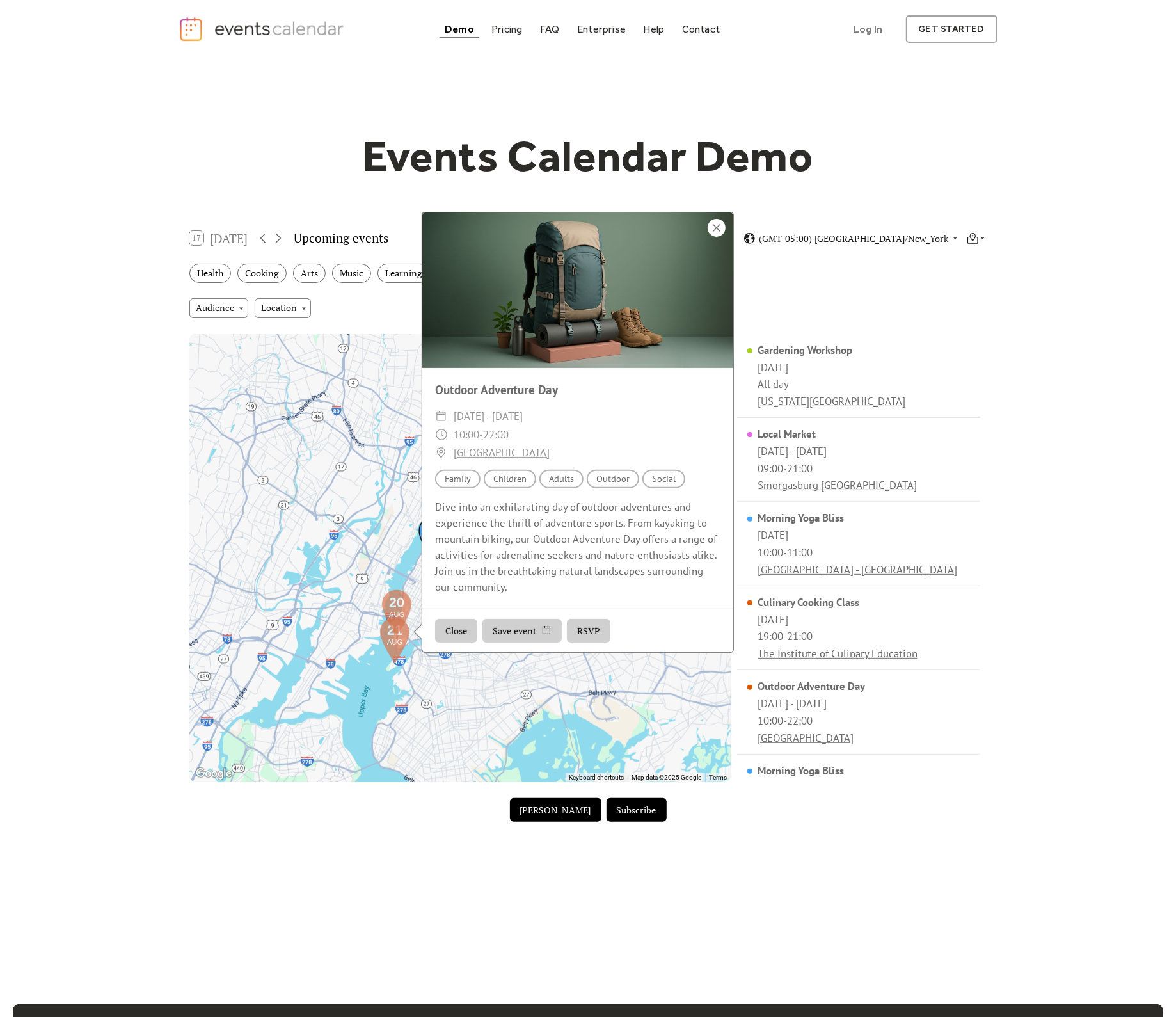
click at [718, 234] on div at bounding box center [717, 228] width 18 height 18
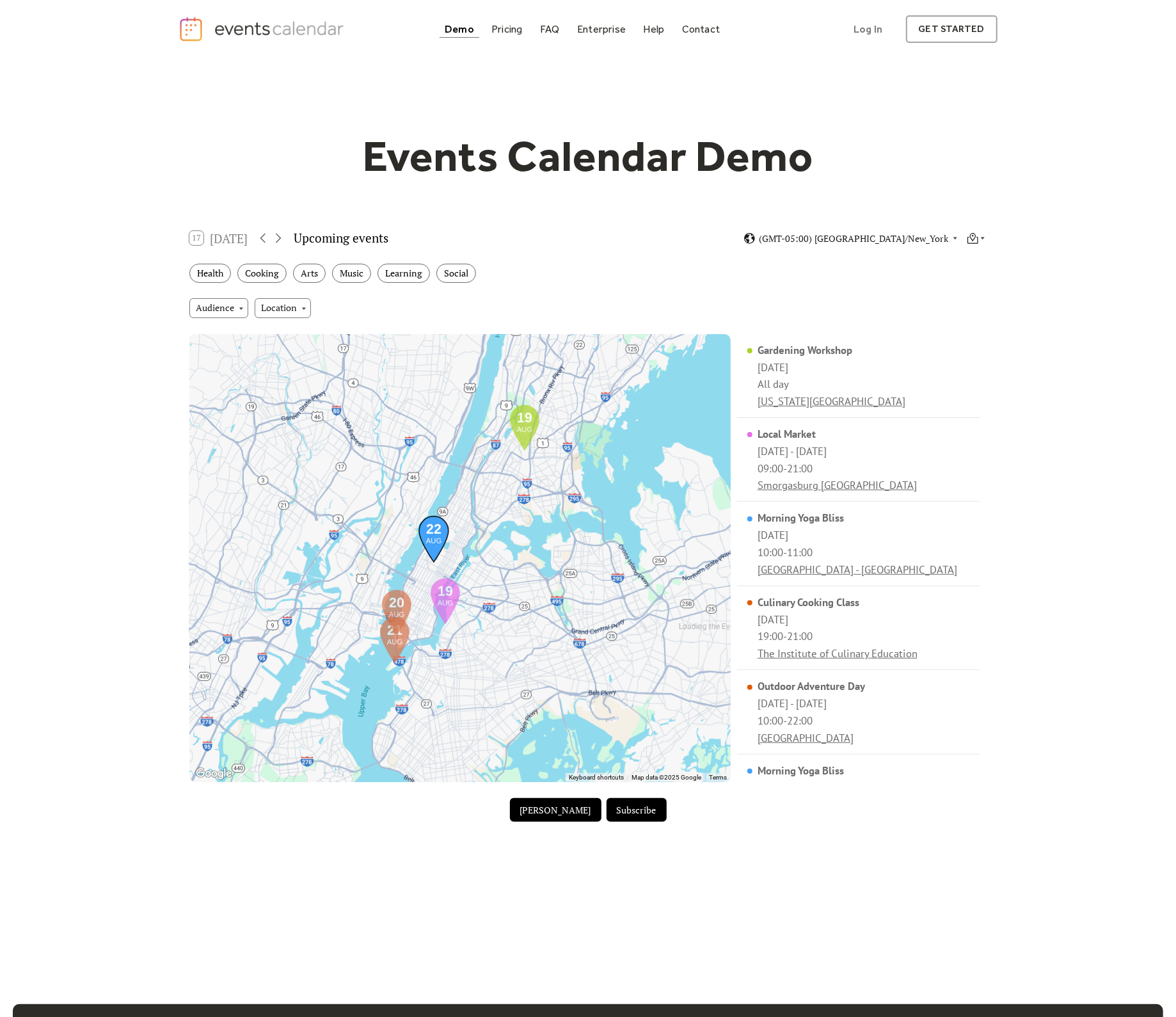
click at [967, 247] on div "17 Today Upcoming events (GMT-05:00) America/New_York" at bounding box center [588, 238] width 818 height 34
click at [971, 236] on icon at bounding box center [974, 237] width 6 height 9
click at [1021, 483] on div "Events Calendar Demo Loading the Events Calendar..." at bounding box center [588, 480] width 1176 height 843
click at [567, 244] on div "17 Today Upcoming events (GMT-05:00) America/New_York" at bounding box center [588, 238] width 818 height 34
click at [394, 158] on h1 "Events Calendar Demo" at bounding box center [588, 156] width 492 height 52
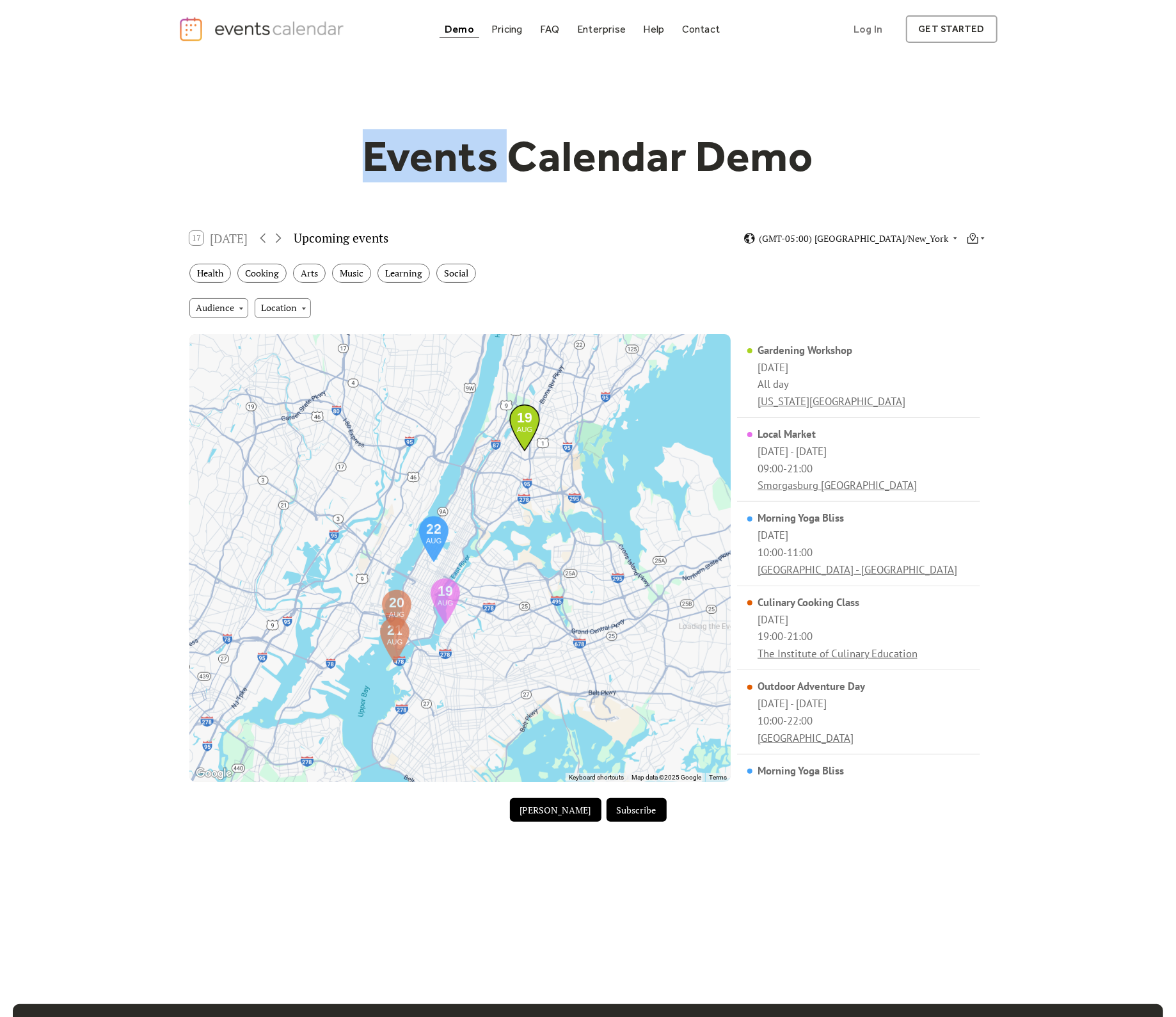
click at [394, 158] on h1 "Events Calendar Demo" at bounding box center [588, 156] width 492 height 52
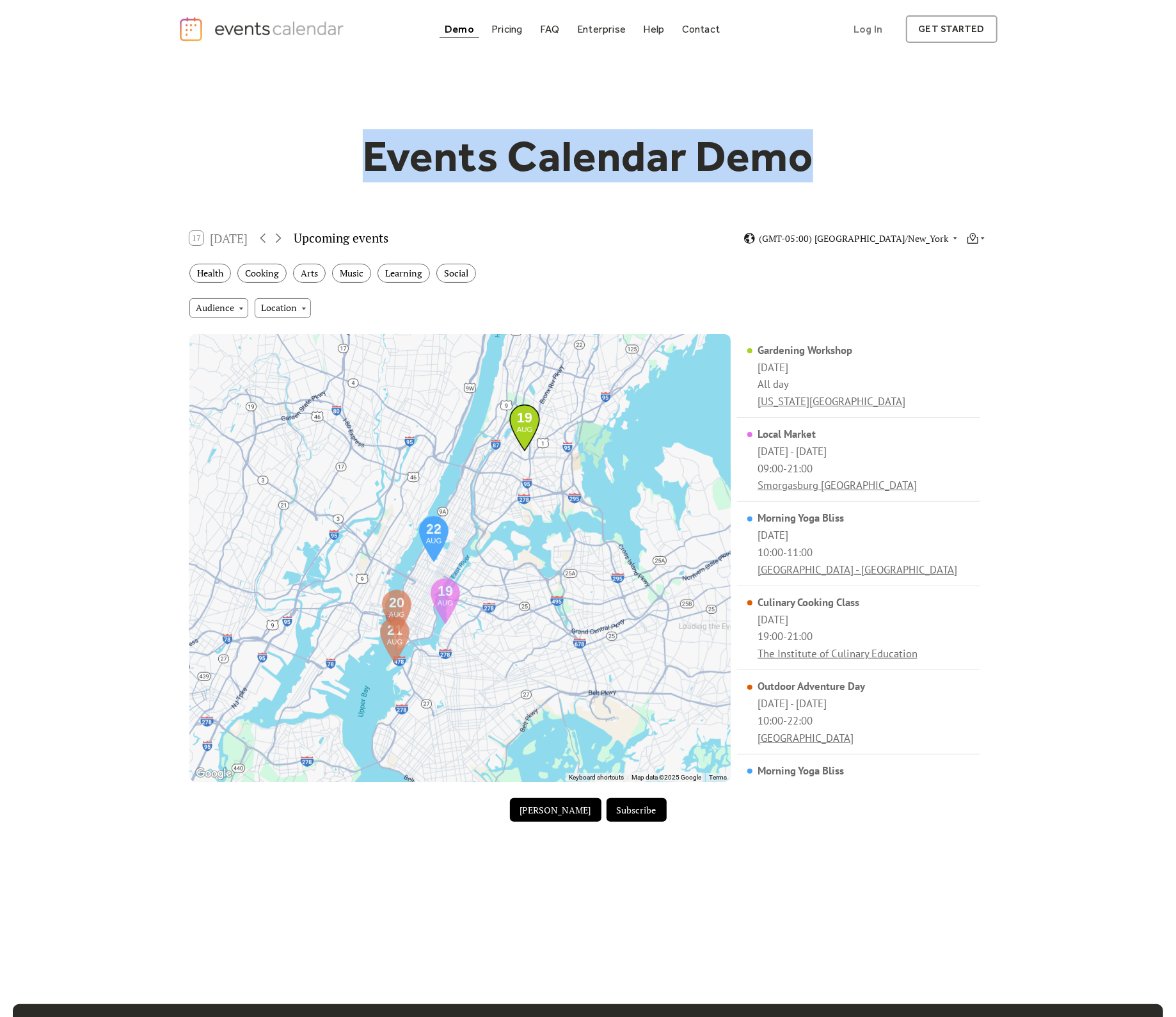
click at [394, 157] on h1 "Events Calendar Demo" at bounding box center [588, 156] width 492 height 52
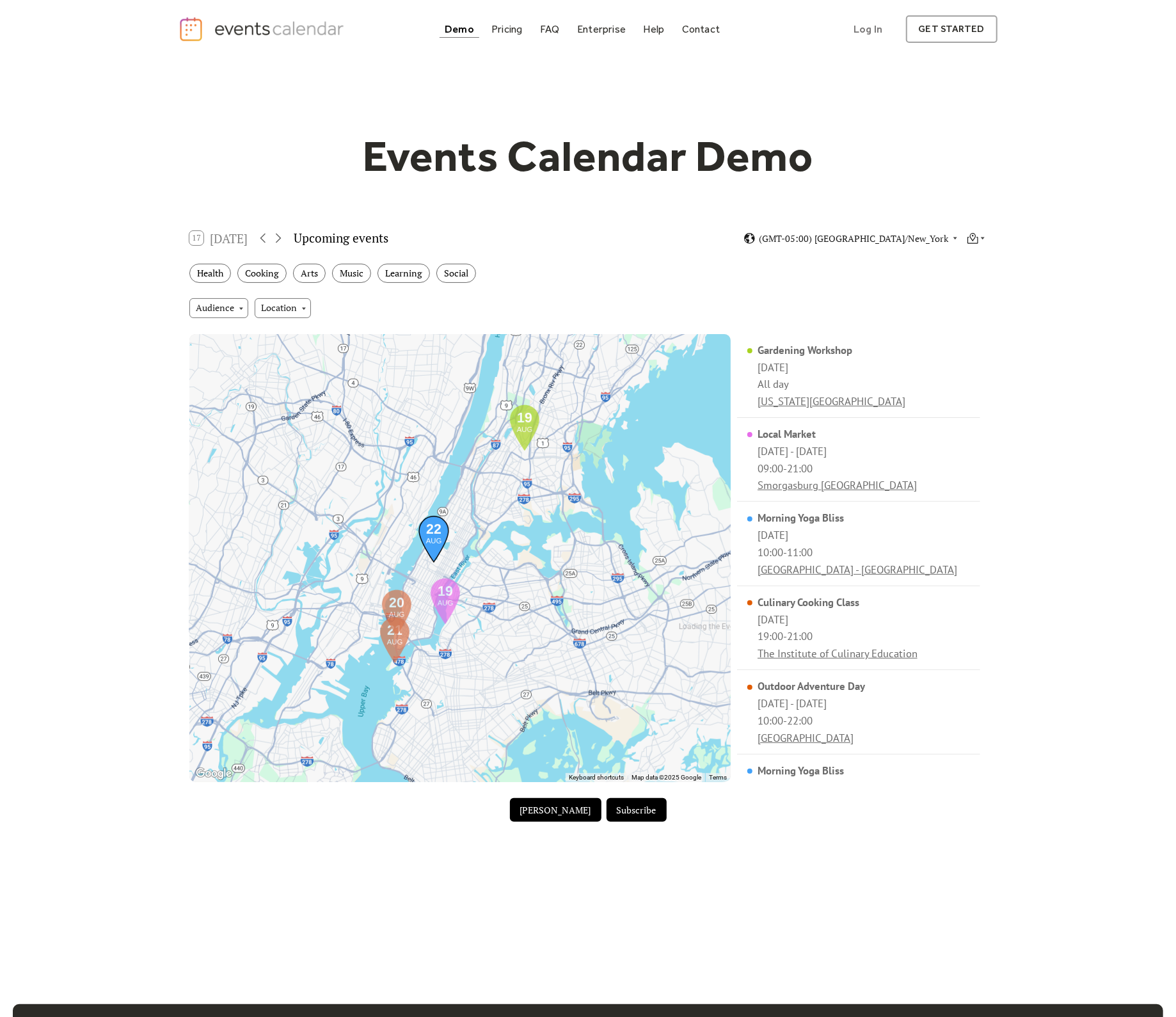
click at [753, 884] on div "Events Calendar Demo Loading the Events Calendar..." at bounding box center [588, 480] width 820 height 843
